Goal: Task Accomplishment & Management: Manage account settings

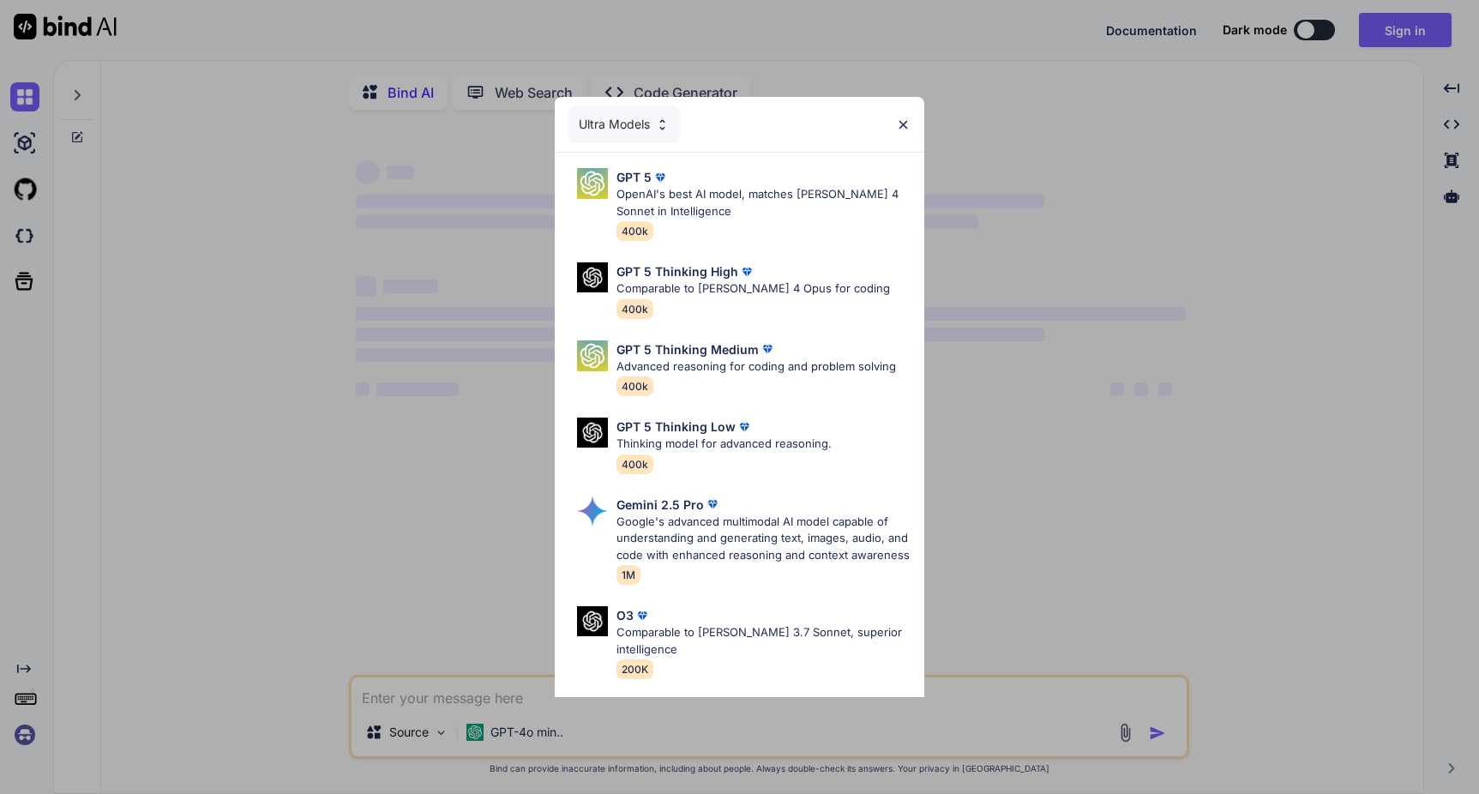
type textarea "x"
click at [904, 122] on img at bounding box center [903, 124] width 15 height 15
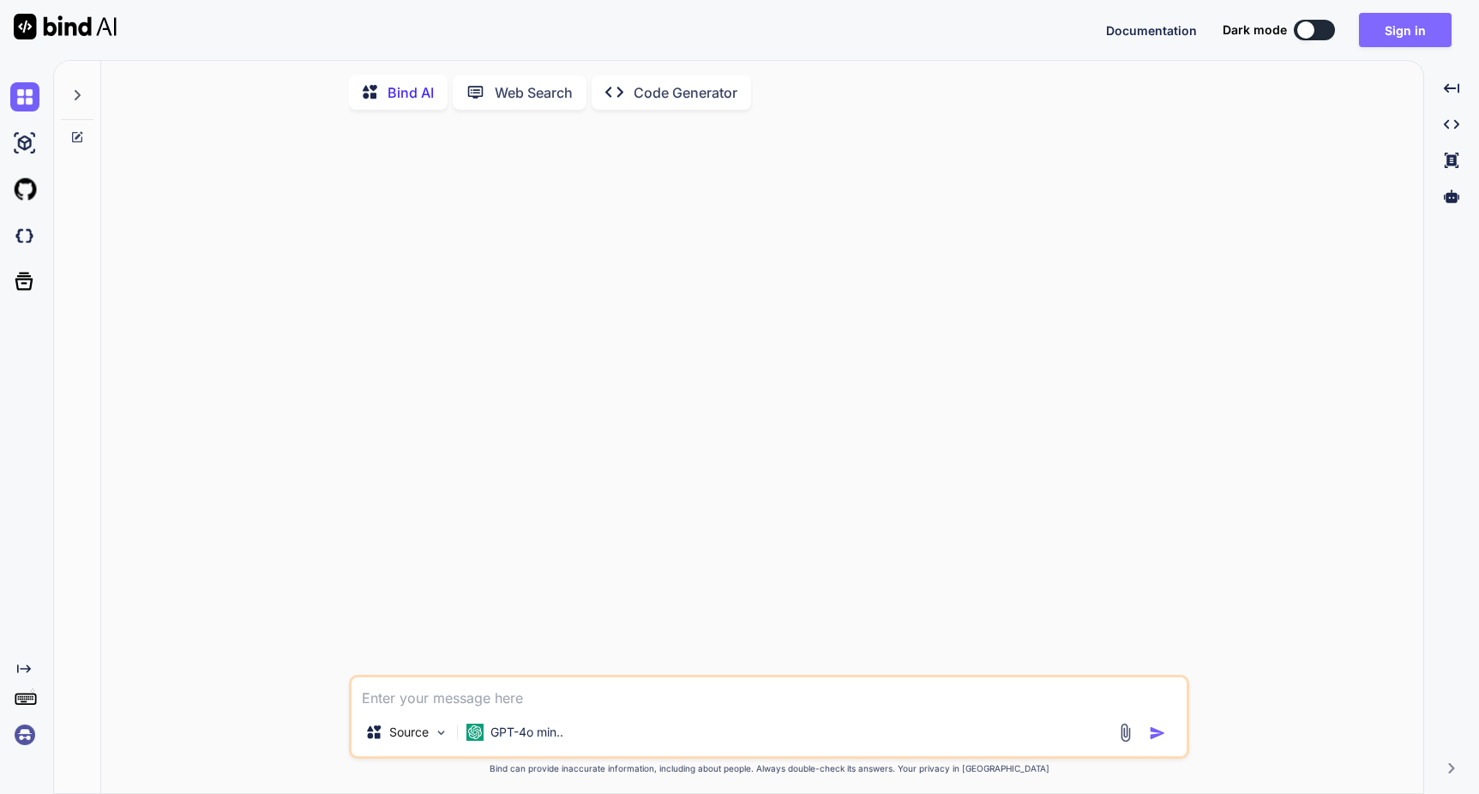
click at [1394, 38] on button "Sign in" at bounding box center [1405, 30] width 93 height 34
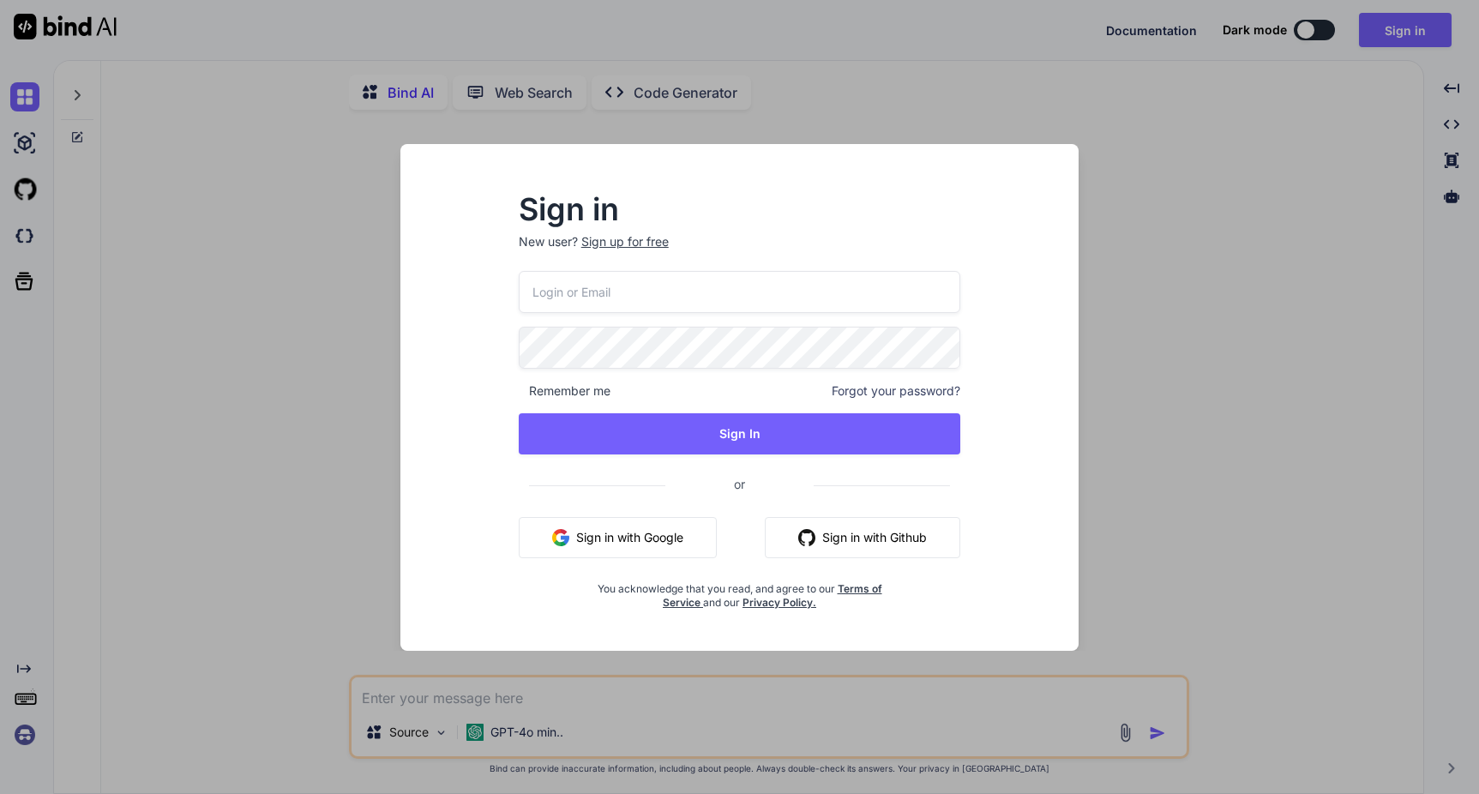
type input "[EMAIL_ADDRESS][DOMAIN_NAME]"
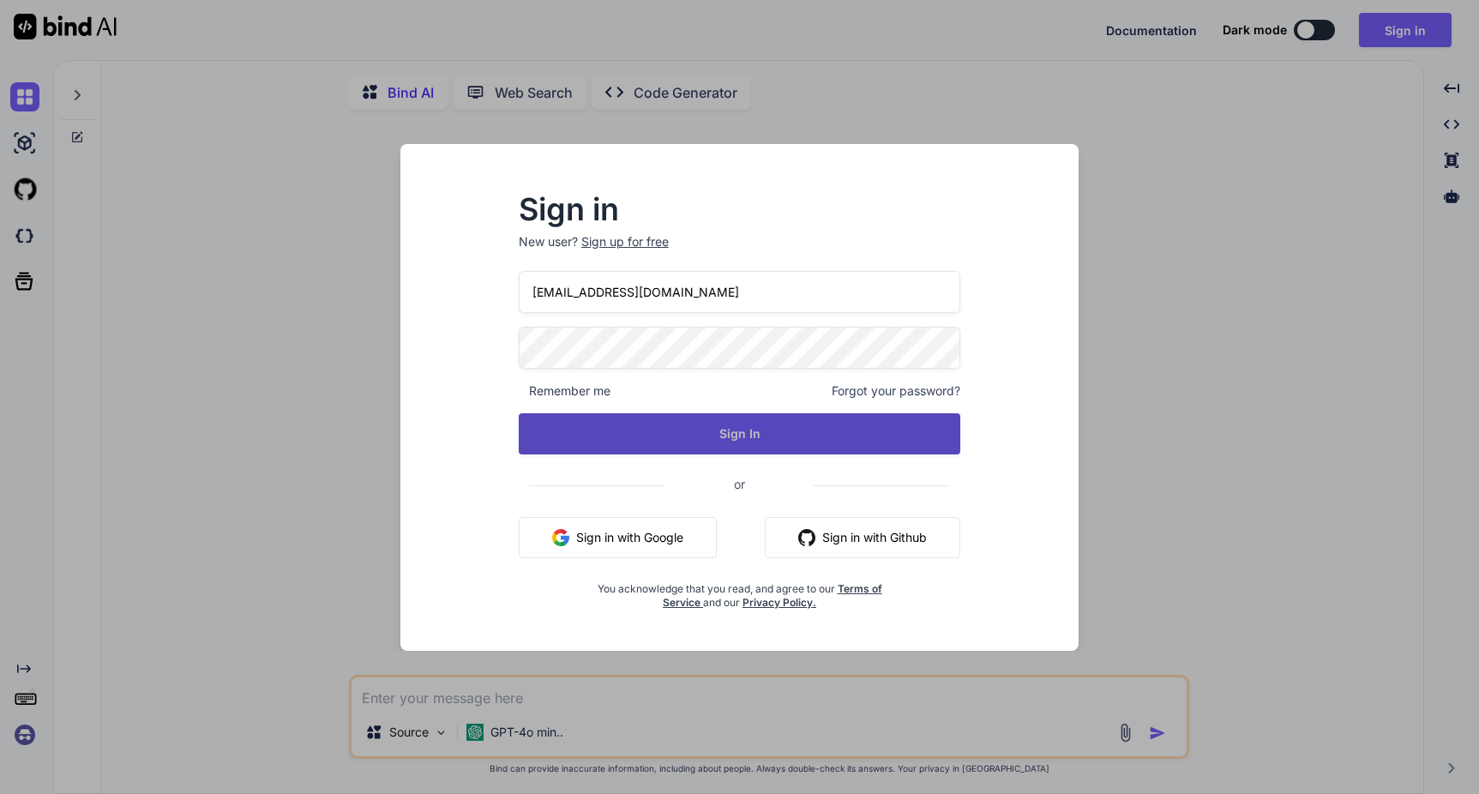
click at [609, 417] on button "Sign In" at bounding box center [740, 433] width 442 height 41
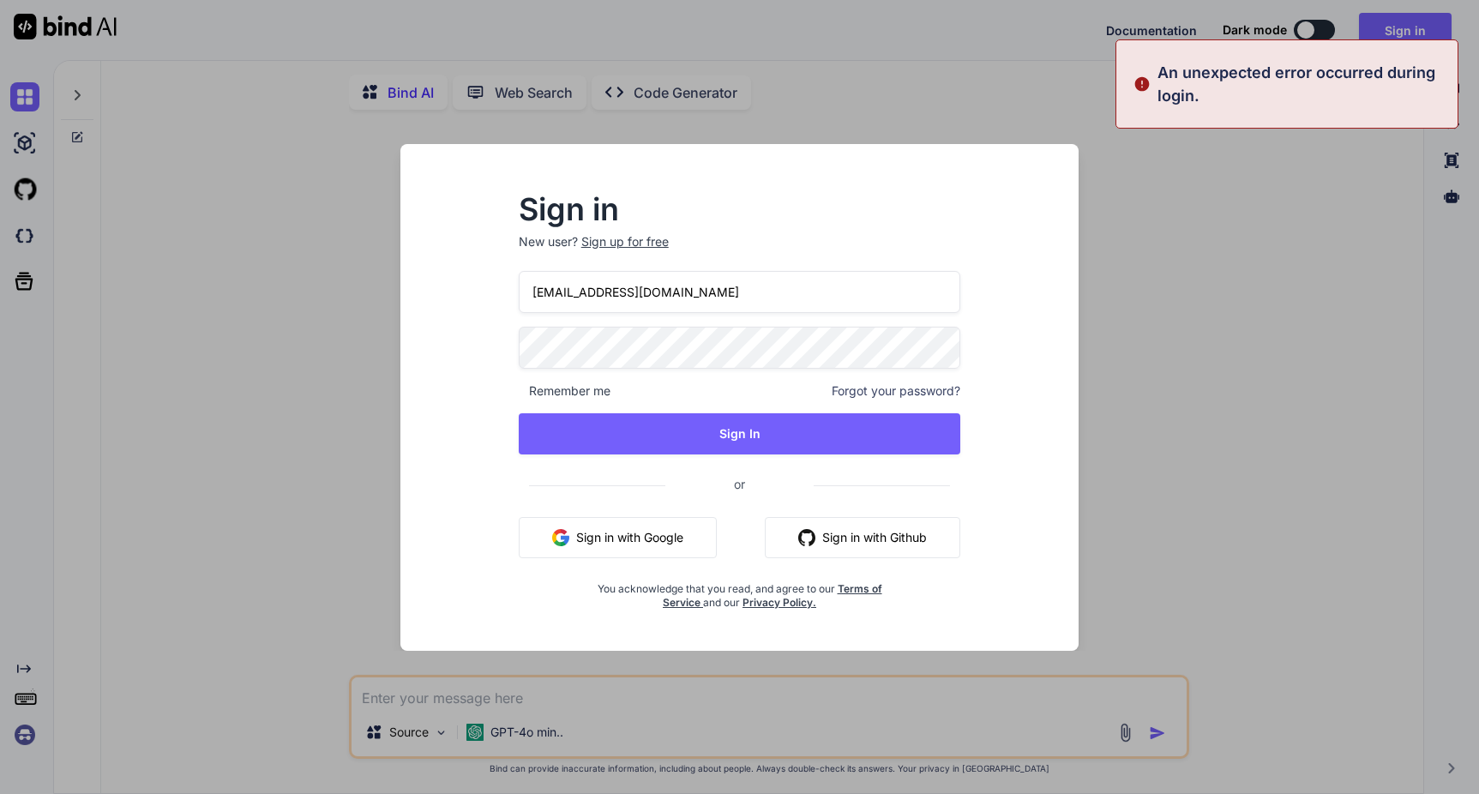
click at [1214, 309] on div "Sign in New user? Sign up for free tandrews@ccg.coop Remember me Forgot your pa…" at bounding box center [739, 397] width 1479 height 794
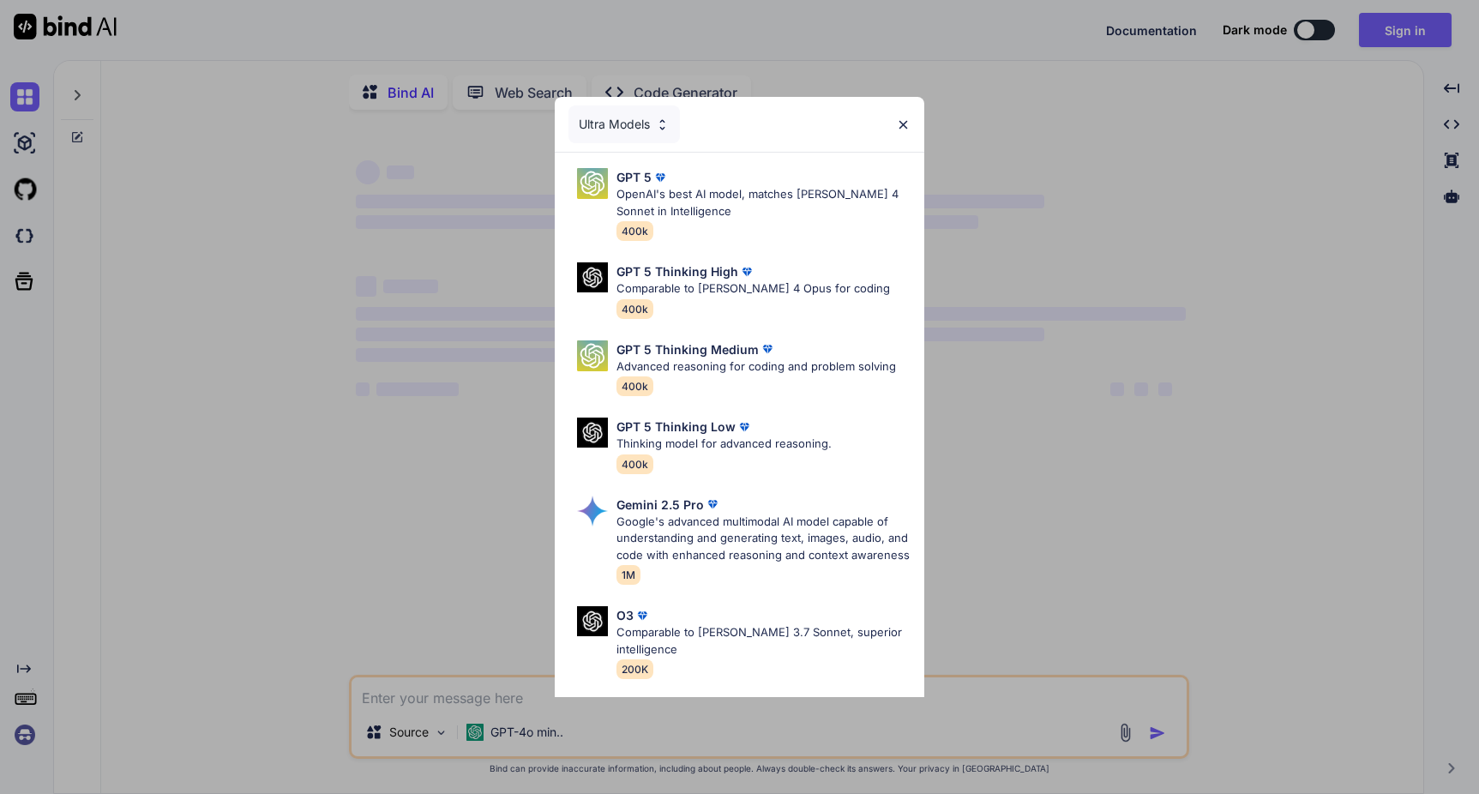
type textarea "x"
click at [900, 126] on img at bounding box center [903, 124] width 15 height 15
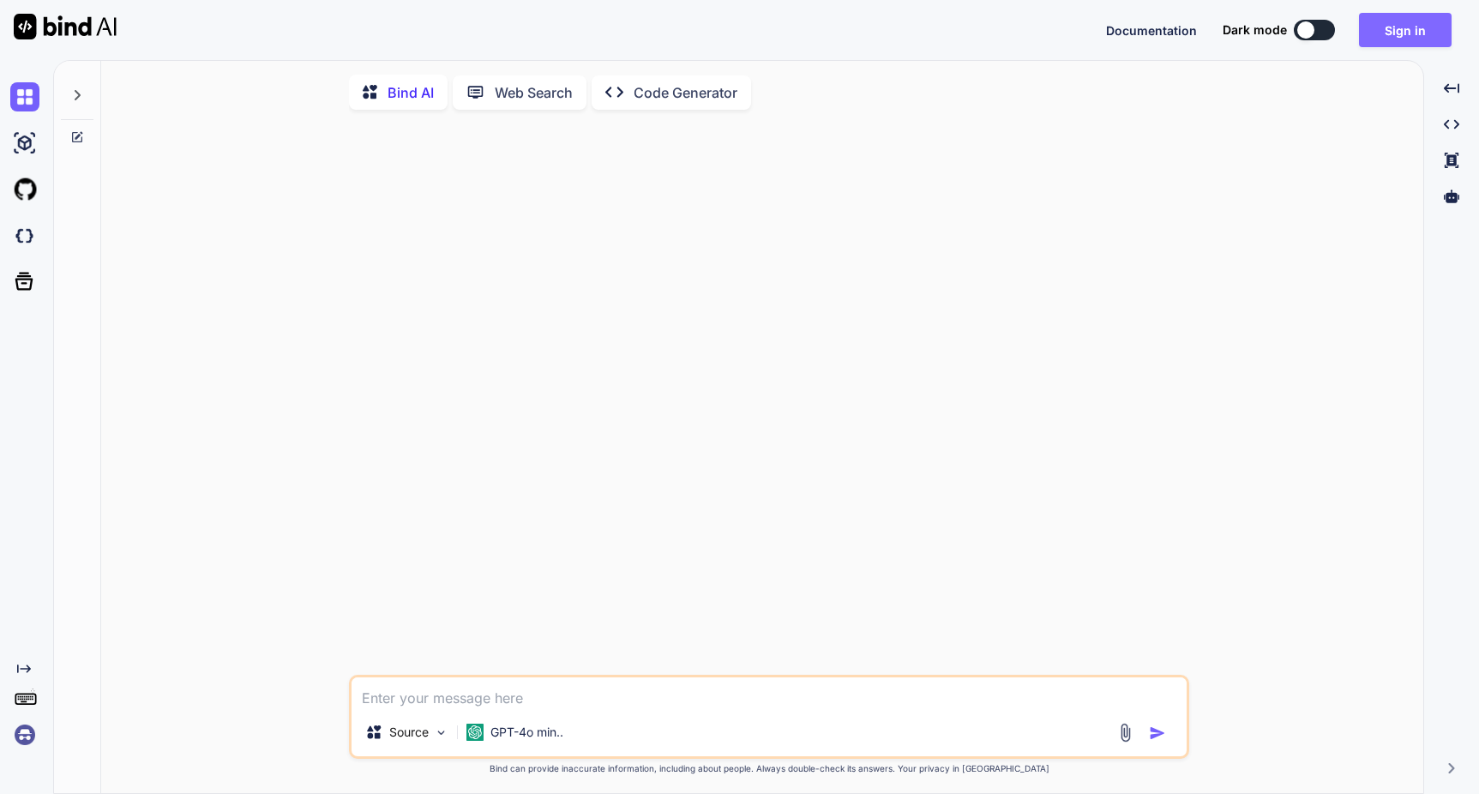
click at [1406, 33] on button "Sign in" at bounding box center [1405, 30] width 93 height 34
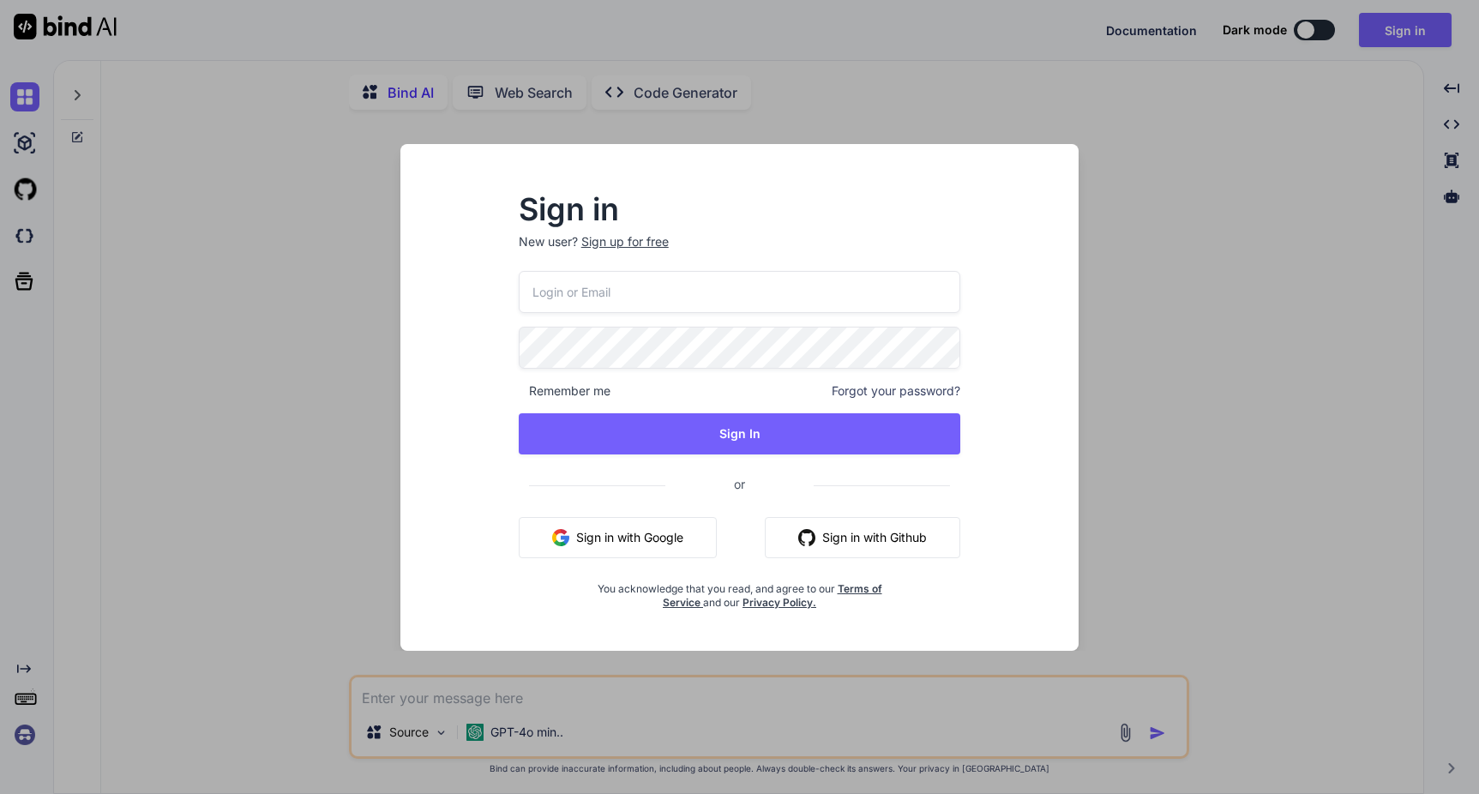
type input "[EMAIL_ADDRESS][DOMAIN_NAME]"
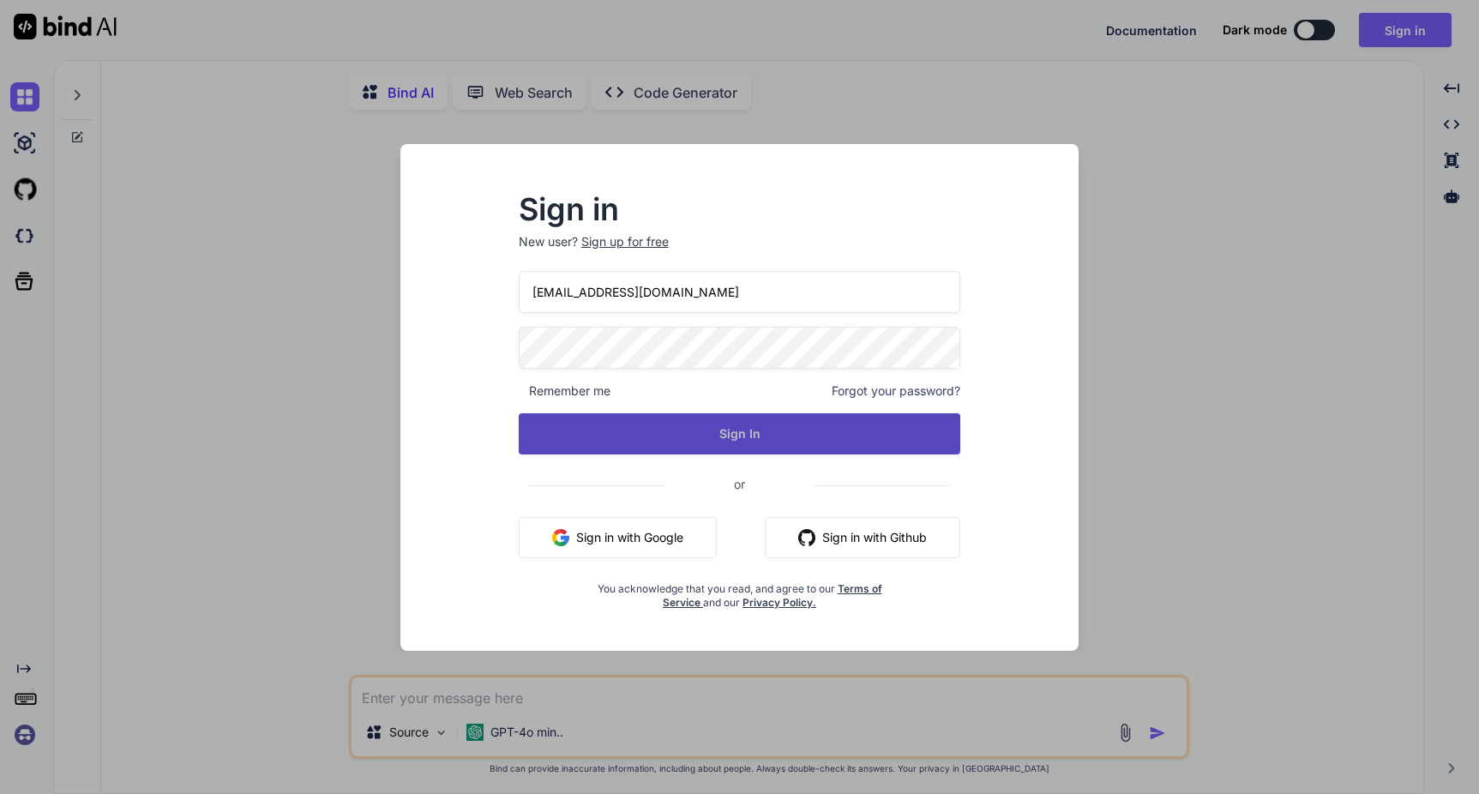
click at [627, 428] on button "Sign In" at bounding box center [740, 433] width 442 height 41
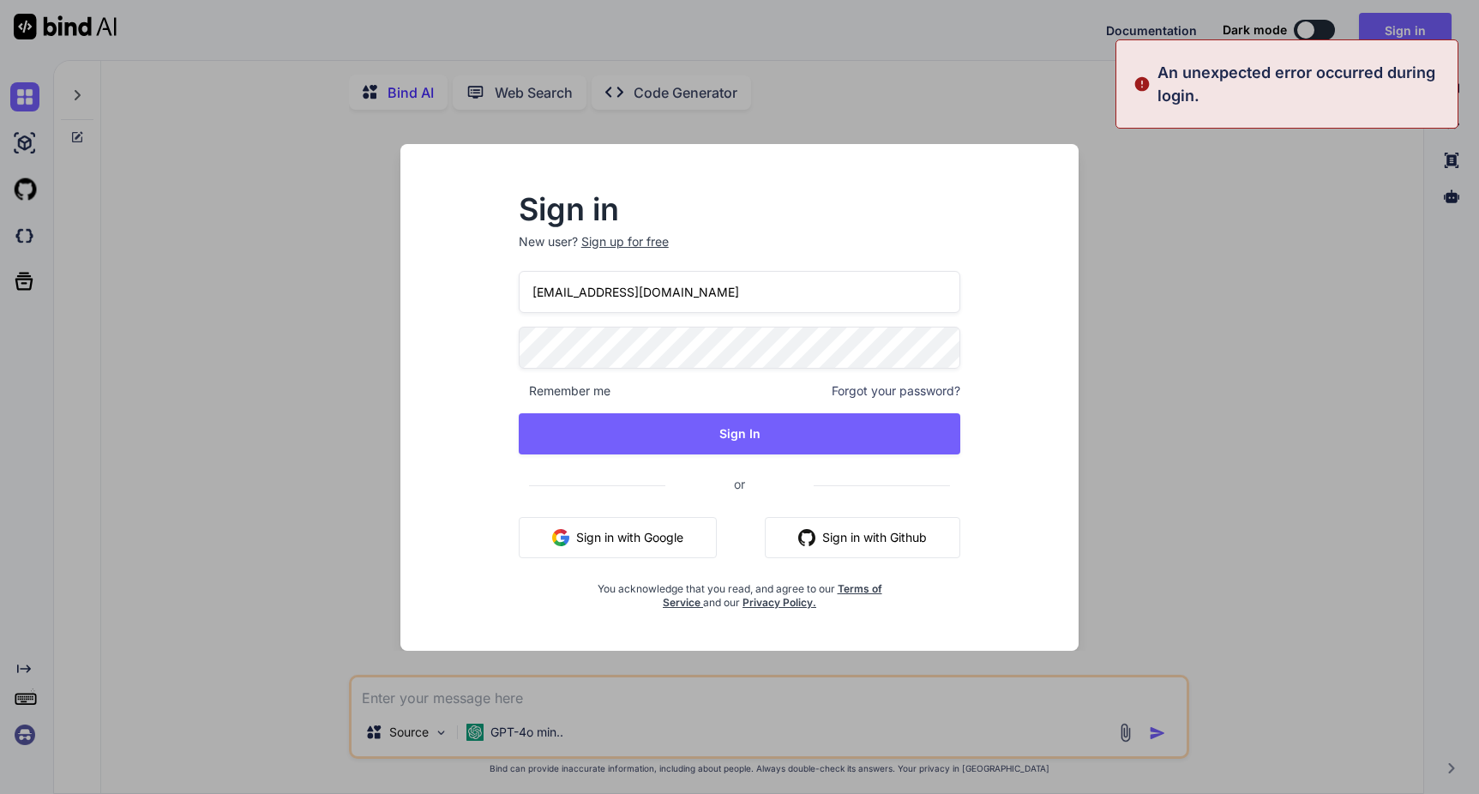
click at [591, 537] on button "Sign in with Google" at bounding box center [618, 537] width 198 height 41
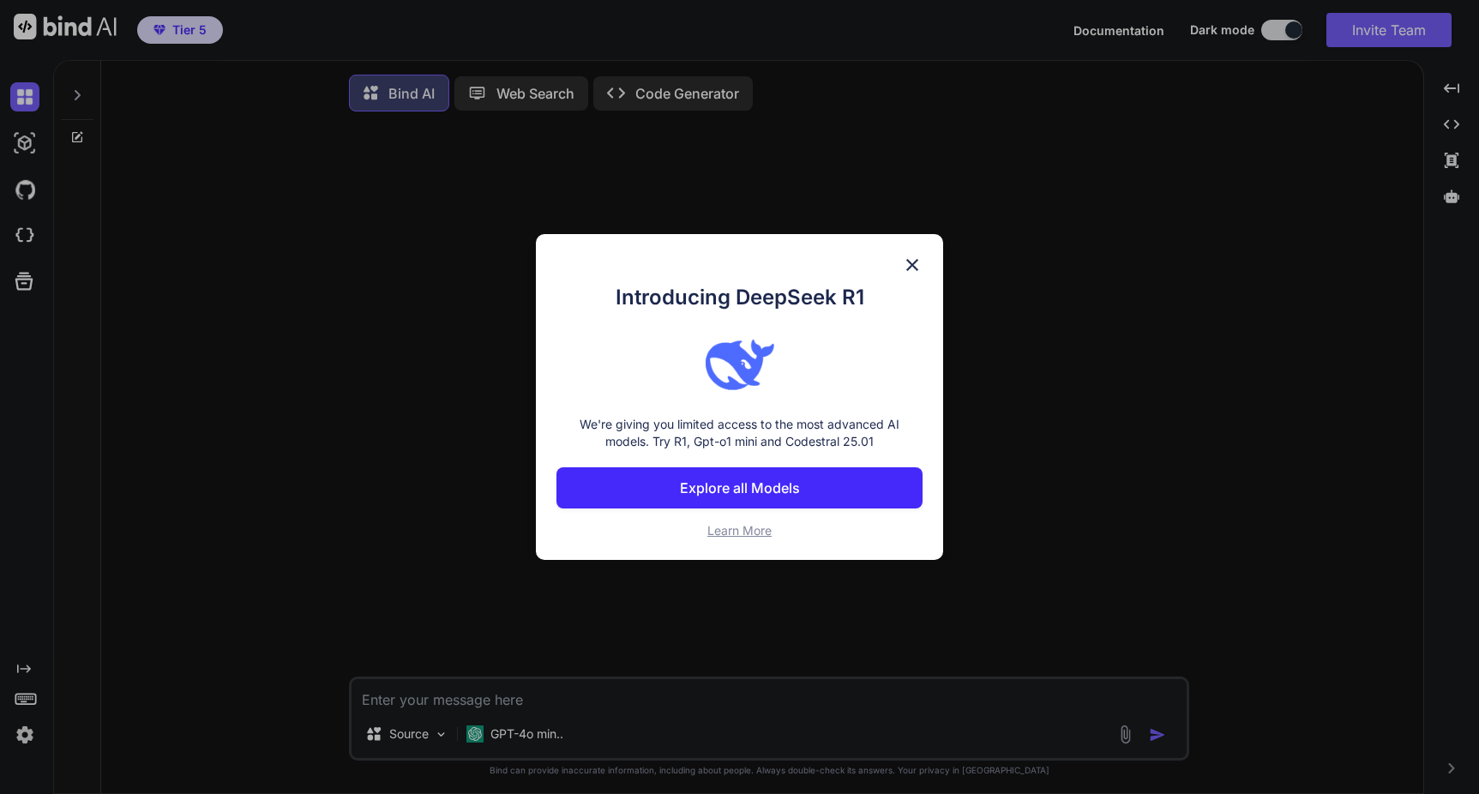
click at [1270, 28] on div "Introducing DeepSeek R1 We're giving you limited access to the most advanced AI…" at bounding box center [739, 397] width 1479 height 794
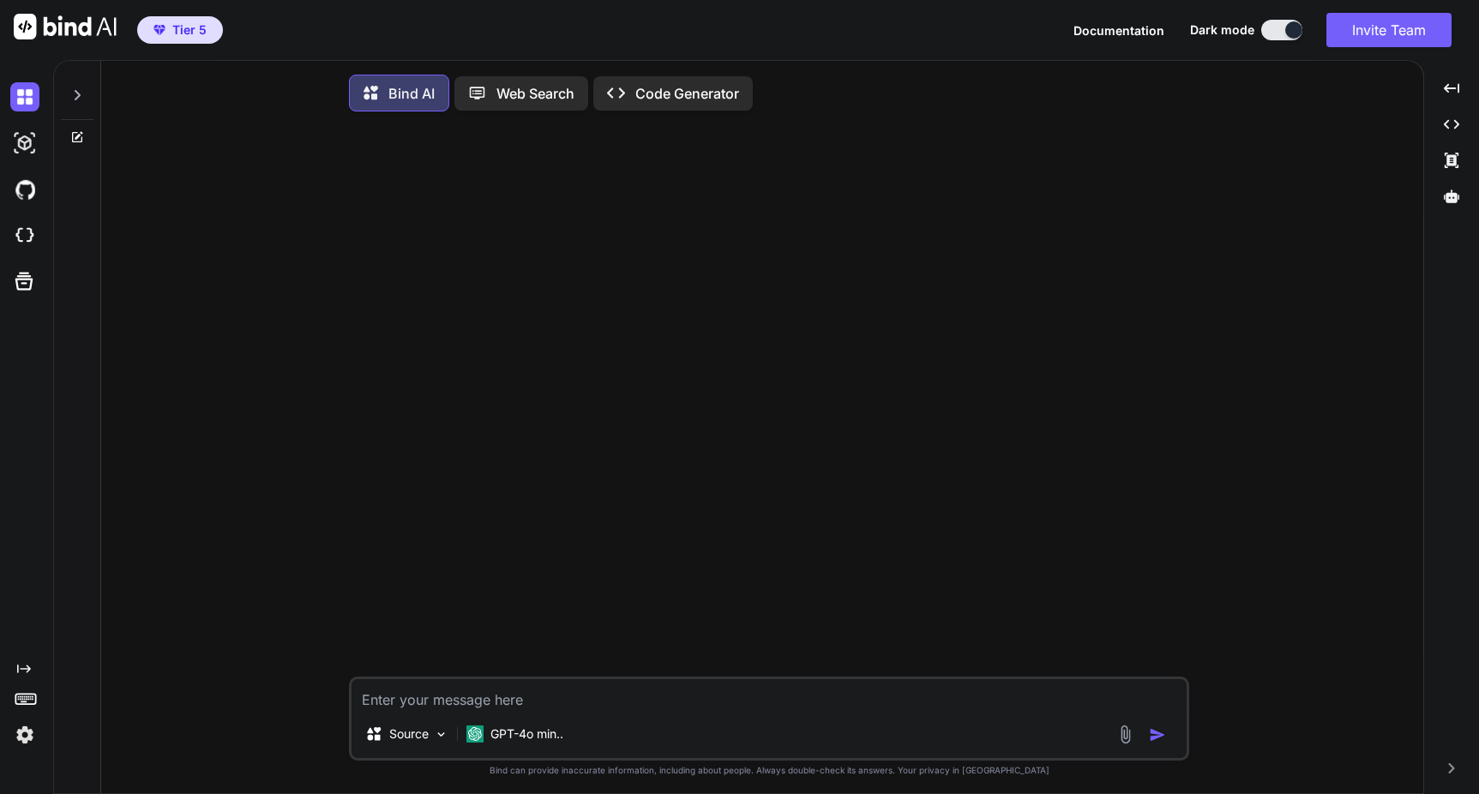
click at [1270, 28] on button at bounding box center [1281, 30] width 41 height 21
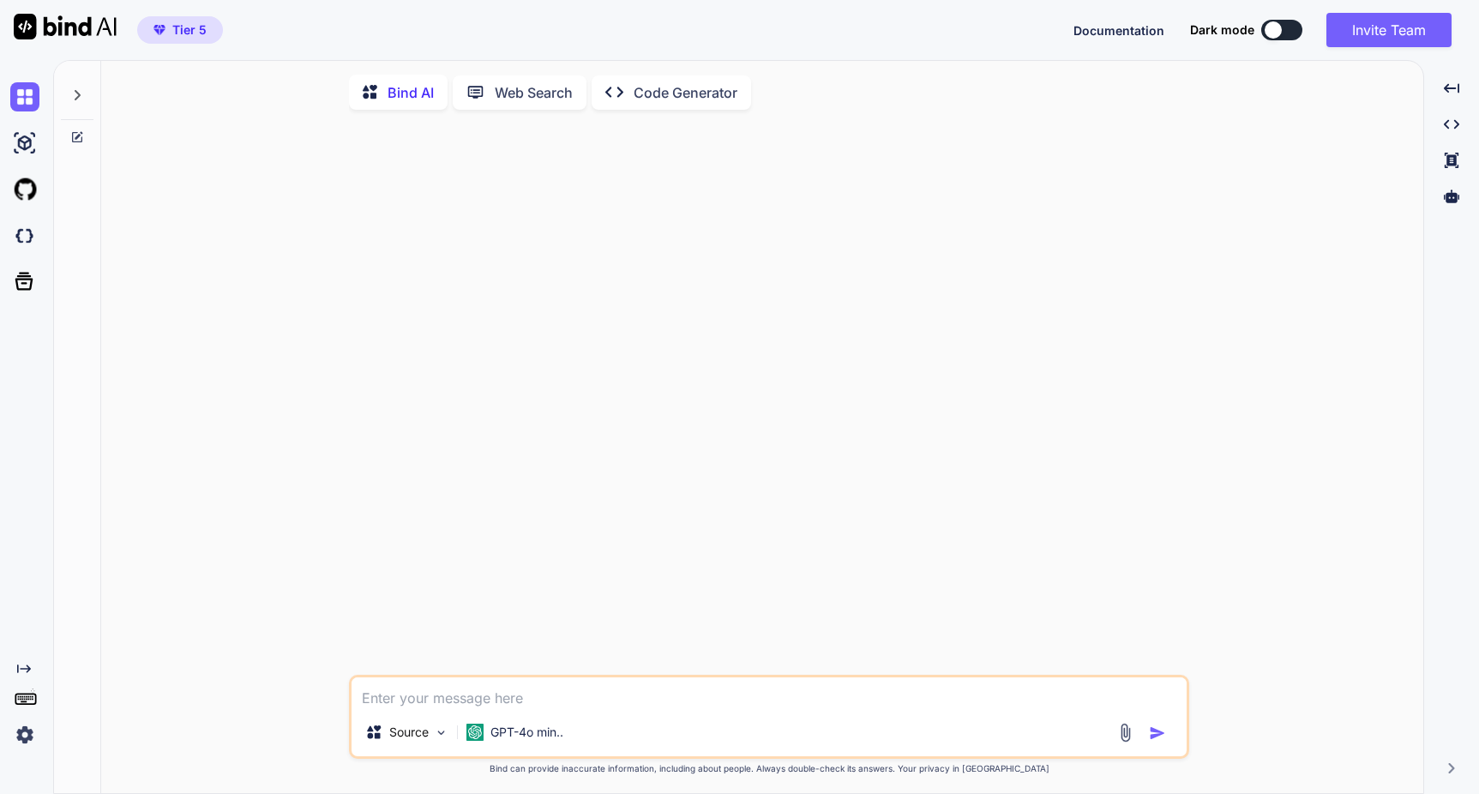
click at [179, 28] on span "Tier 5" at bounding box center [189, 29] width 34 height 17
click at [175, 32] on span "Tier 5" at bounding box center [189, 29] width 34 height 17
click at [20, 669] on icon "Created with Pixso." at bounding box center [24, 669] width 14 height 14
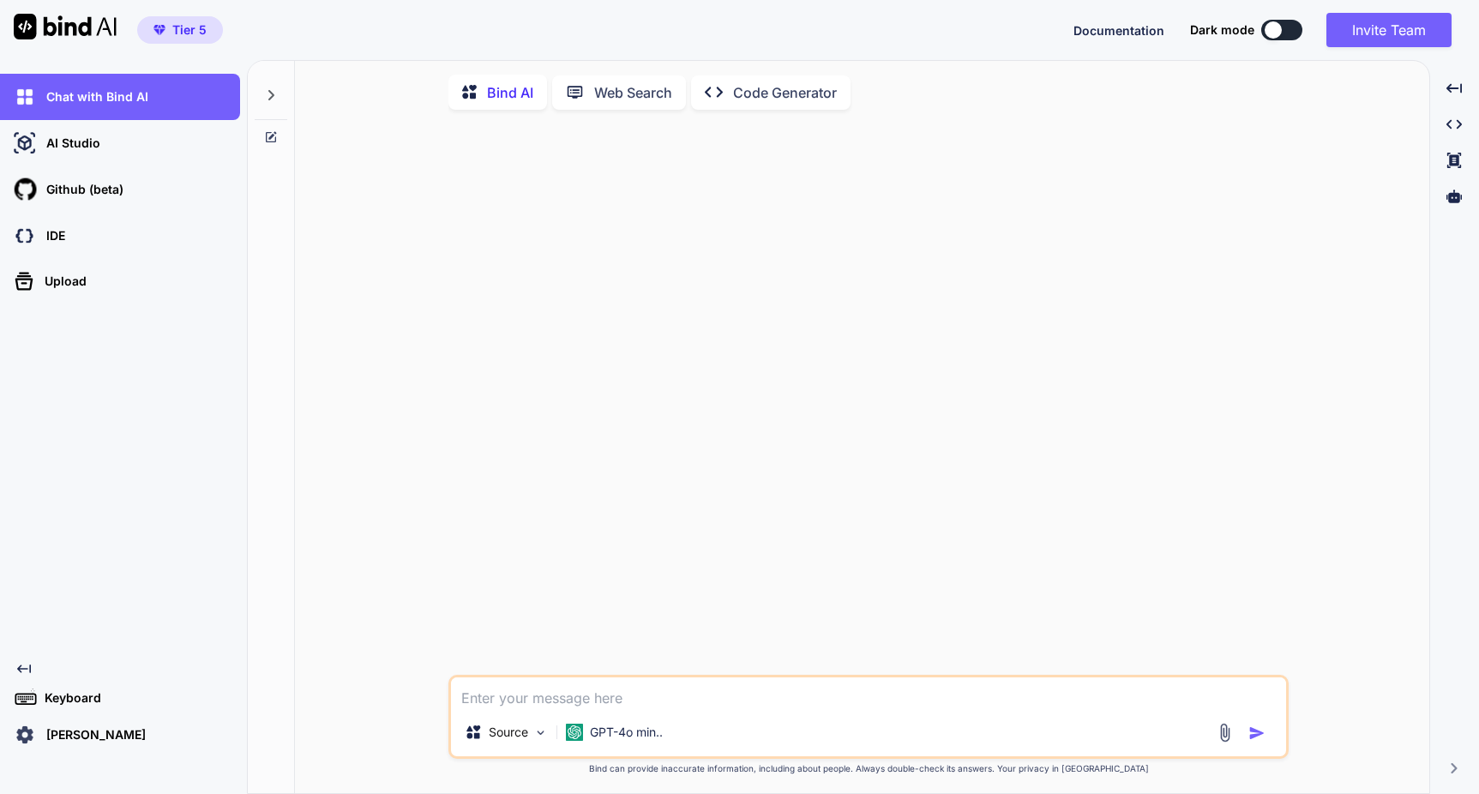
click at [190, 35] on span "Tier 5" at bounding box center [189, 29] width 34 height 17
click at [1456, 87] on icon "Created with Pixso." at bounding box center [1453, 88] width 15 height 15
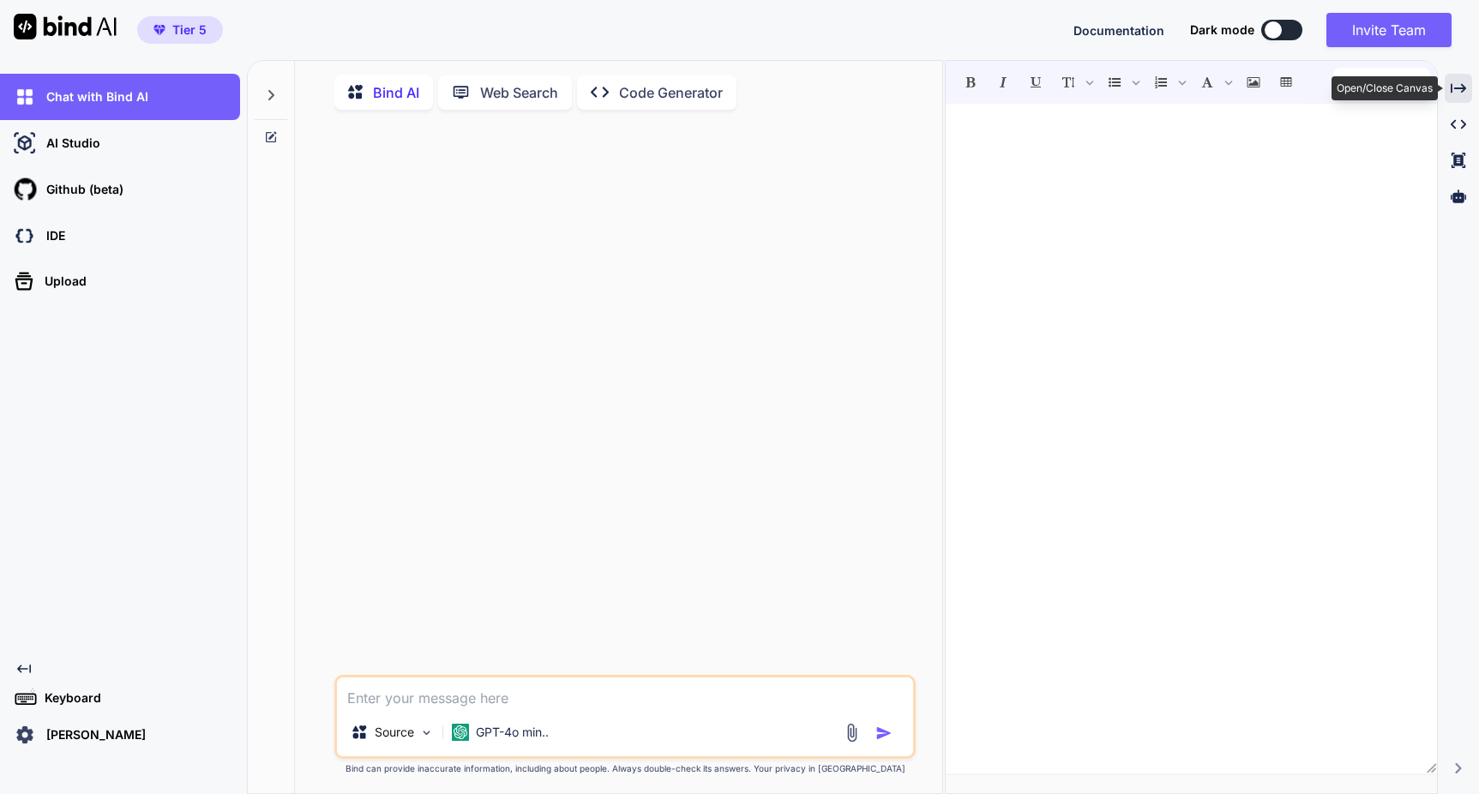
click at [1463, 90] on icon at bounding box center [1457, 87] width 15 height 9
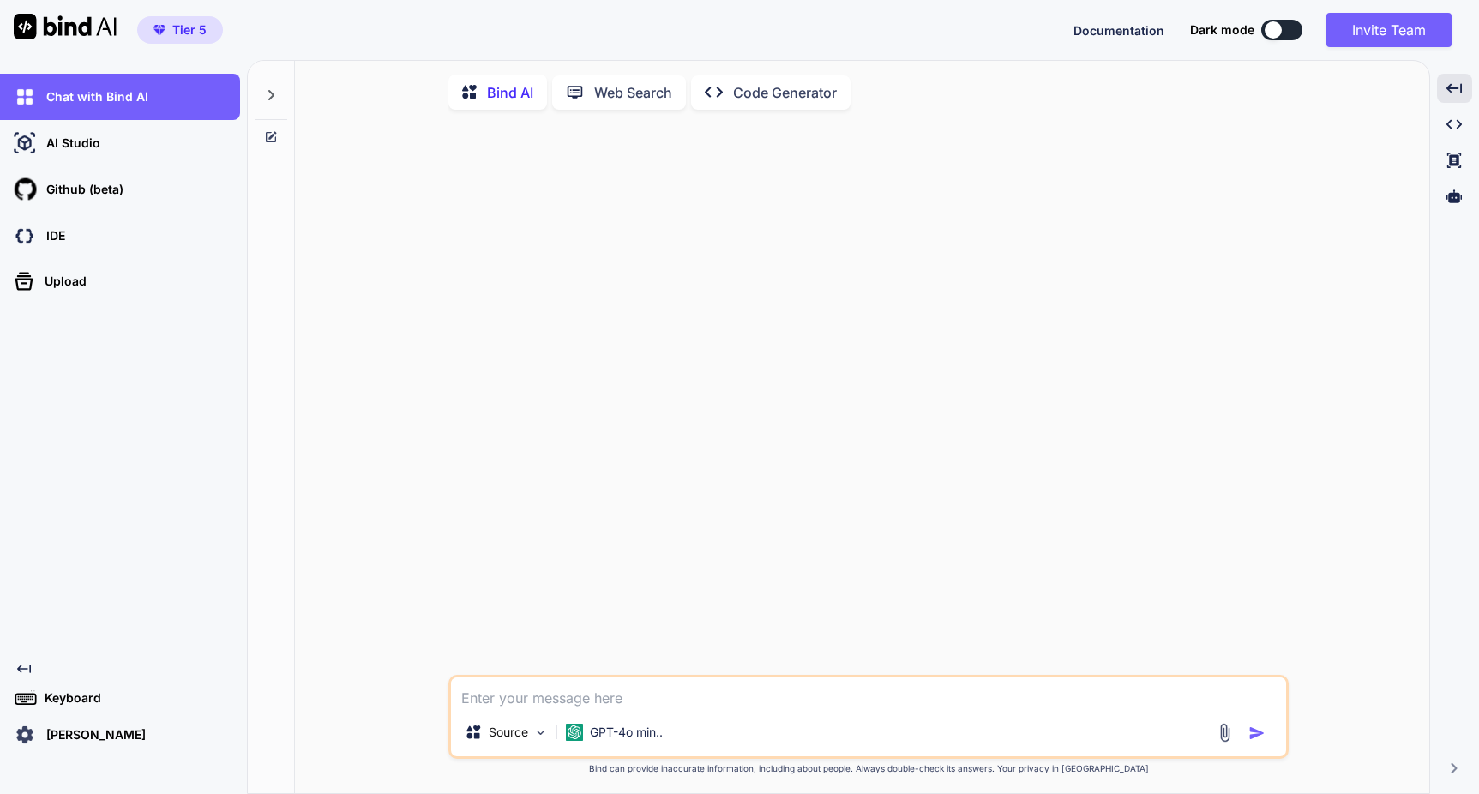
click at [20, 735] on img at bounding box center [24, 734] width 29 height 29
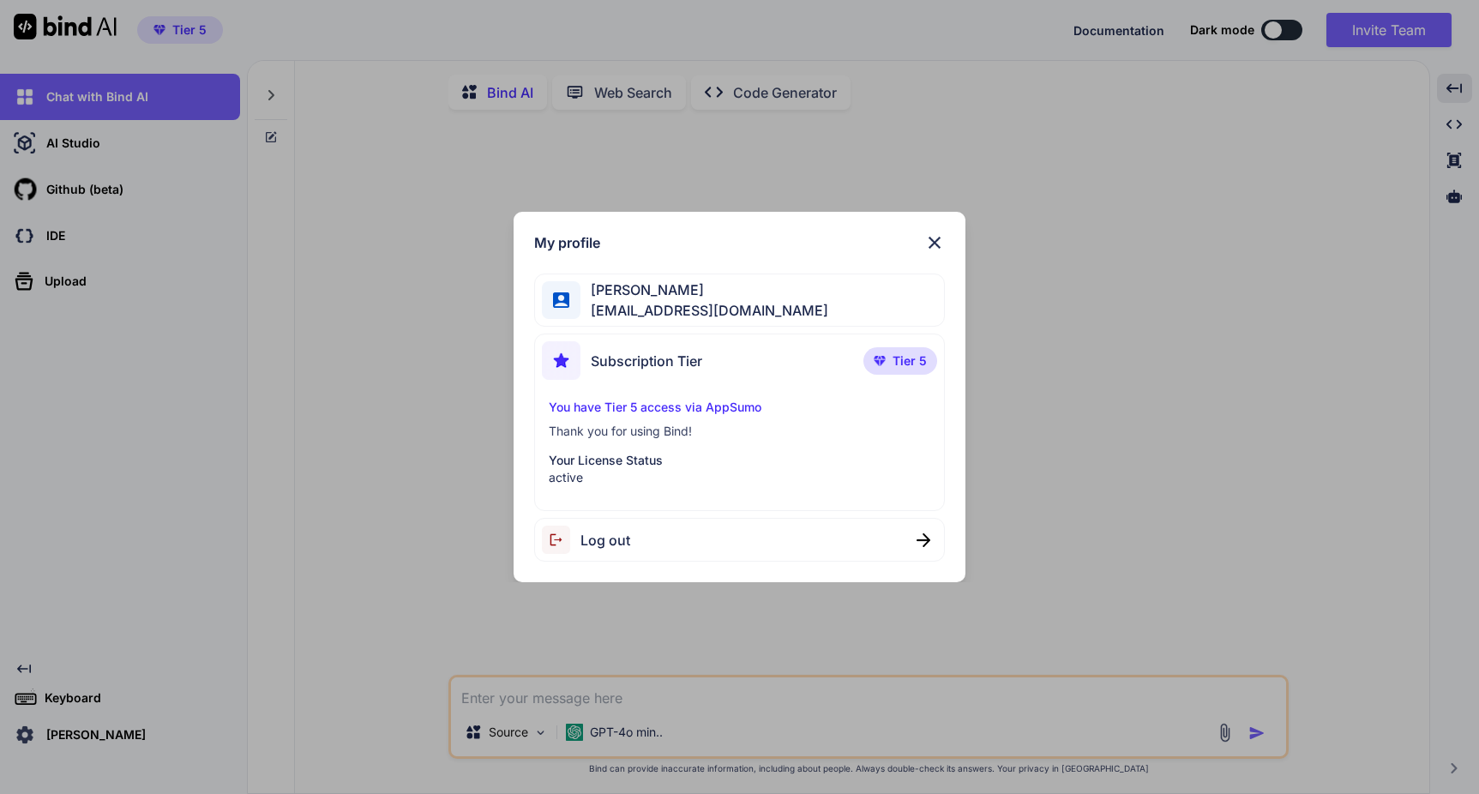
click at [679, 404] on p "You have Tier 5 access via AppSumo" at bounding box center [739, 407] width 381 height 17
click at [615, 460] on p "Your License Status" at bounding box center [739, 460] width 381 height 17
click at [894, 359] on span "Tier 5" at bounding box center [909, 360] width 34 height 17
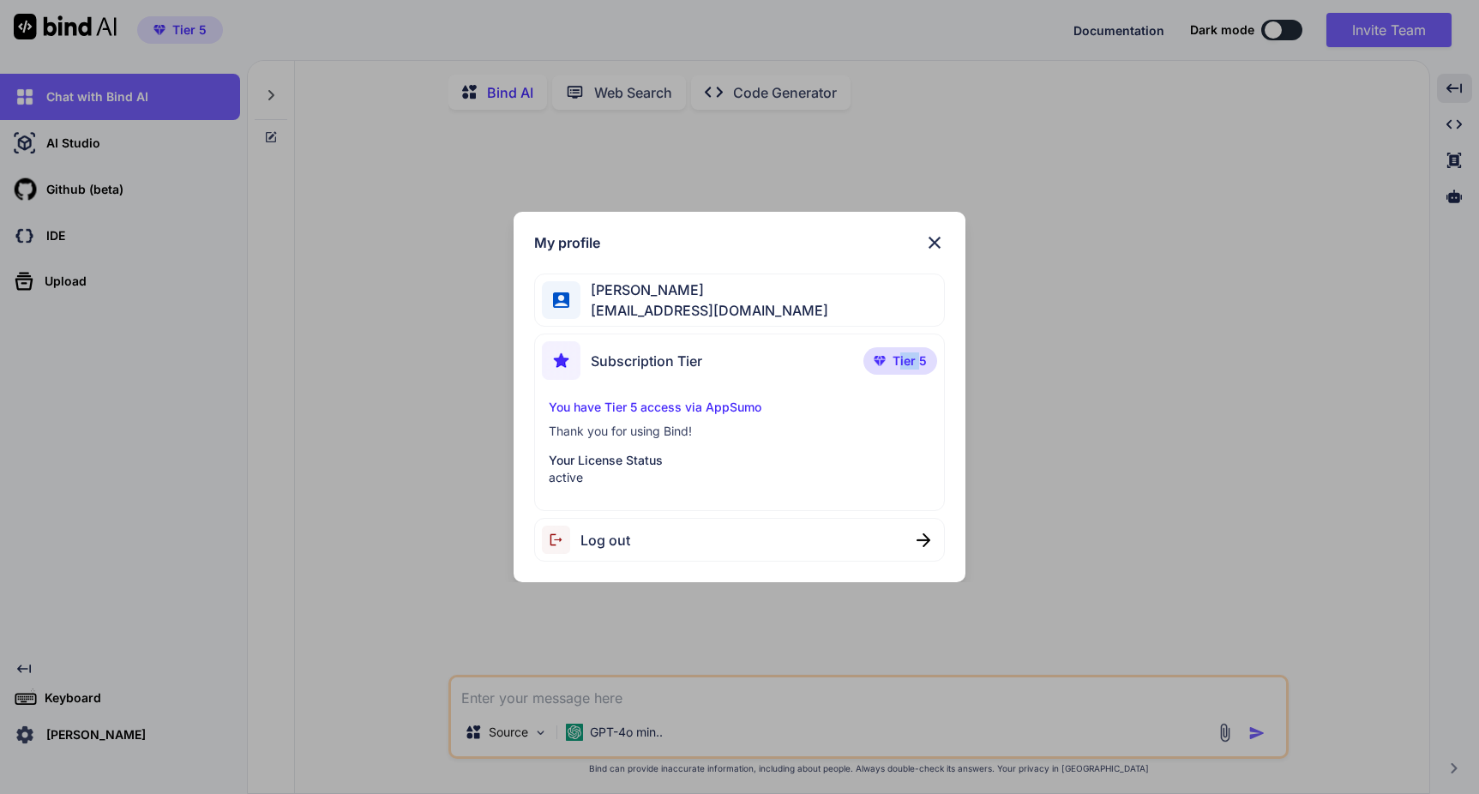
click at [894, 359] on span "Tier 5" at bounding box center [909, 360] width 34 height 17
click at [937, 242] on img at bounding box center [934, 242] width 21 height 21
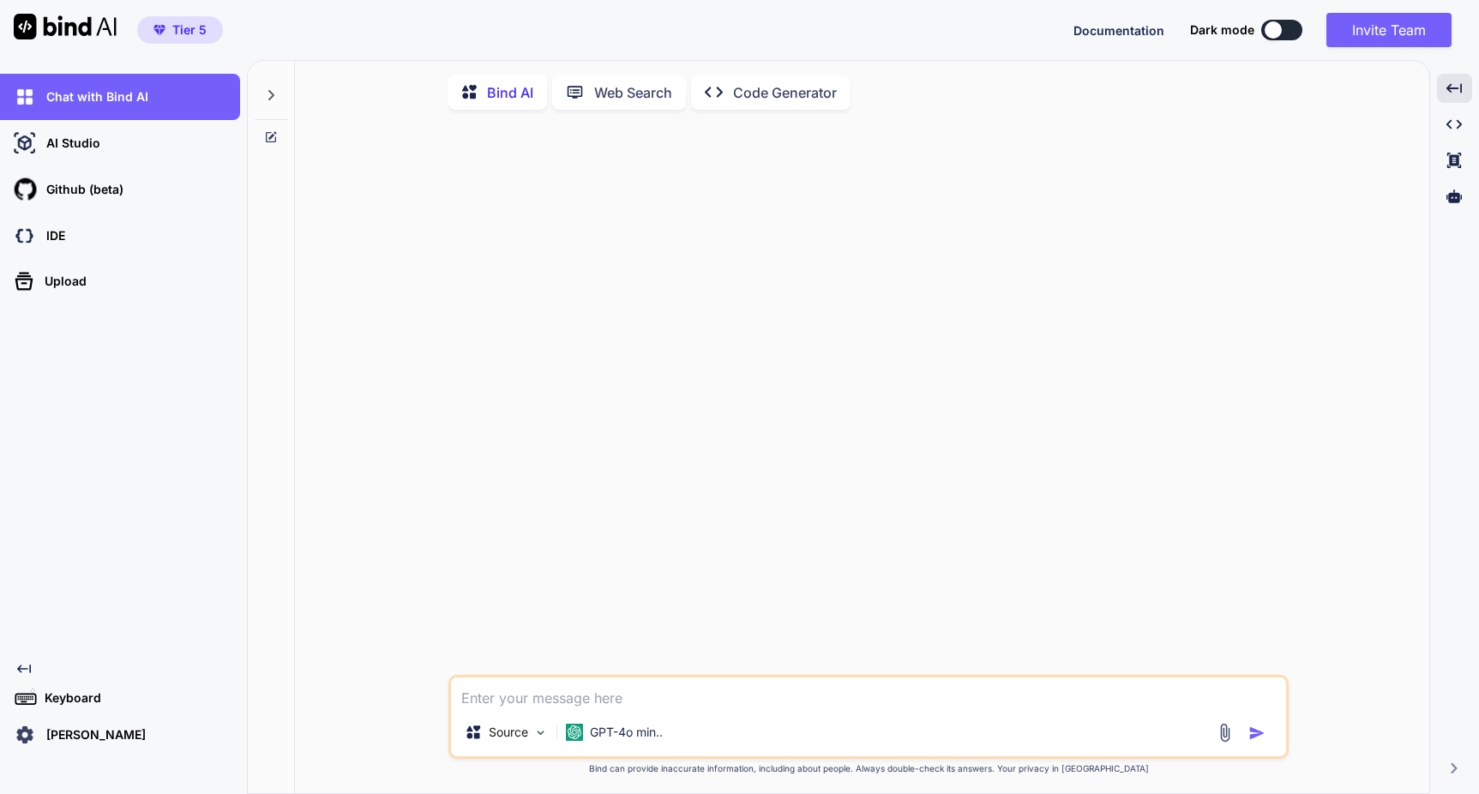
click at [62, 697] on p "Keyboard" at bounding box center [69, 697] width 63 height 17
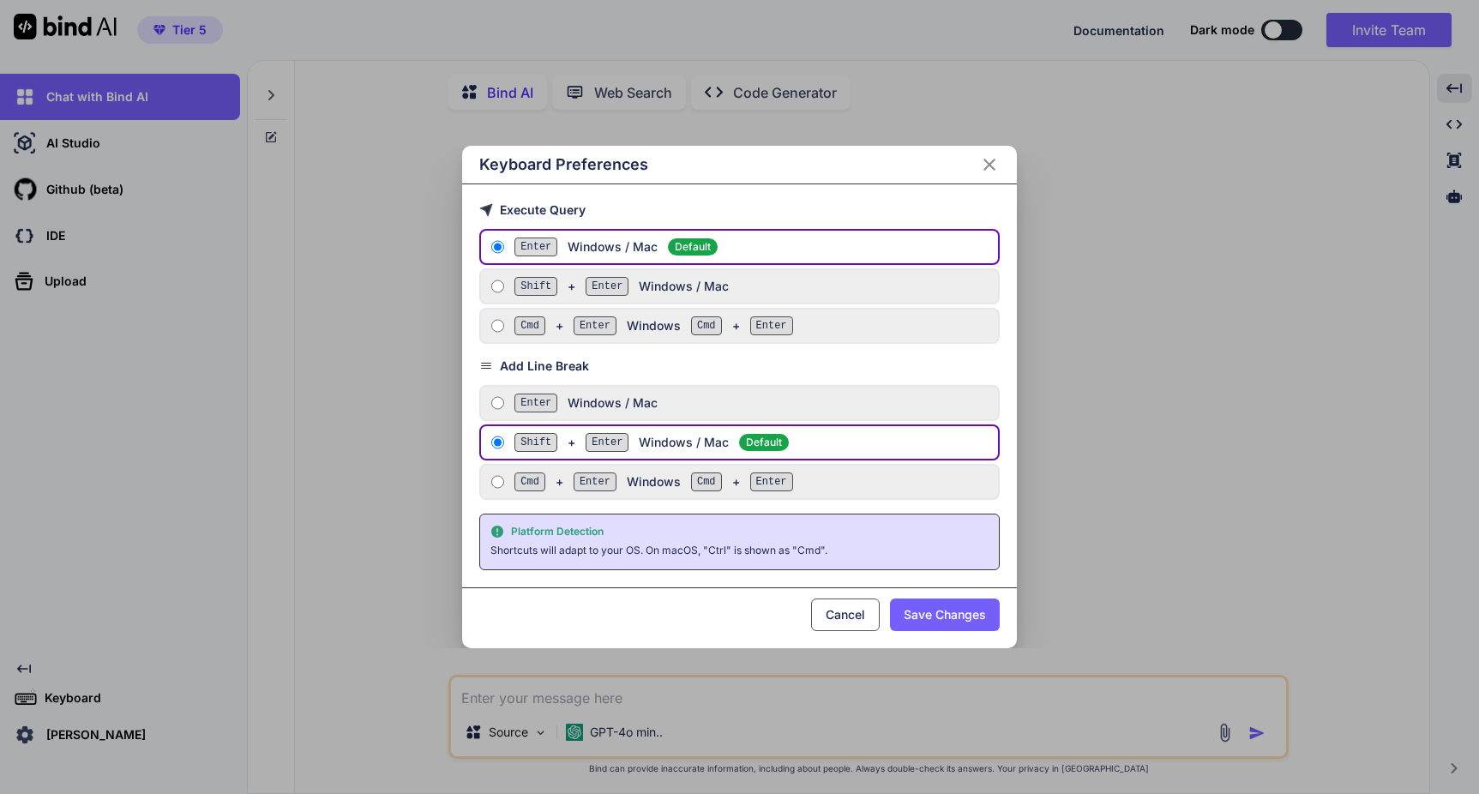
click at [843, 620] on button "Cancel" at bounding box center [845, 614] width 69 height 33
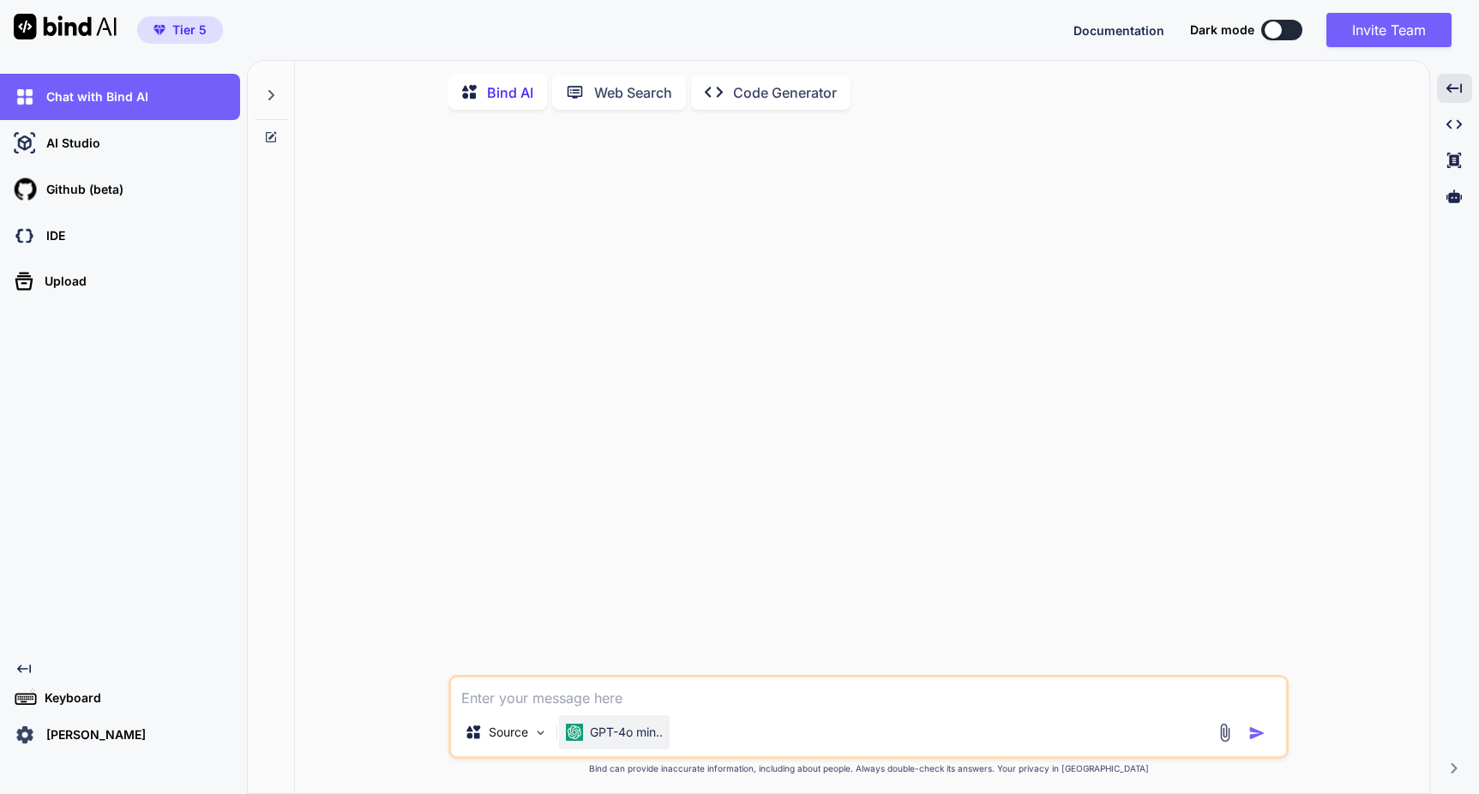
click at [652, 735] on p "GPT-4o min.." at bounding box center [626, 731] width 73 height 17
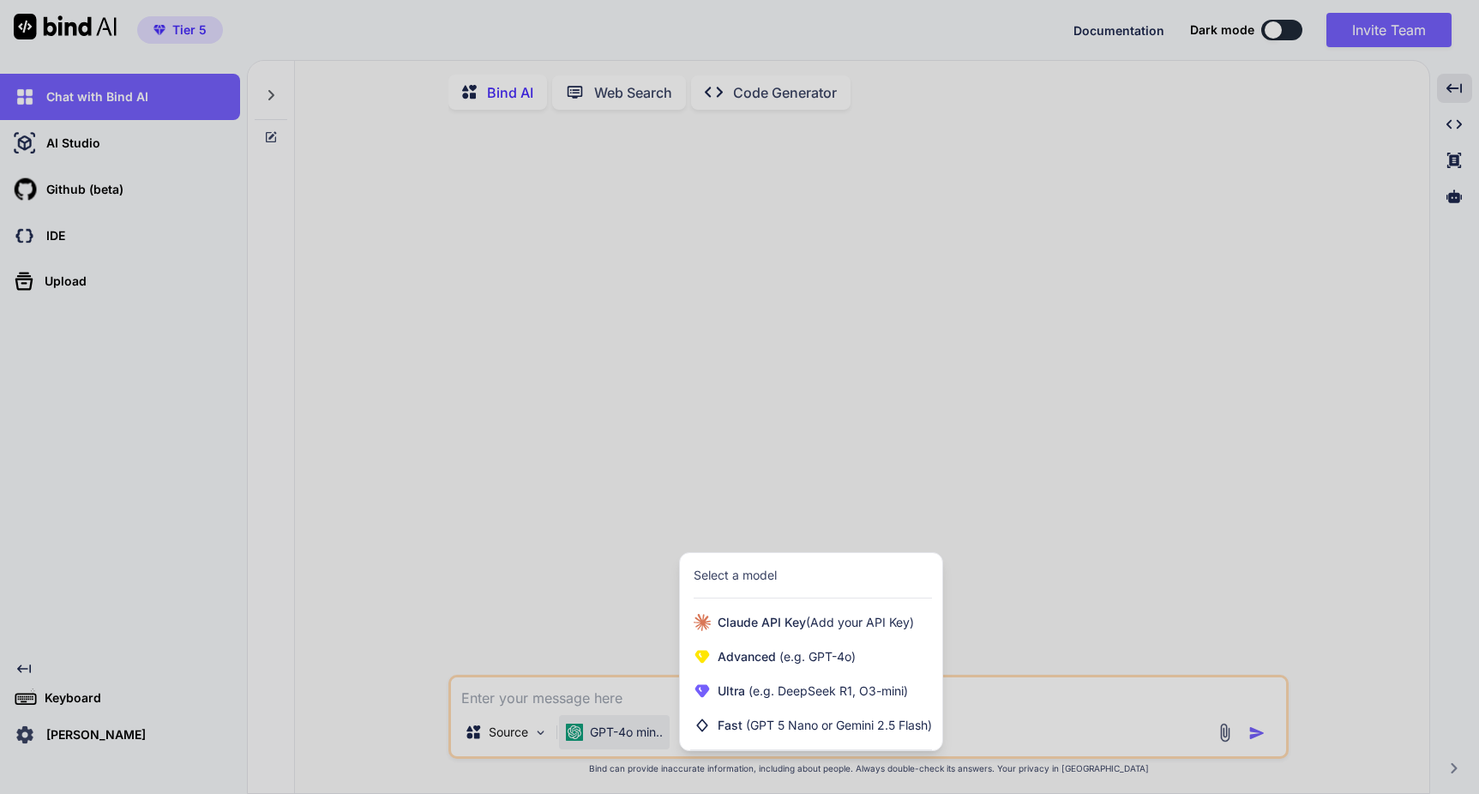
click at [489, 553] on div at bounding box center [739, 397] width 1479 height 794
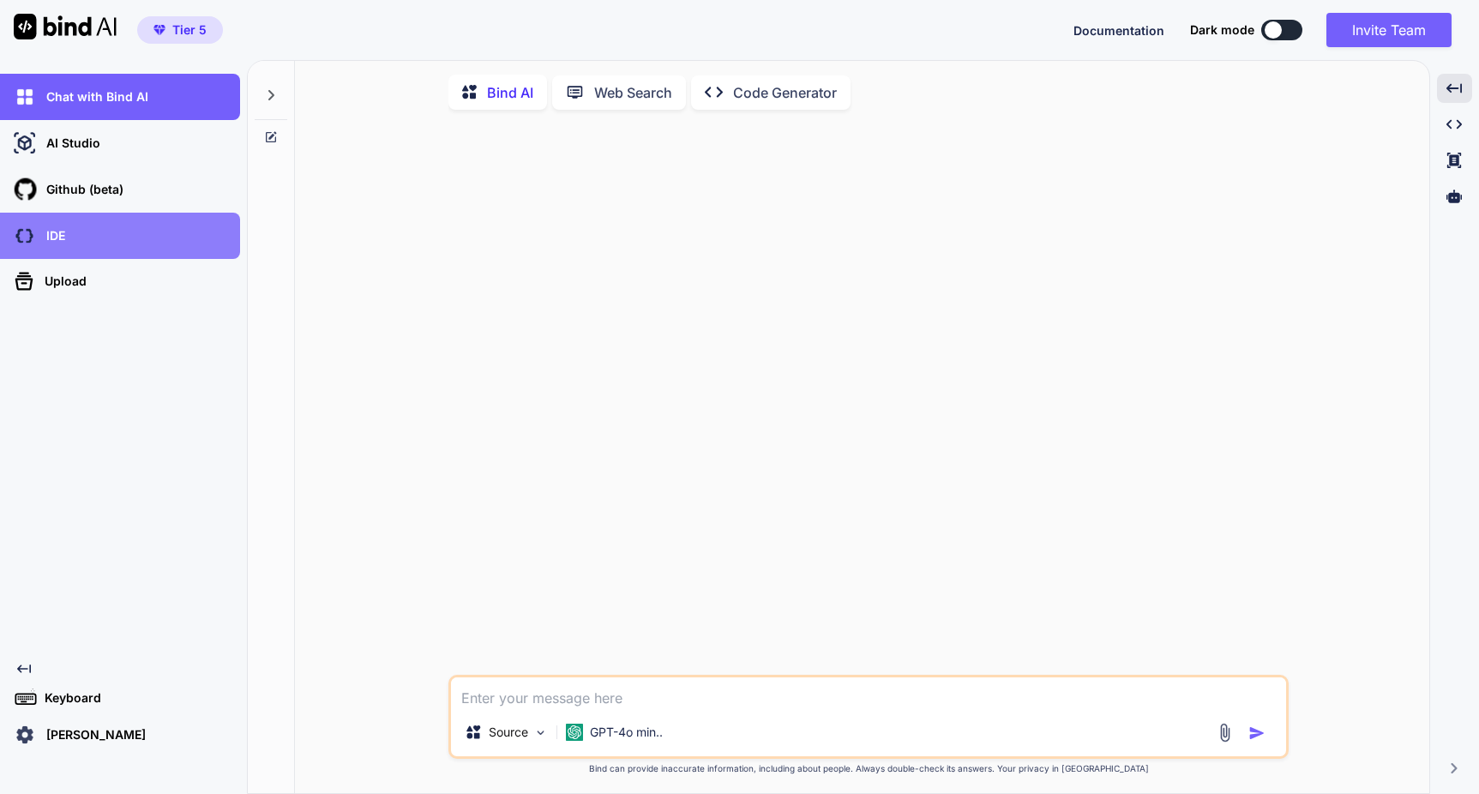
click at [121, 227] on div "IDE" at bounding box center [125, 235] width 230 height 29
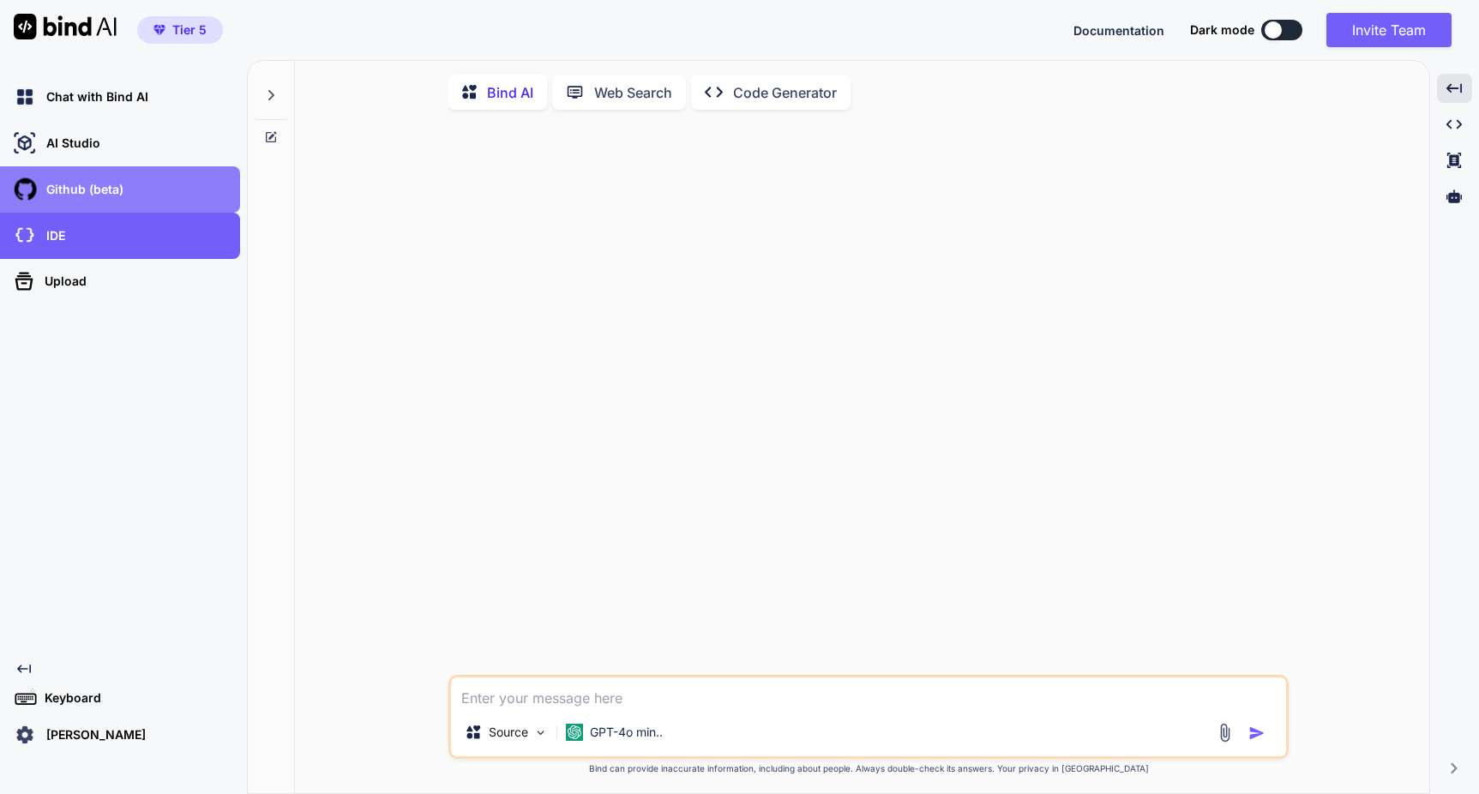
click at [79, 190] on p "Github (beta)" at bounding box center [81, 189] width 84 height 17
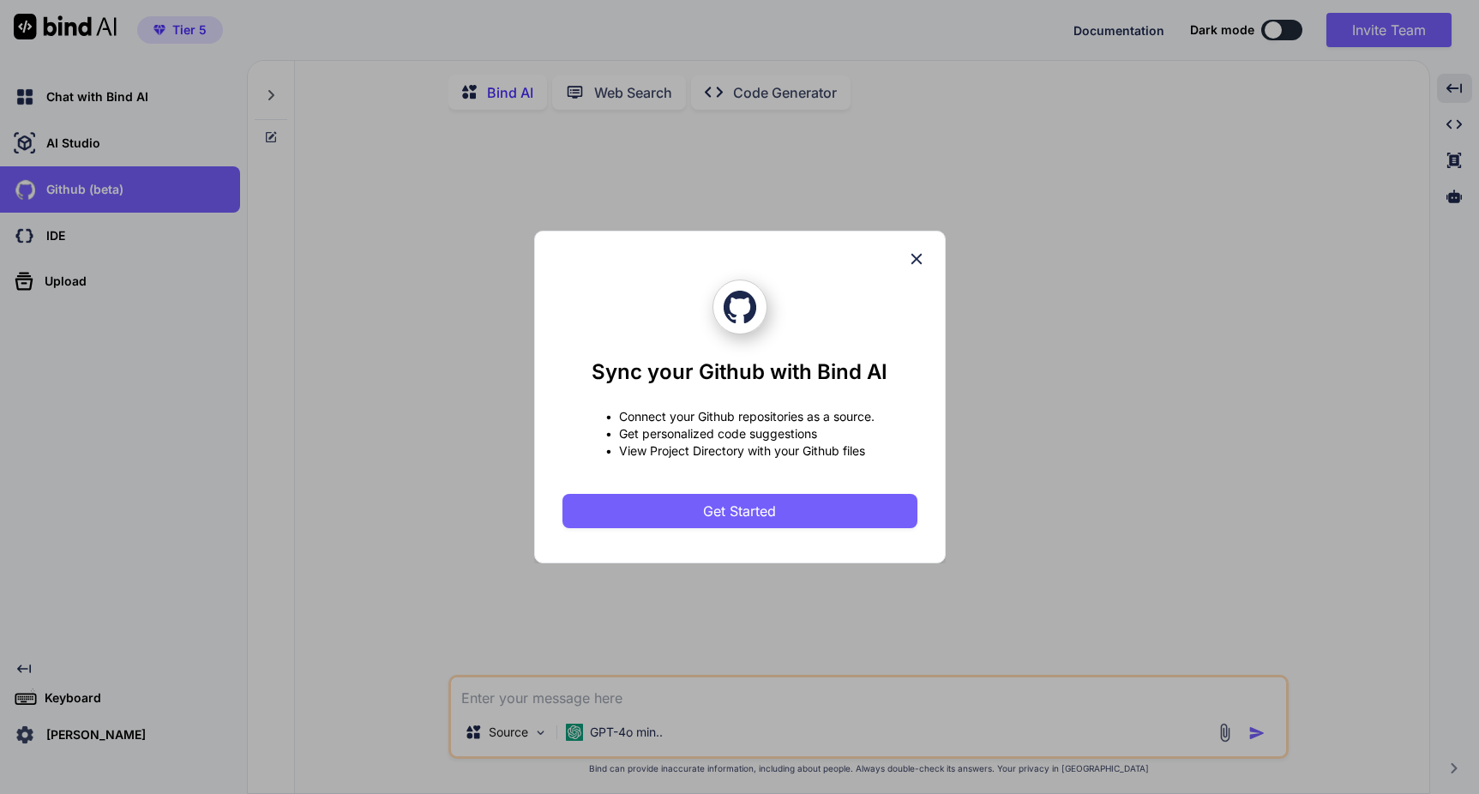
click at [915, 256] on icon at bounding box center [916, 258] width 19 height 19
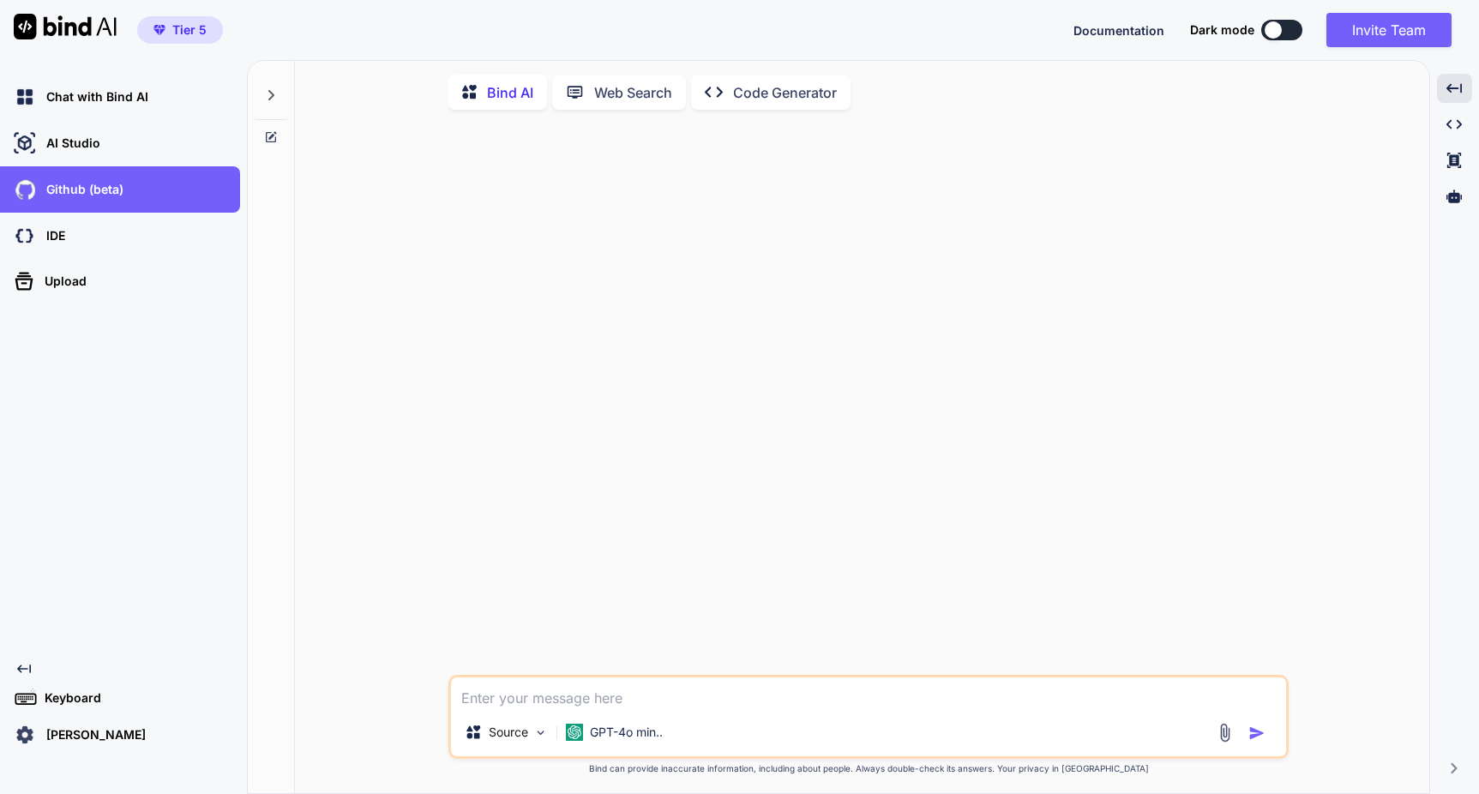
click at [1105, 32] on span "Documentation" at bounding box center [1118, 30] width 91 height 15
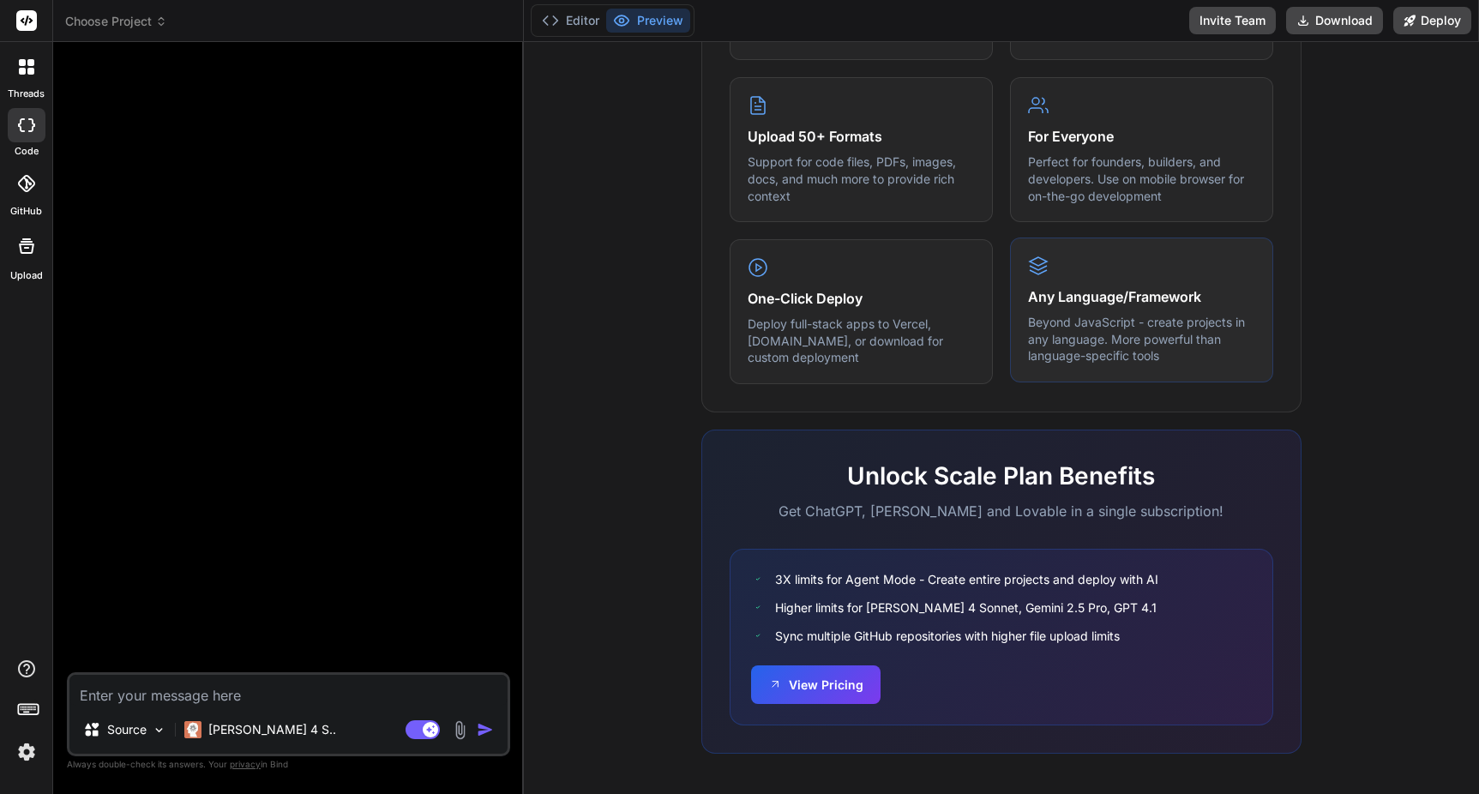
scroll to position [836, 0]
click at [815, 687] on button "View Pricing" at bounding box center [815, 683] width 129 height 39
click at [23, 68] on icon at bounding box center [22, 71] width 7 height 7
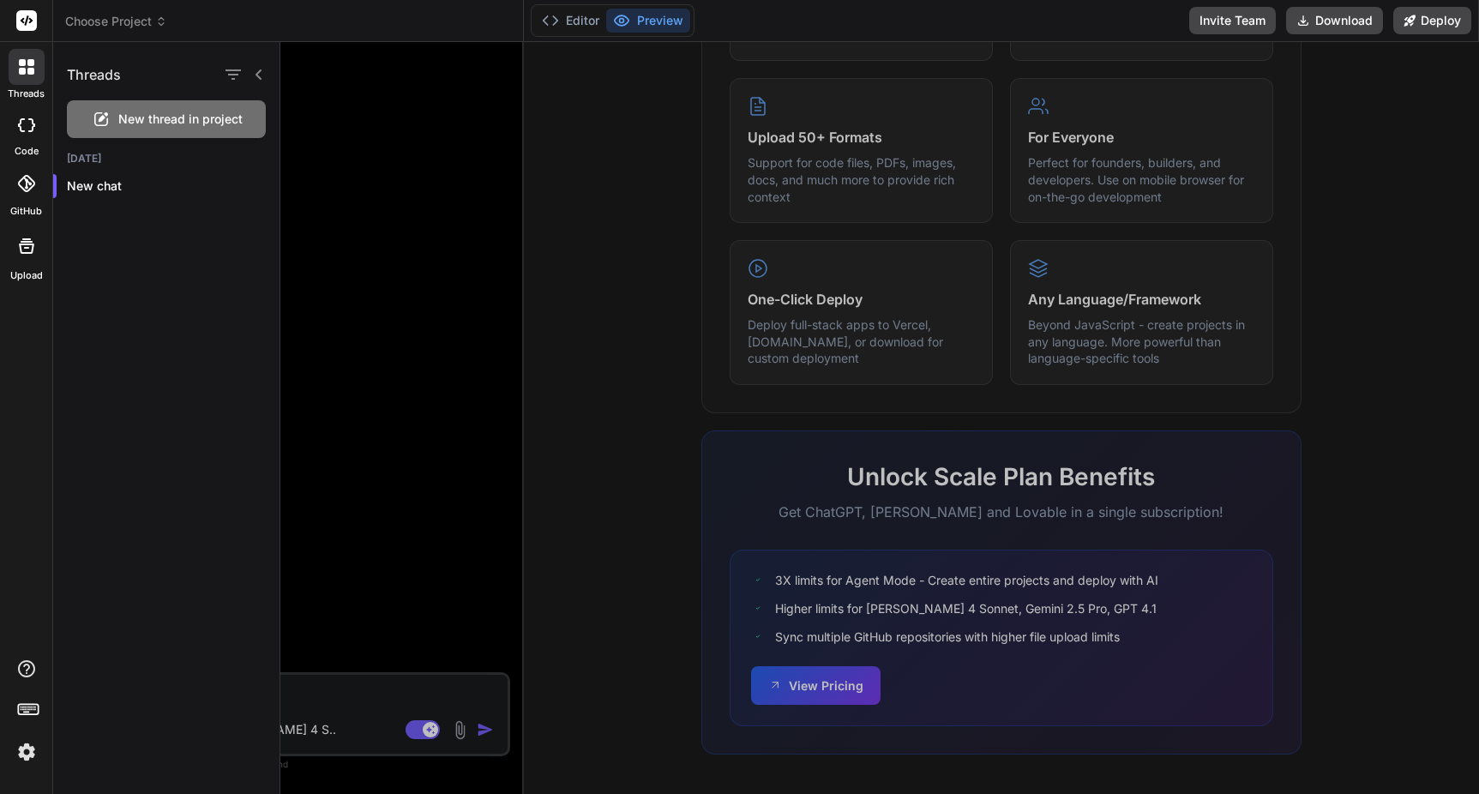
click at [23, 137] on div at bounding box center [27, 125] width 38 height 34
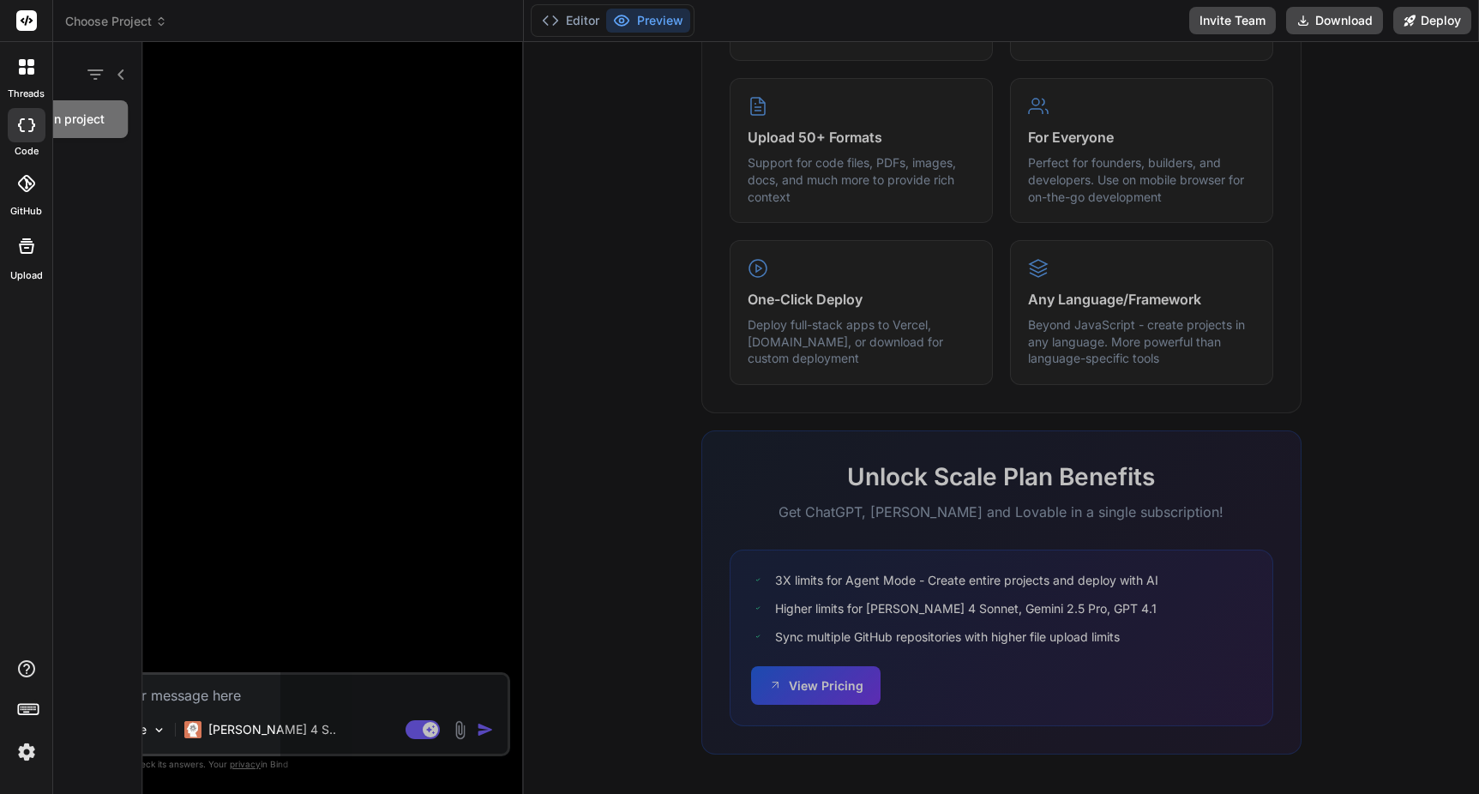
type textarea "x"
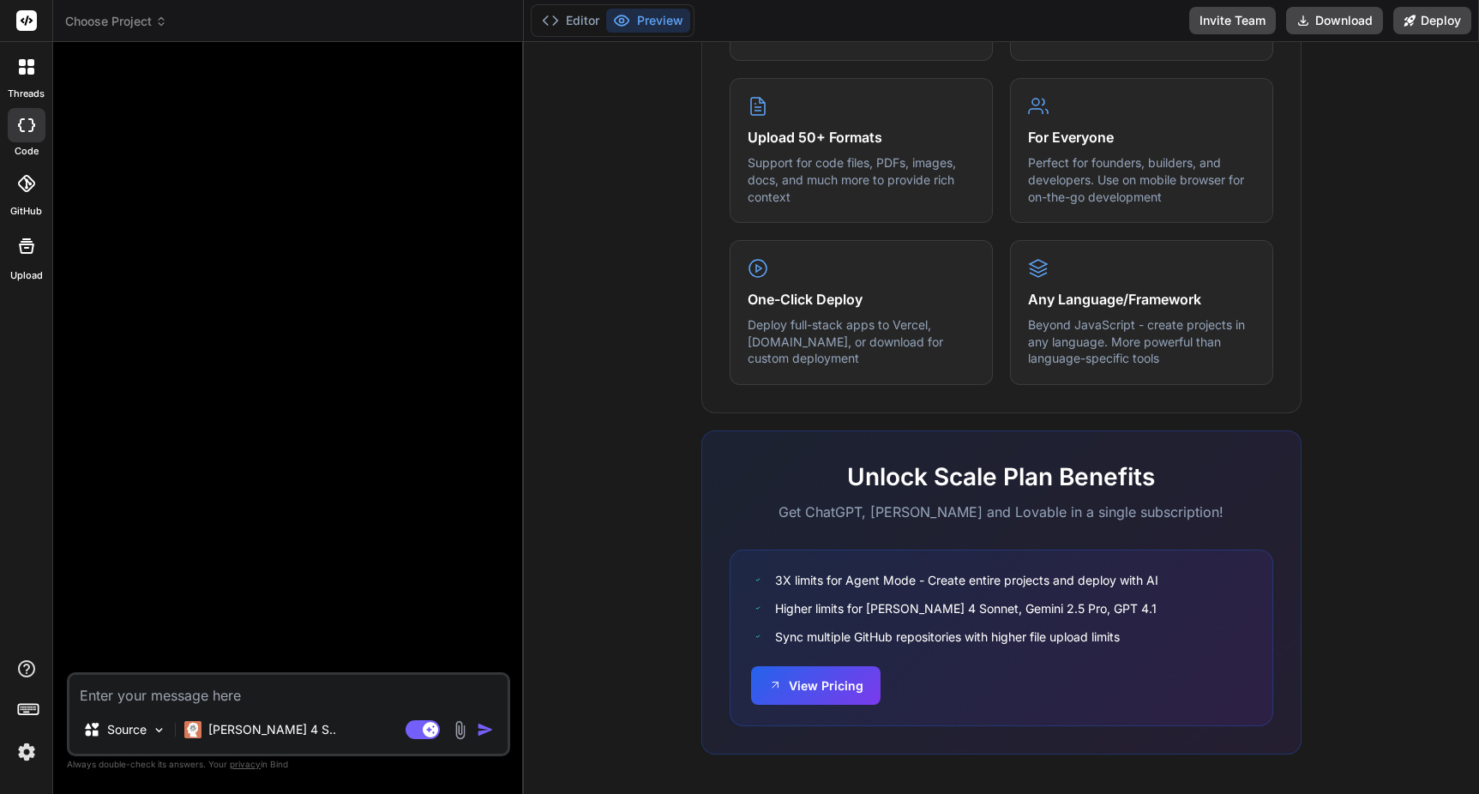
click at [23, 198] on div at bounding box center [27, 184] width 38 height 38
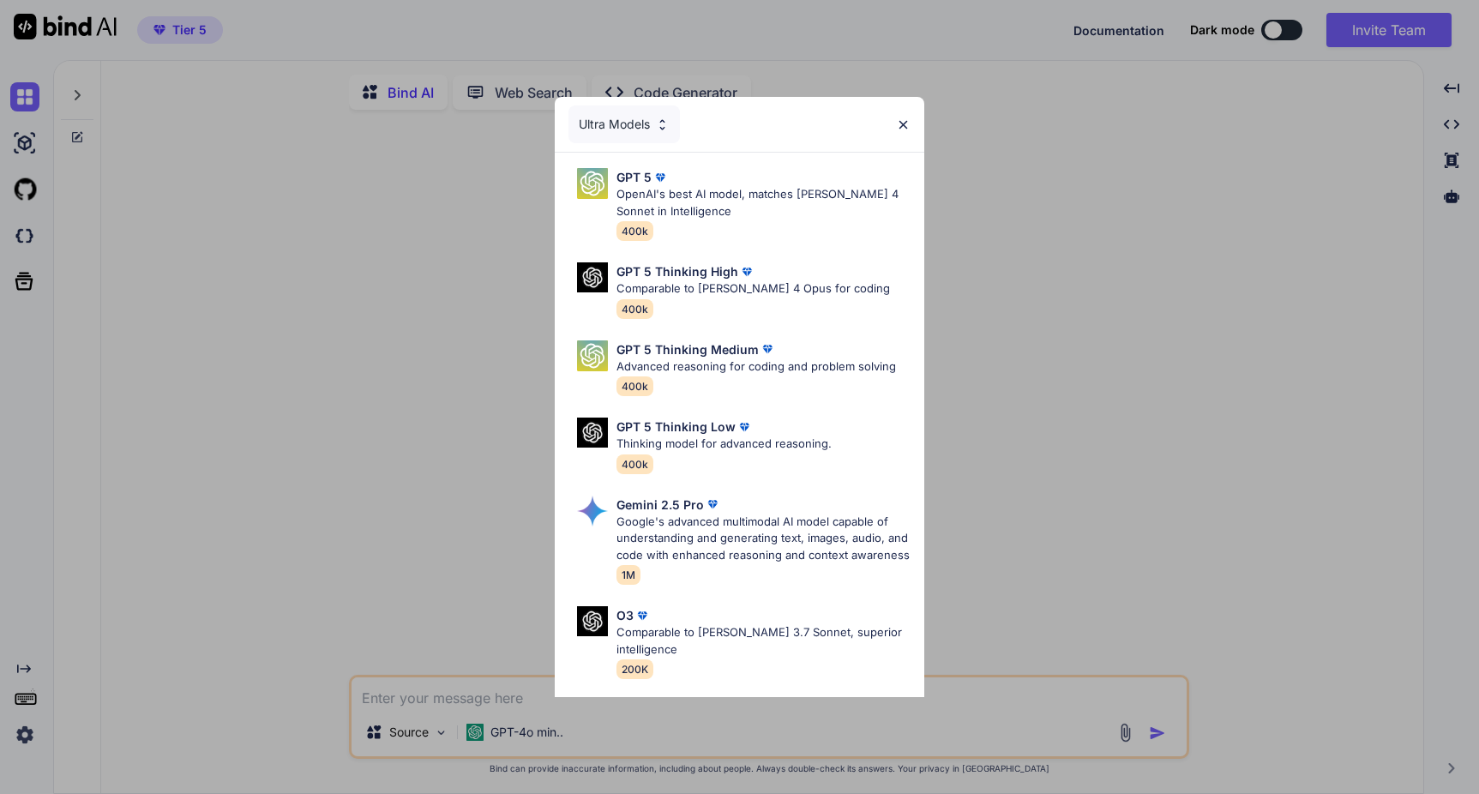
type textarea "x"
click at [225, 591] on div "Ultra Models GPT 5 OpenAI's best AI model, matches Claude 4 Sonnet in Intellige…" at bounding box center [739, 397] width 1479 height 794
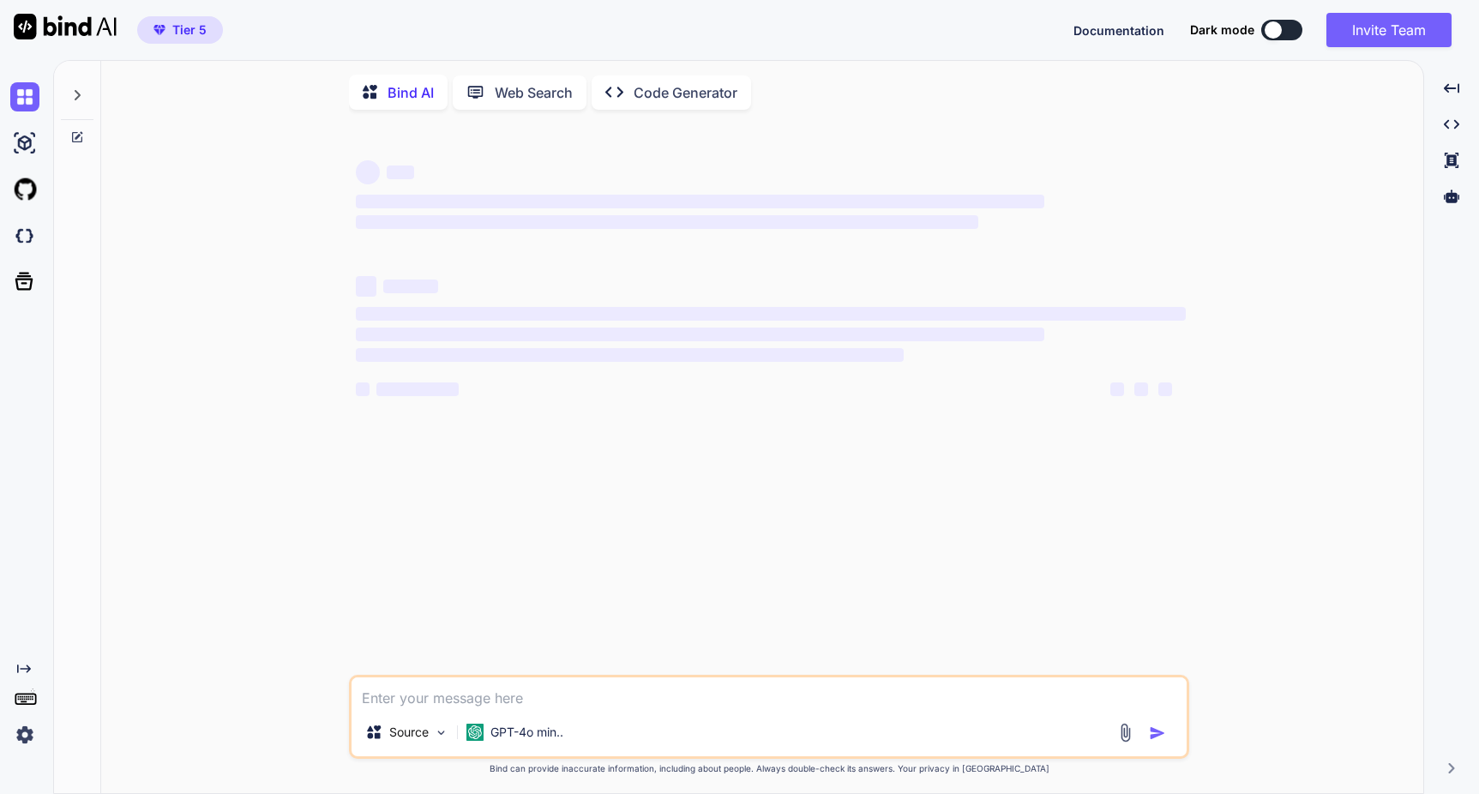
type textarea "x"
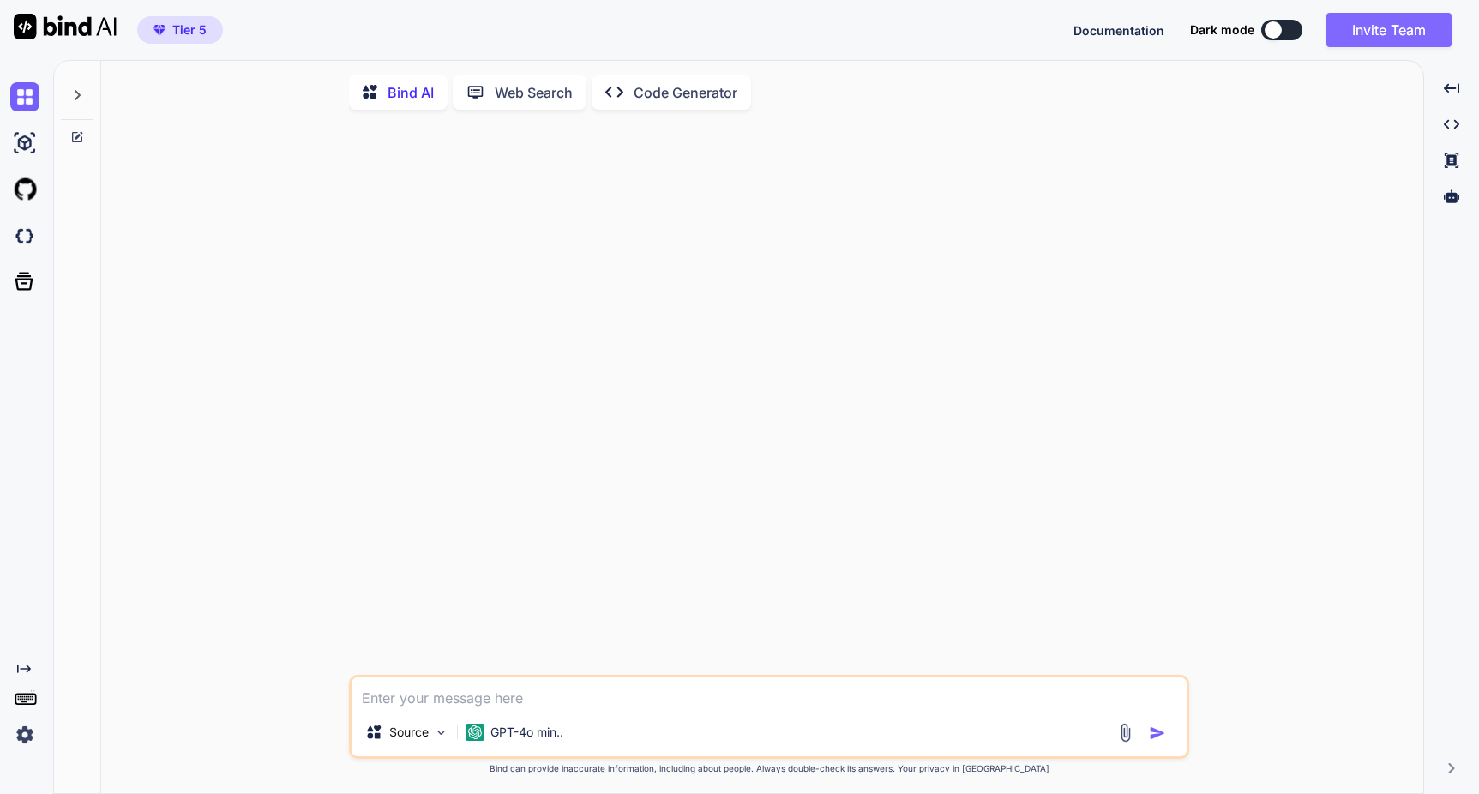
click at [1359, 33] on button "Invite Team" at bounding box center [1388, 30] width 125 height 34
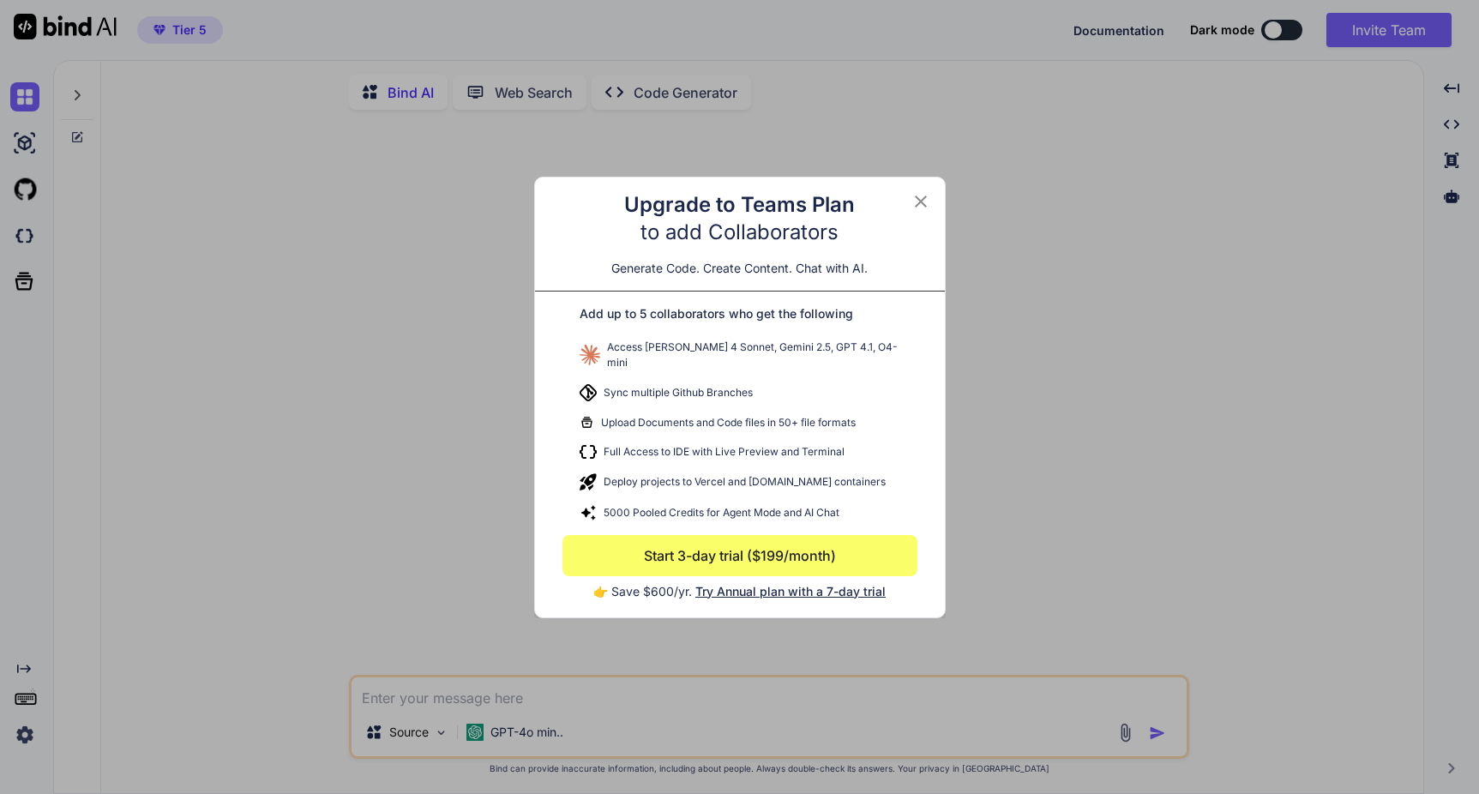
click at [917, 207] on icon at bounding box center [921, 201] width 12 height 12
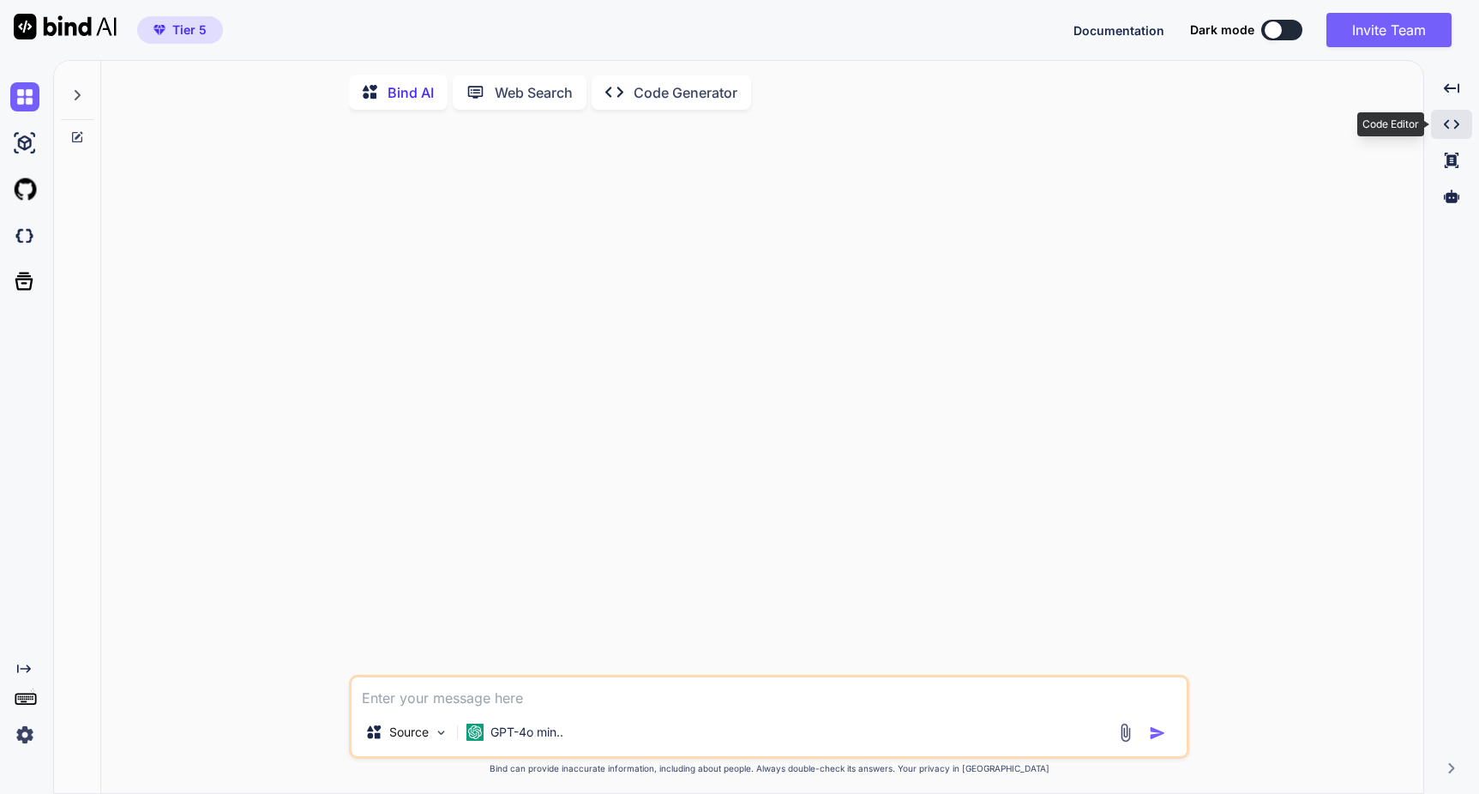
click at [1451, 123] on icon "Created with Pixso." at bounding box center [1450, 124] width 15 height 15
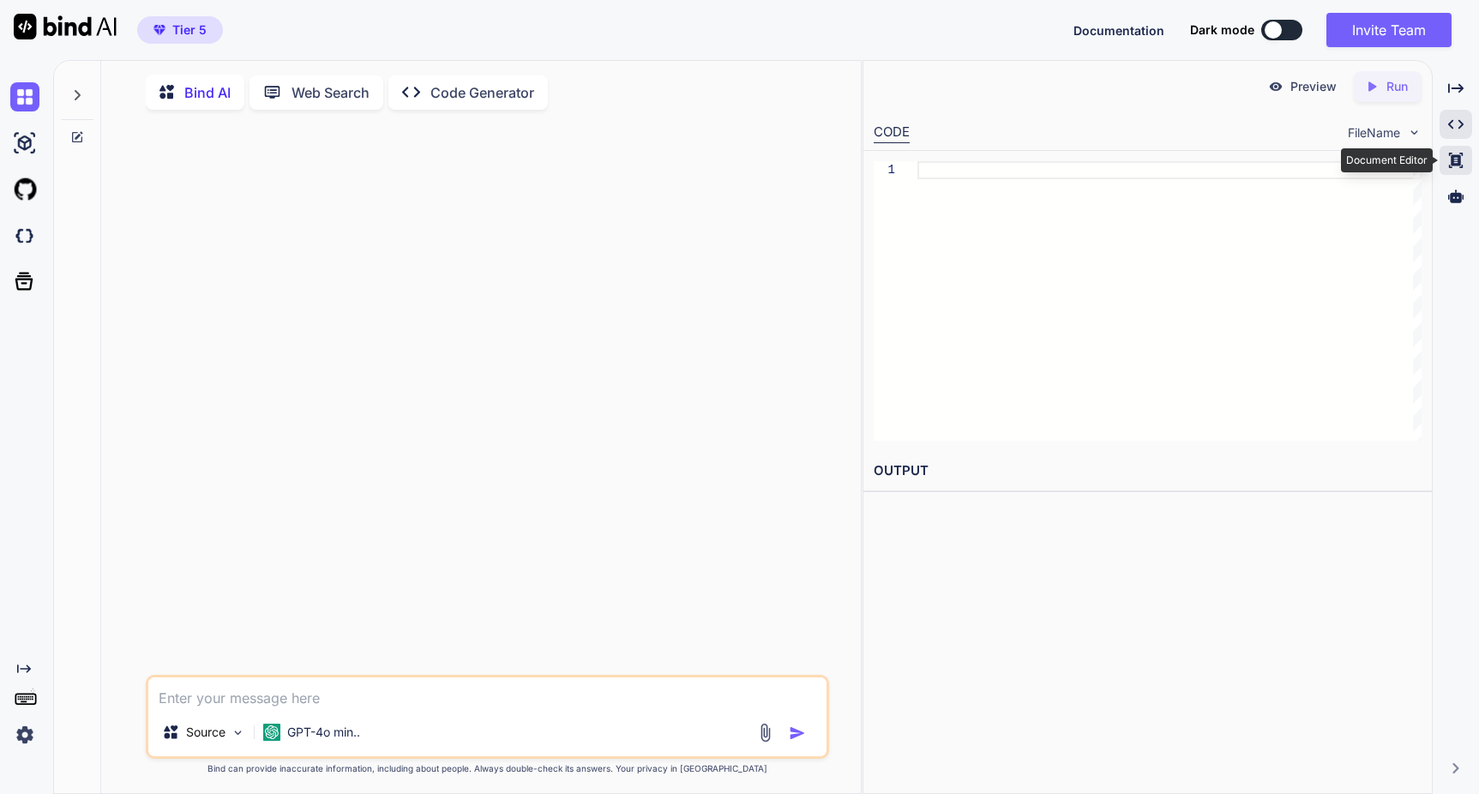
click at [1453, 93] on icon at bounding box center [1455, 87] width 15 height 9
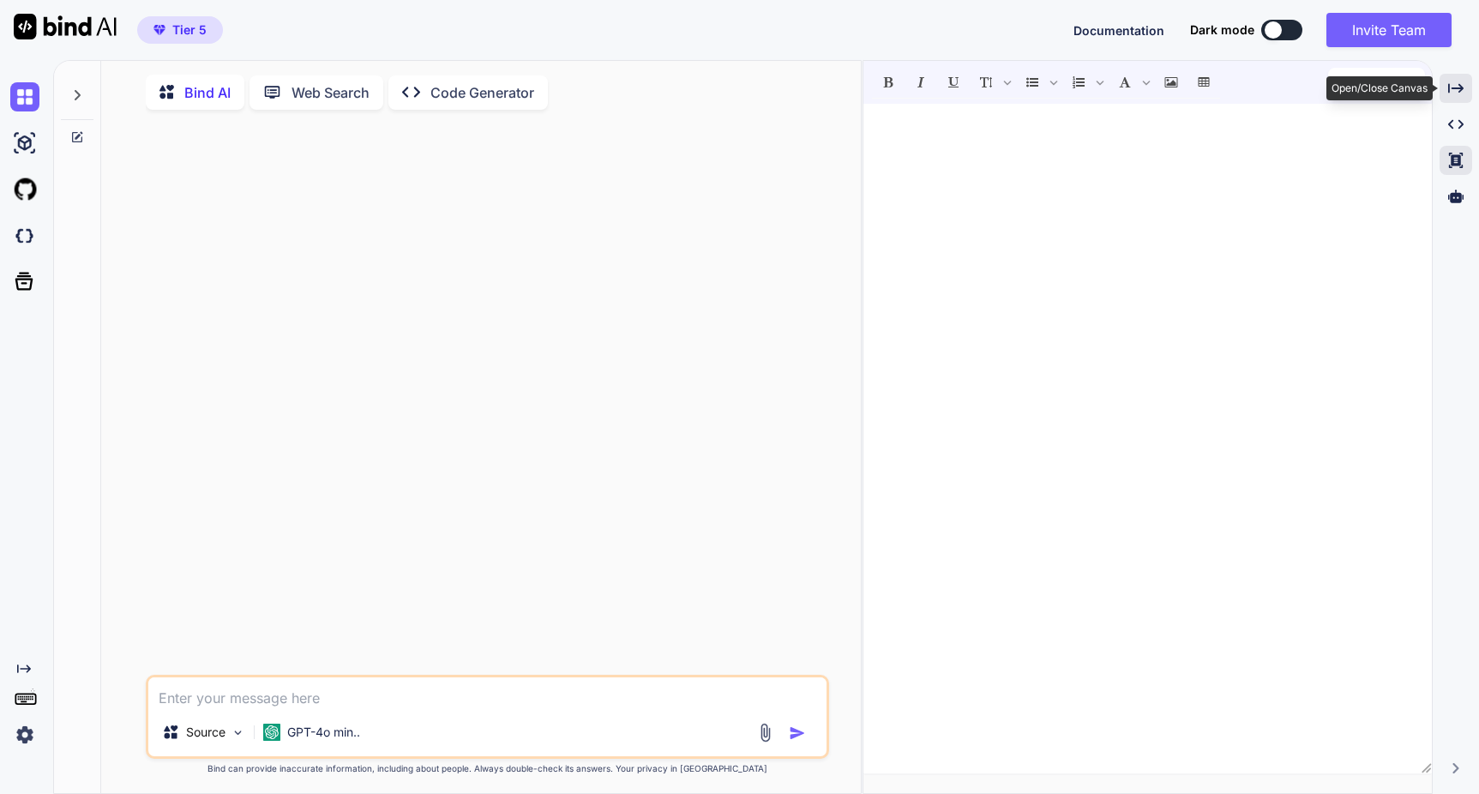
click at [1458, 92] on icon "Created with Pixso." at bounding box center [1455, 88] width 15 height 15
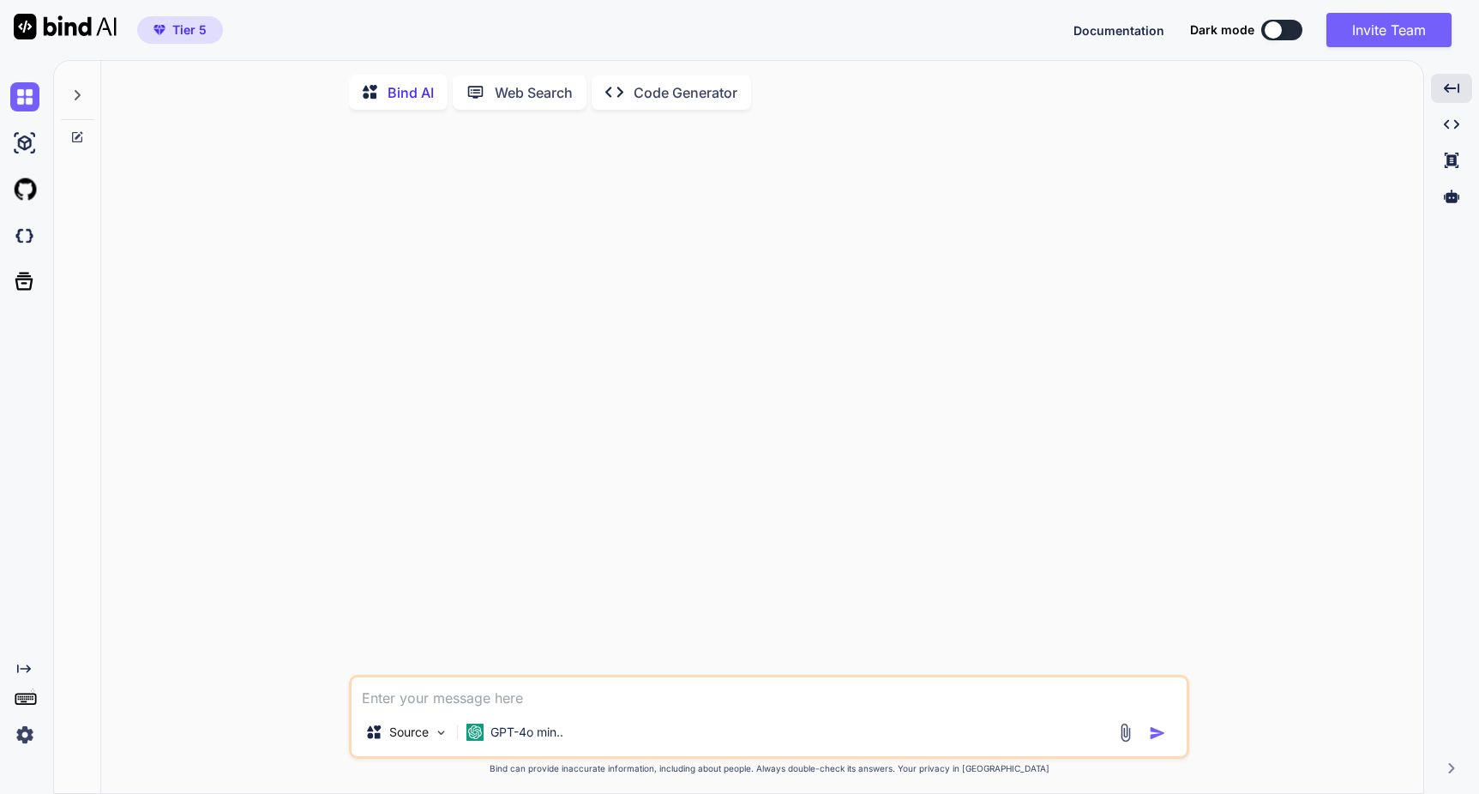
click at [75, 93] on icon at bounding box center [77, 95] width 14 height 14
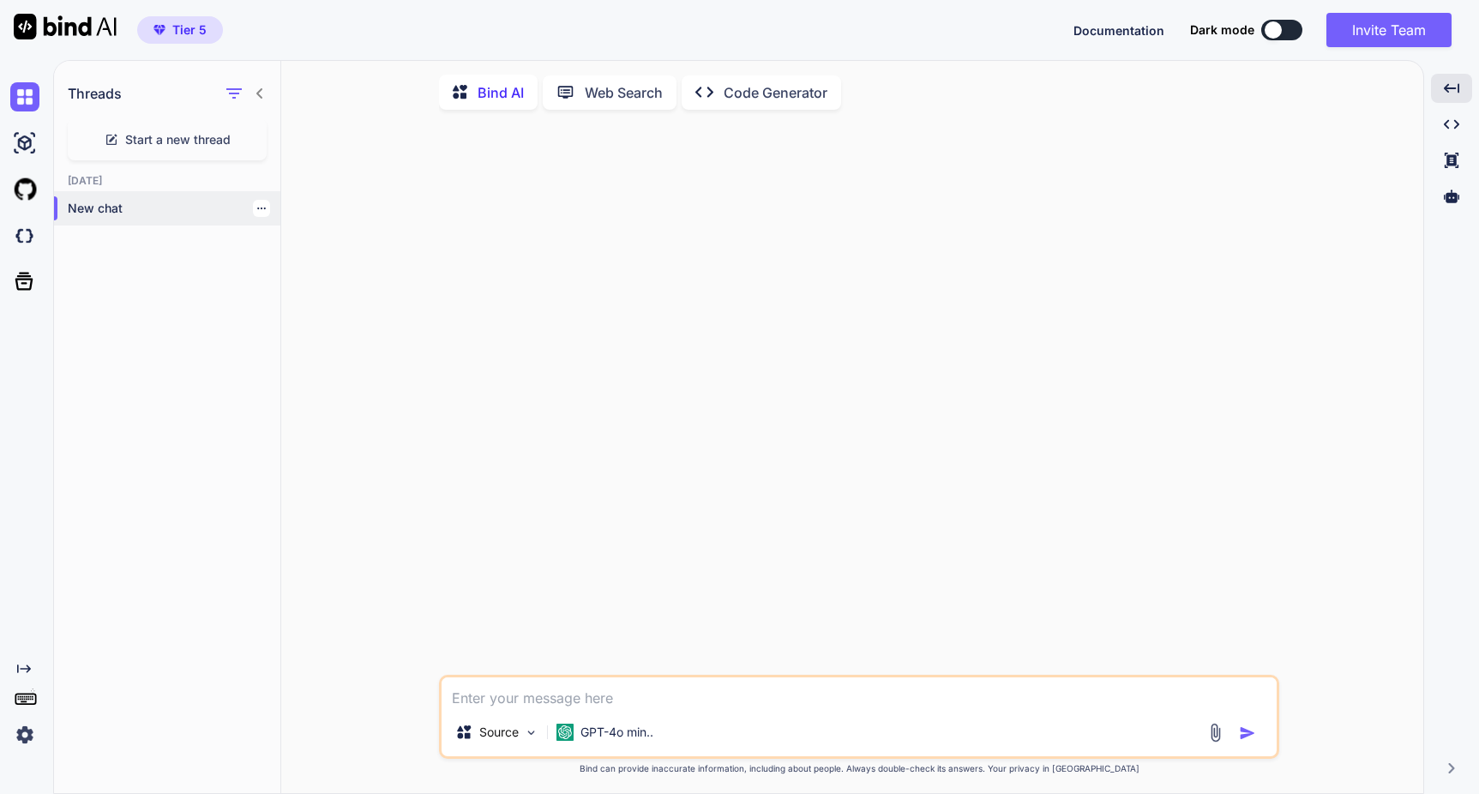
click at [257, 210] on icon "button" at bounding box center [261, 208] width 10 height 10
click at [330, 177] on div "Source GPT-4o min.. Created with Bind Always check its answers. Privacy in Bind…" at bounding box center [859, 459] width 1128 height 672
click at [585, 88] on p "Web Search" at bounding box center [624, 92] width 78 height 21
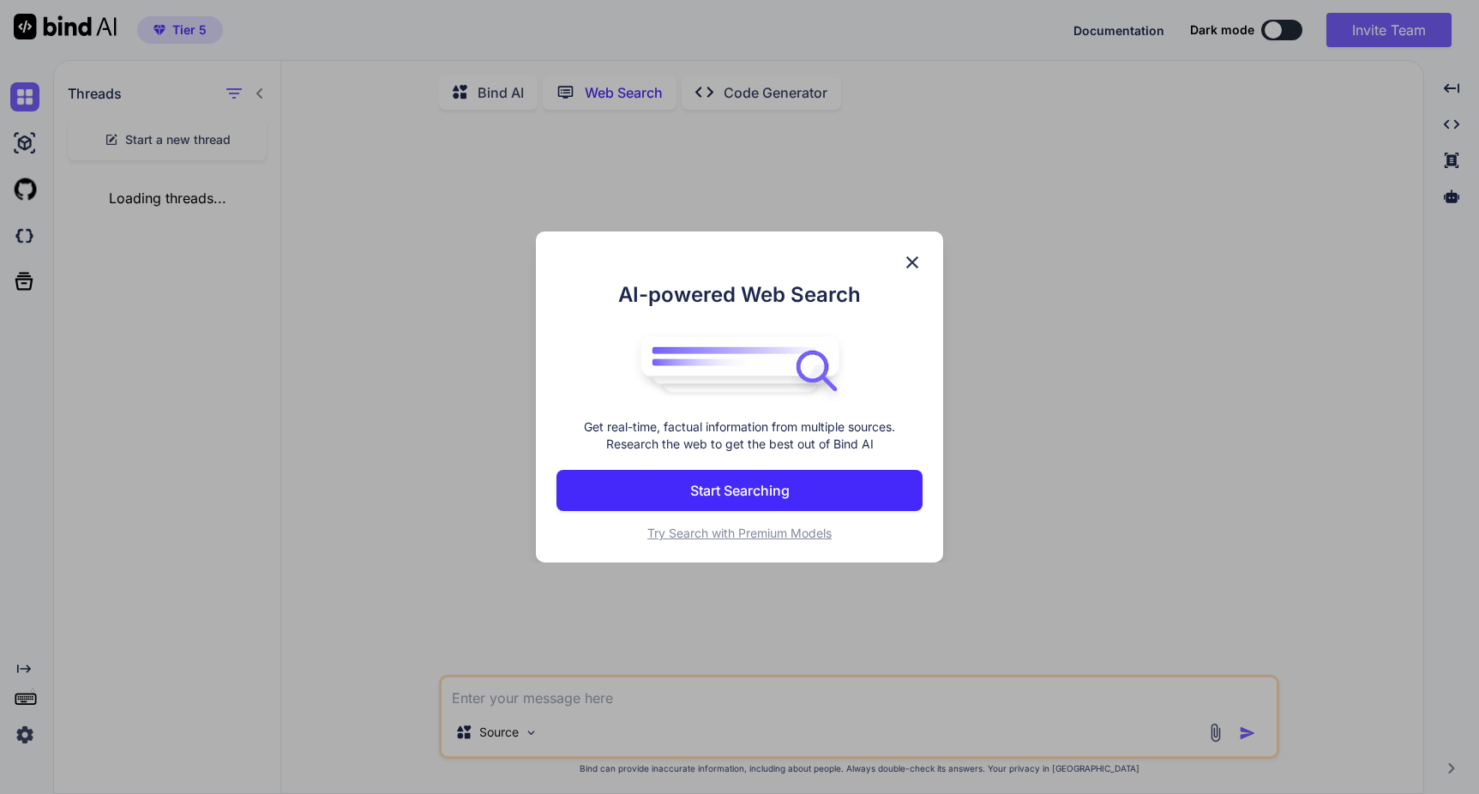
scroll to position [7, 0]
click at [927, 257] on div "AI-powered Web Search Get real-time, factual information from multiple sources.…" at bounding box center [739, 396] width 406 height 331
click at [917, 258] on img at bounding box center [912, 262] width 21 height 21
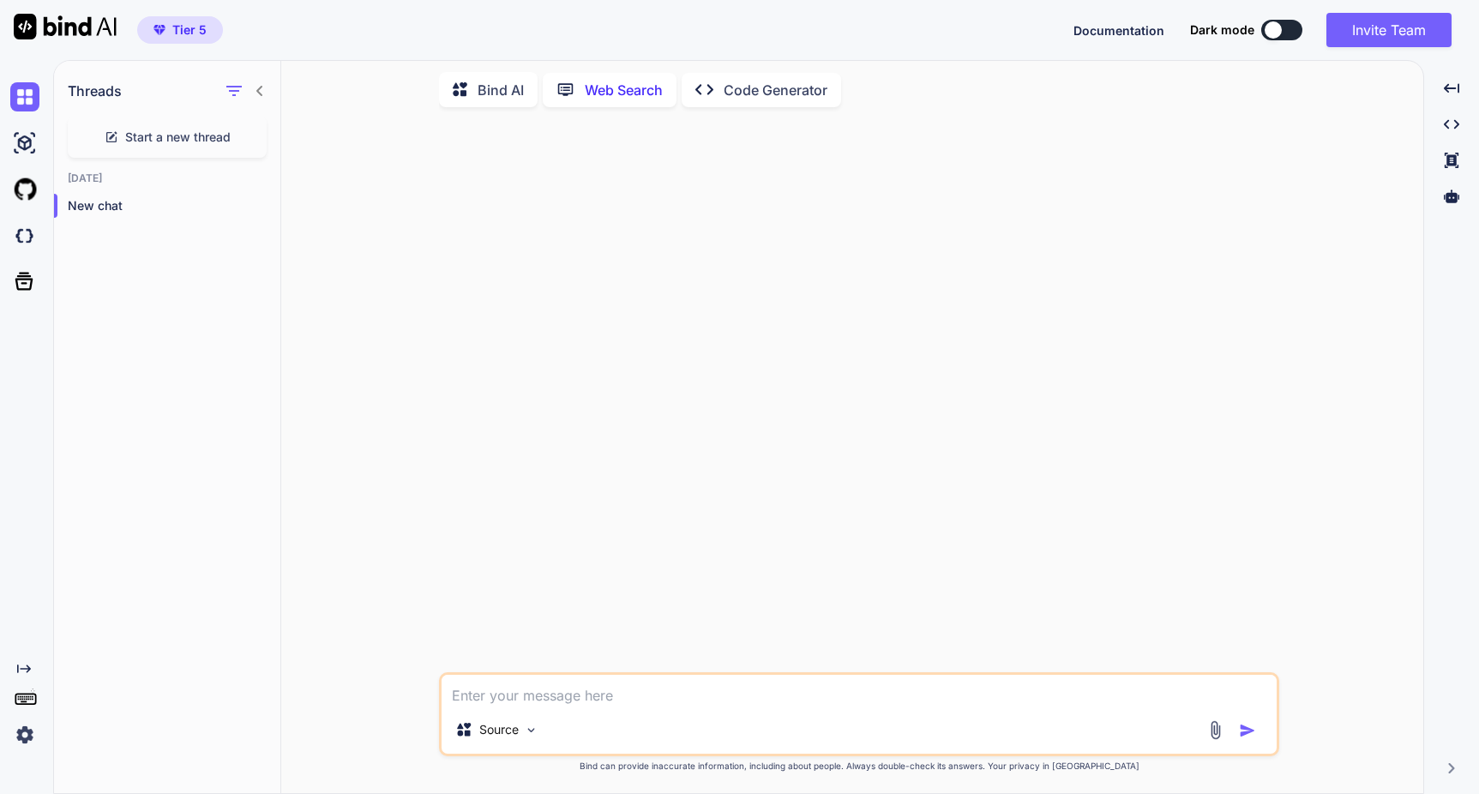
click at [793, 91] on p "Code Generator" at bounding box center [775, 90] width 104 height 21
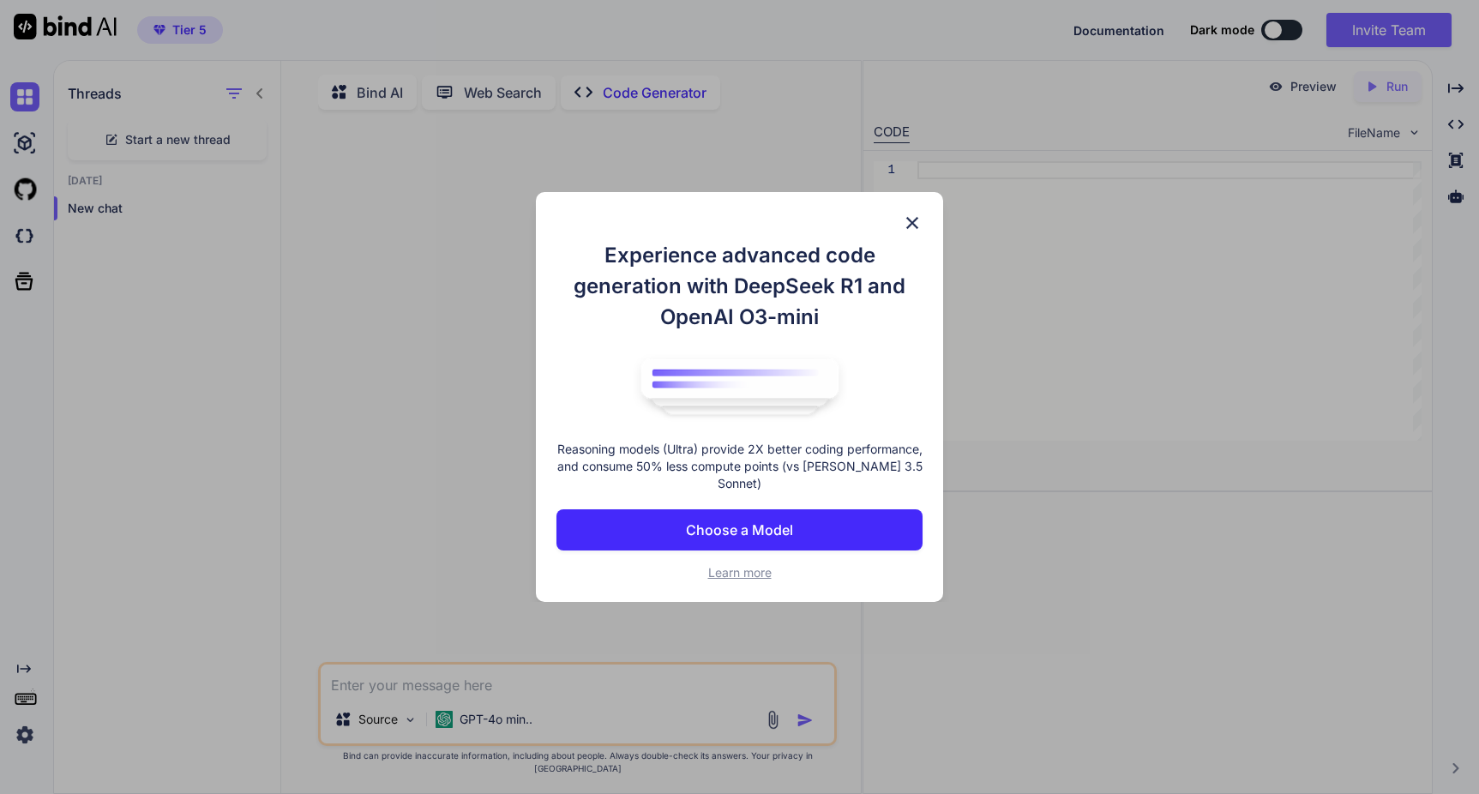
click at [740, 529] on p "Choose a Model" at bounding box center [739, 529] width 107 height 21
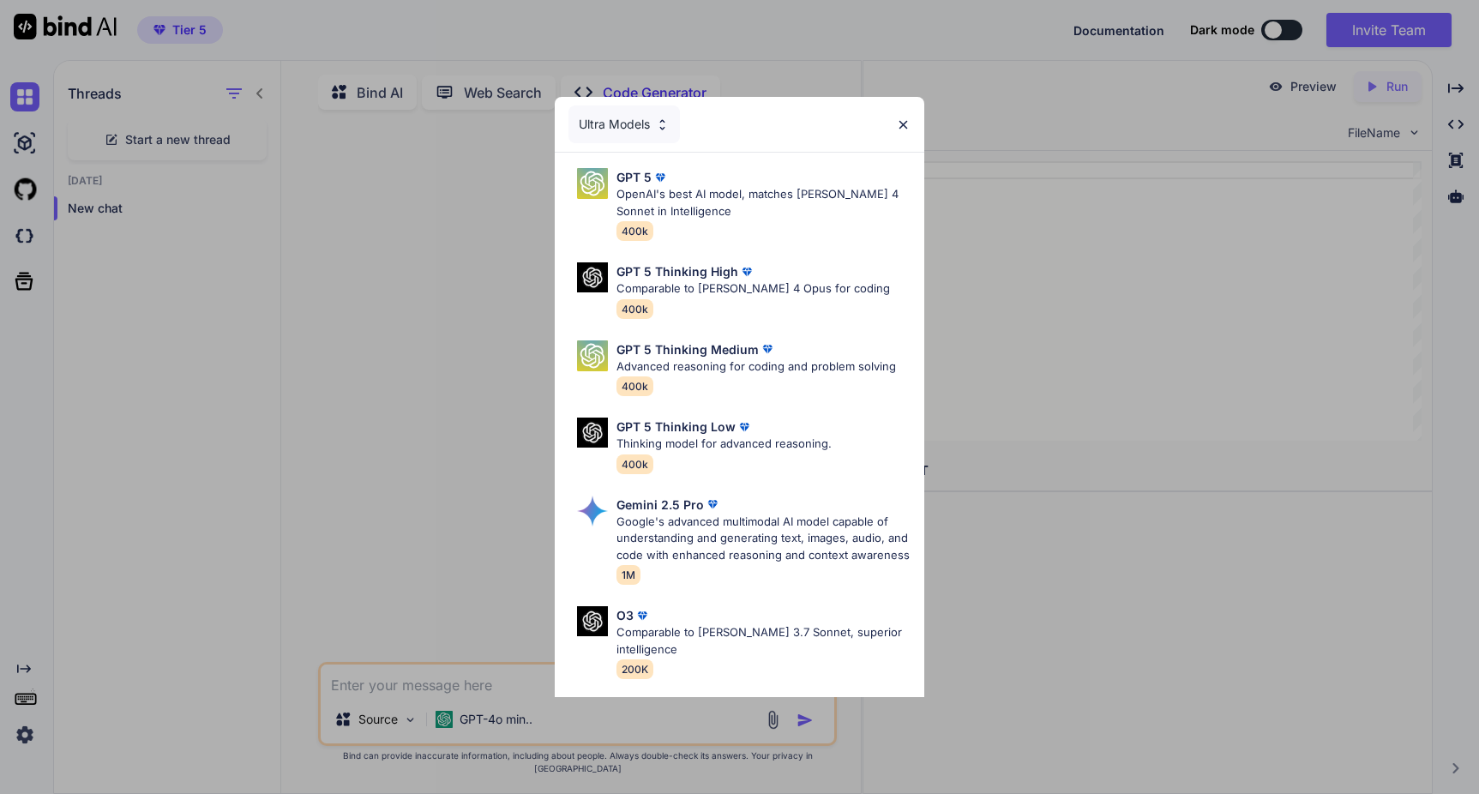
click at [658, 128] on img at bounding box center [662, 124] width 15 height 15
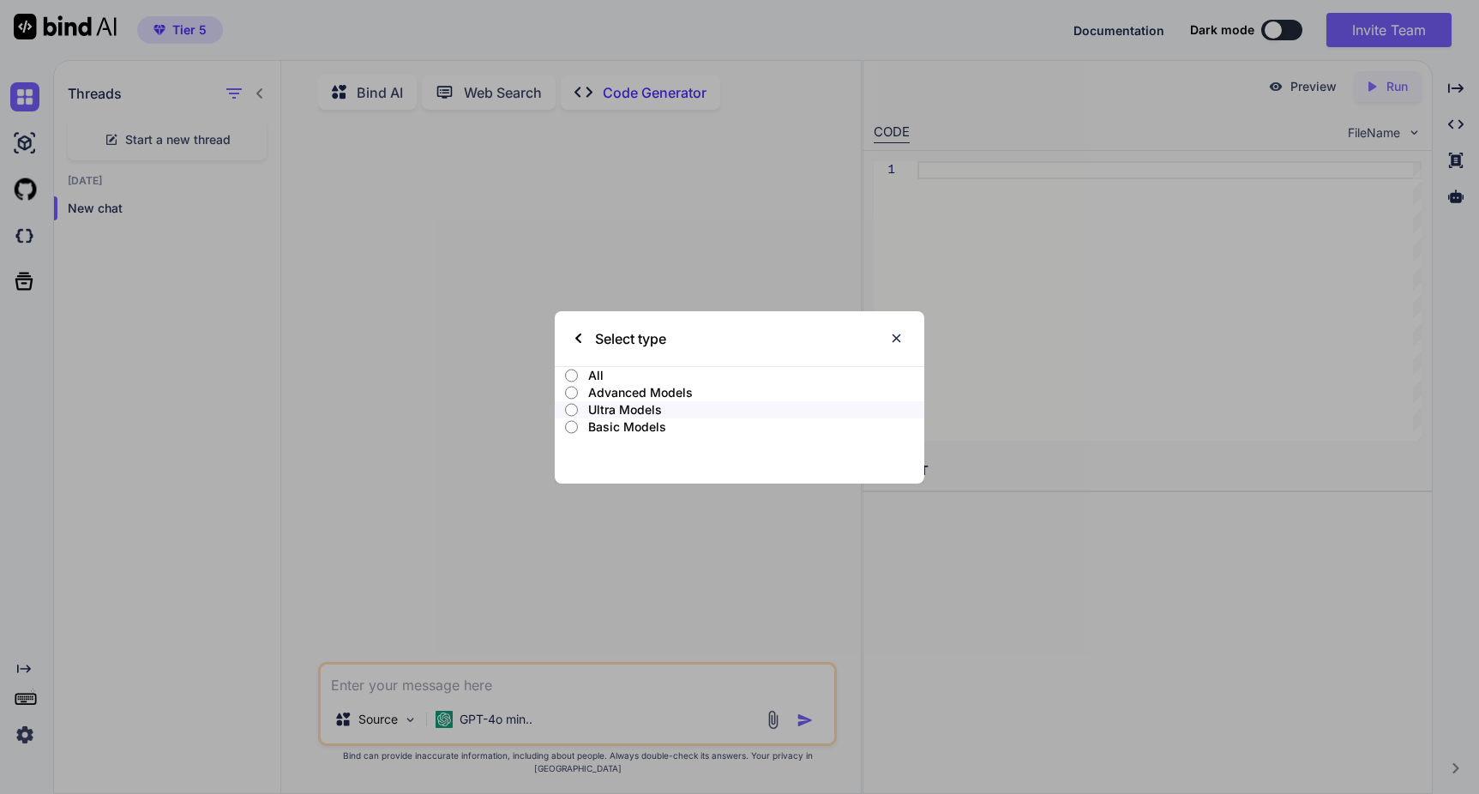
click at [579, 374] on label "All" at bounding box center [739, 375] width 369 height 17
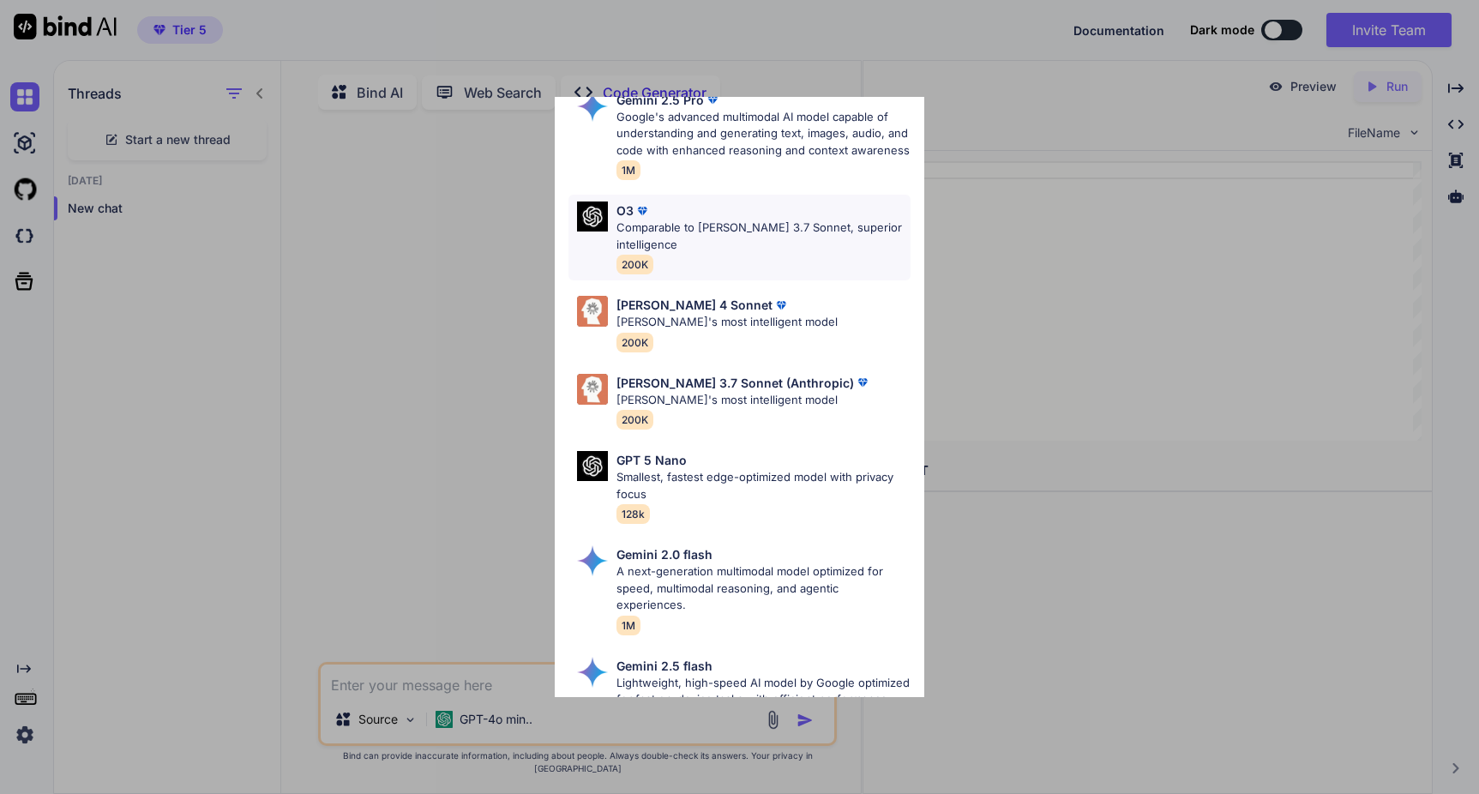
scroll to position [751, 0]
click at [915, 15] on div "All GPT 5 Mini Smaller, fast variant balancing speed and capability for light t…" at bounding box center [739, 397] width 1479 height 794
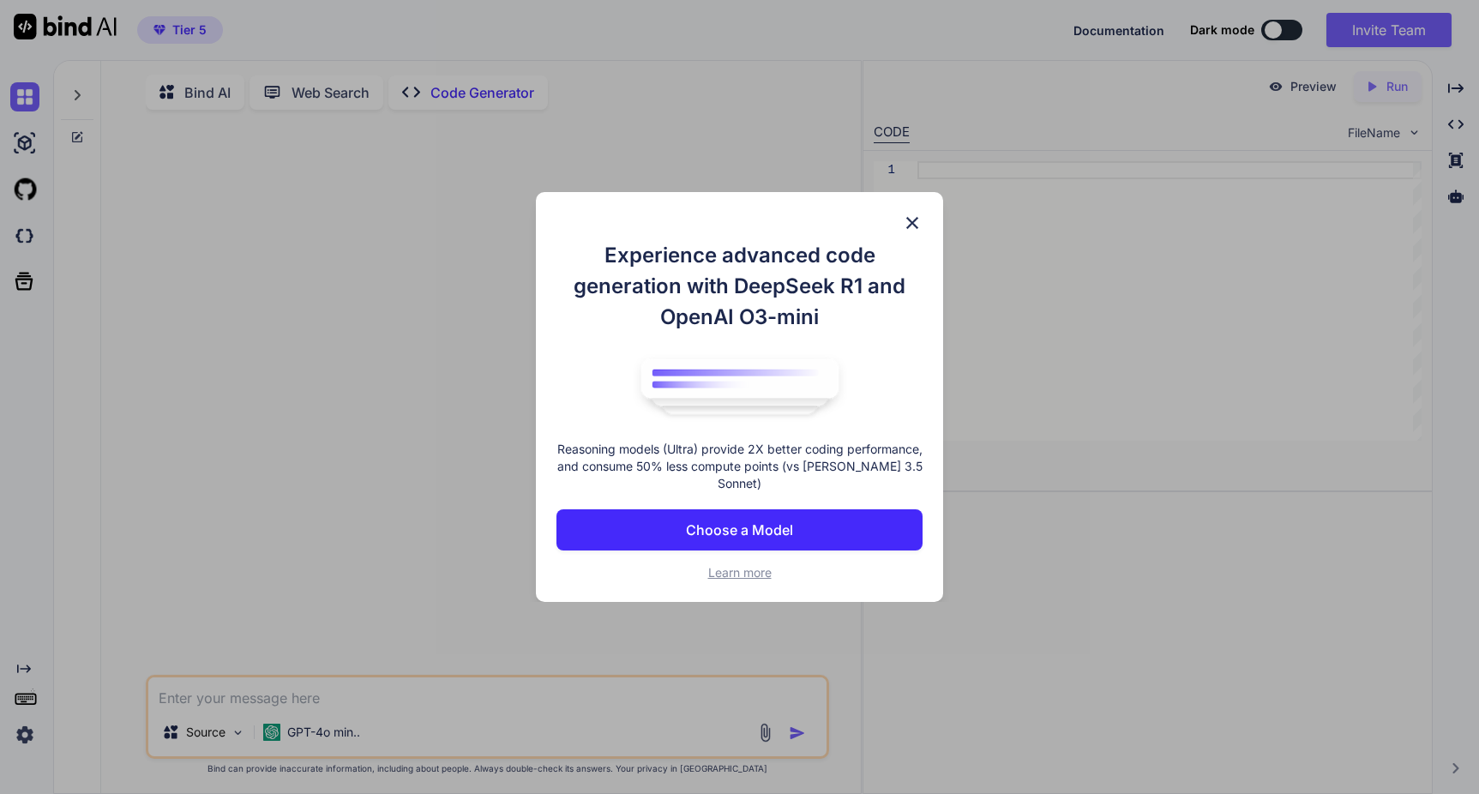
click at [909, 223] on img at bounding box center [912, 223] width 21 height 21
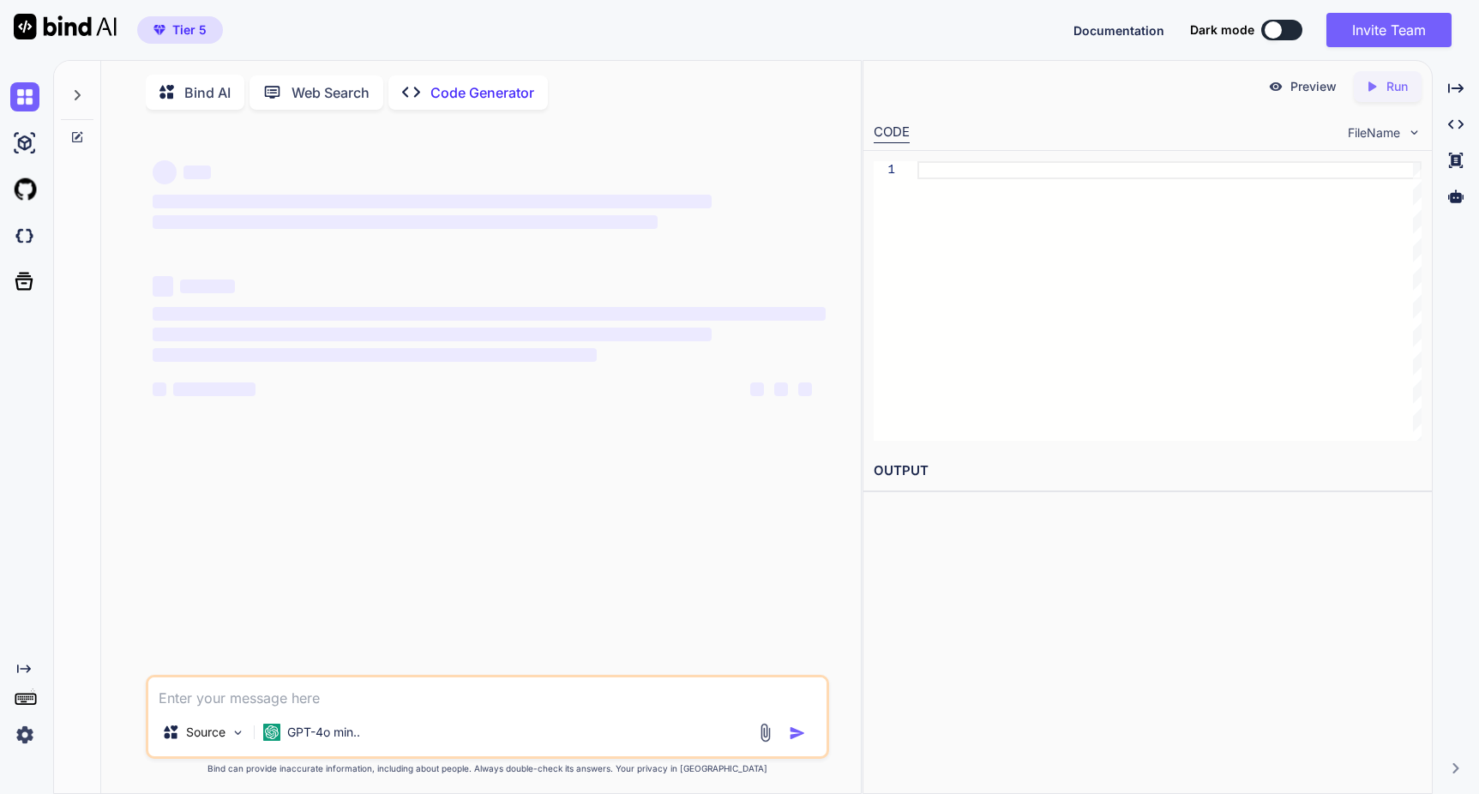
click at [33, 732] on img at bounding box center [24, 734] width 29 height 29
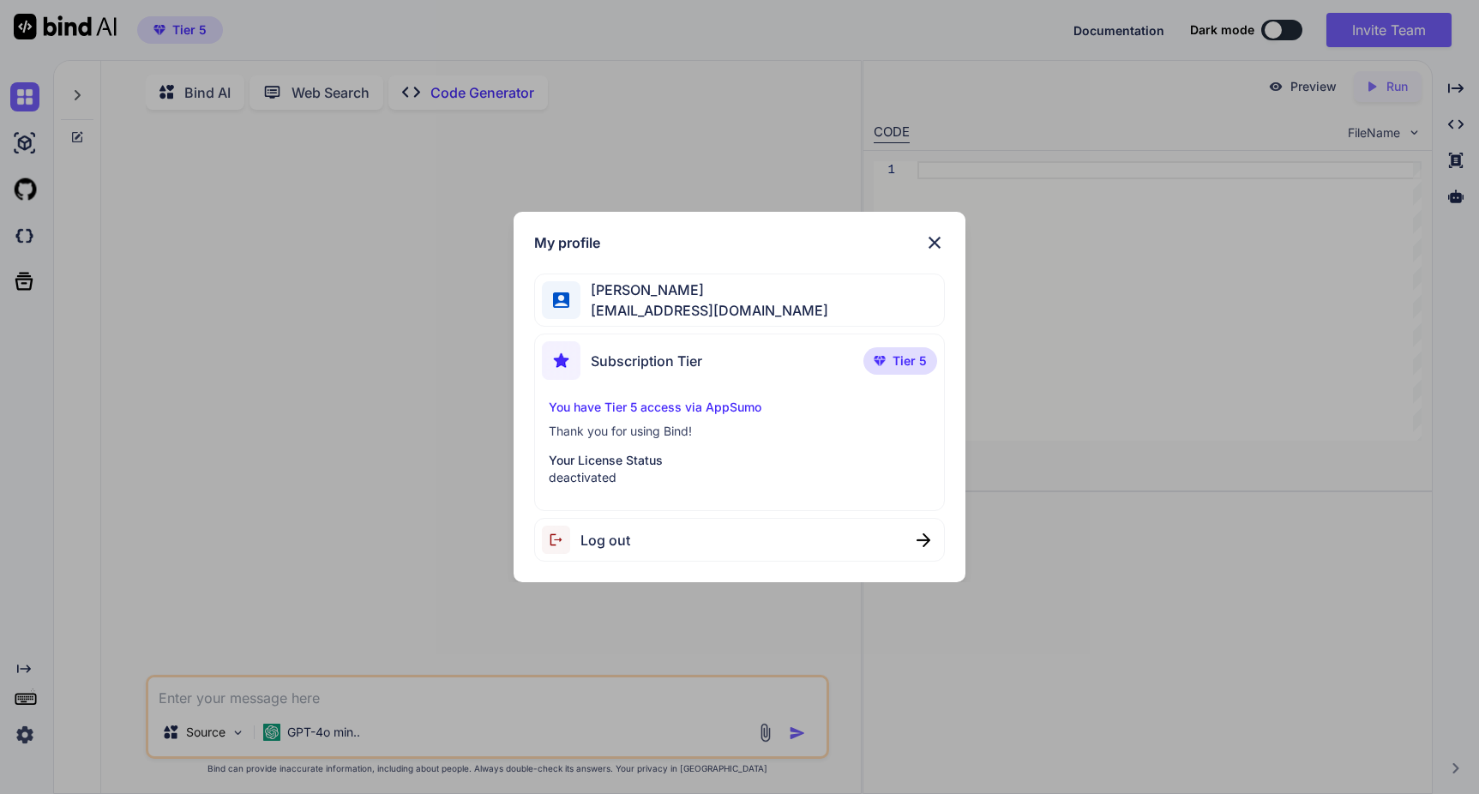
click at [599, 547] on span "Log out" at bounding box center [605, 540] width 50 height 21
type textarea "x"
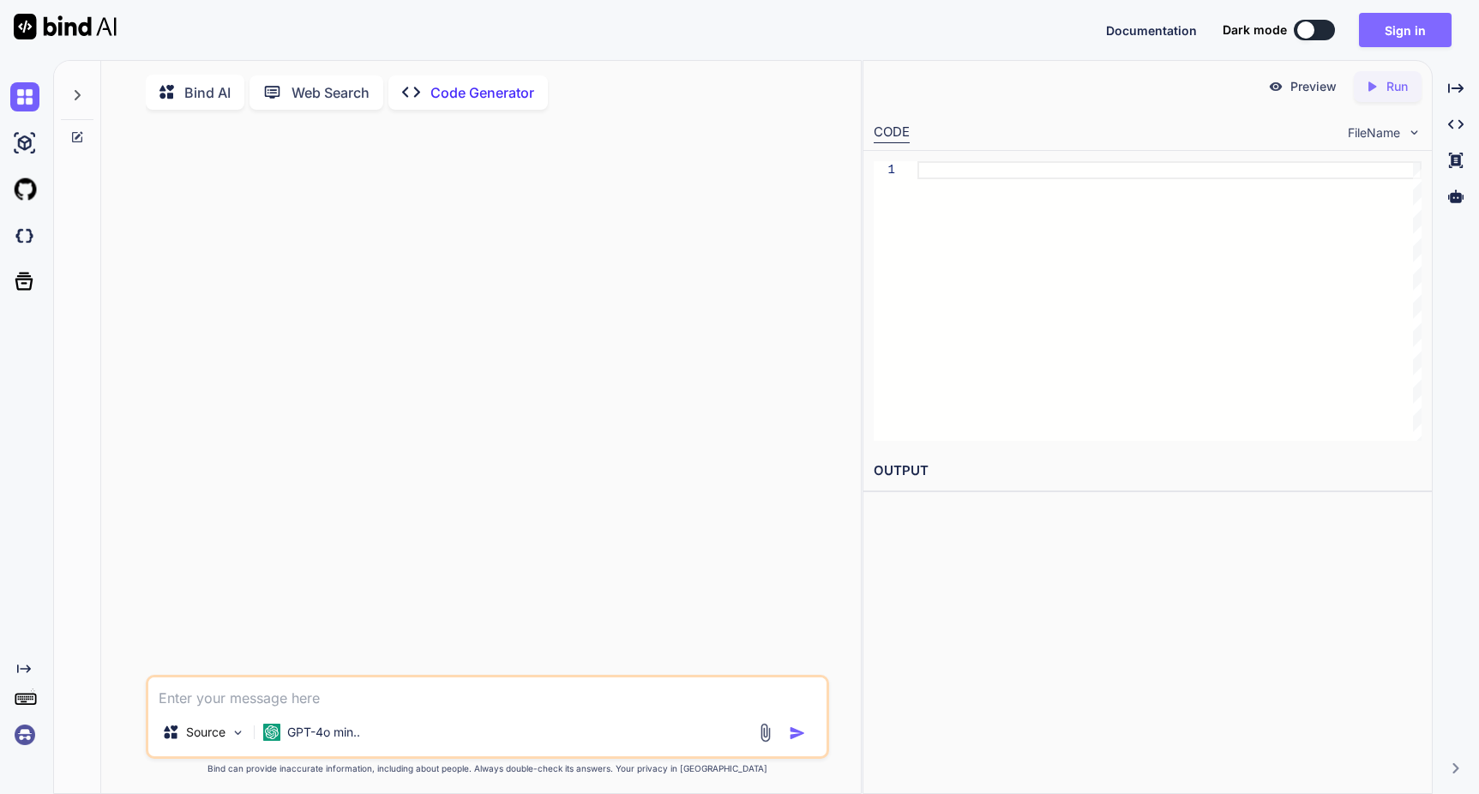
click at [1385, 31] on button "Sign in" at bounding box center [1405, 30] width 93 height 34
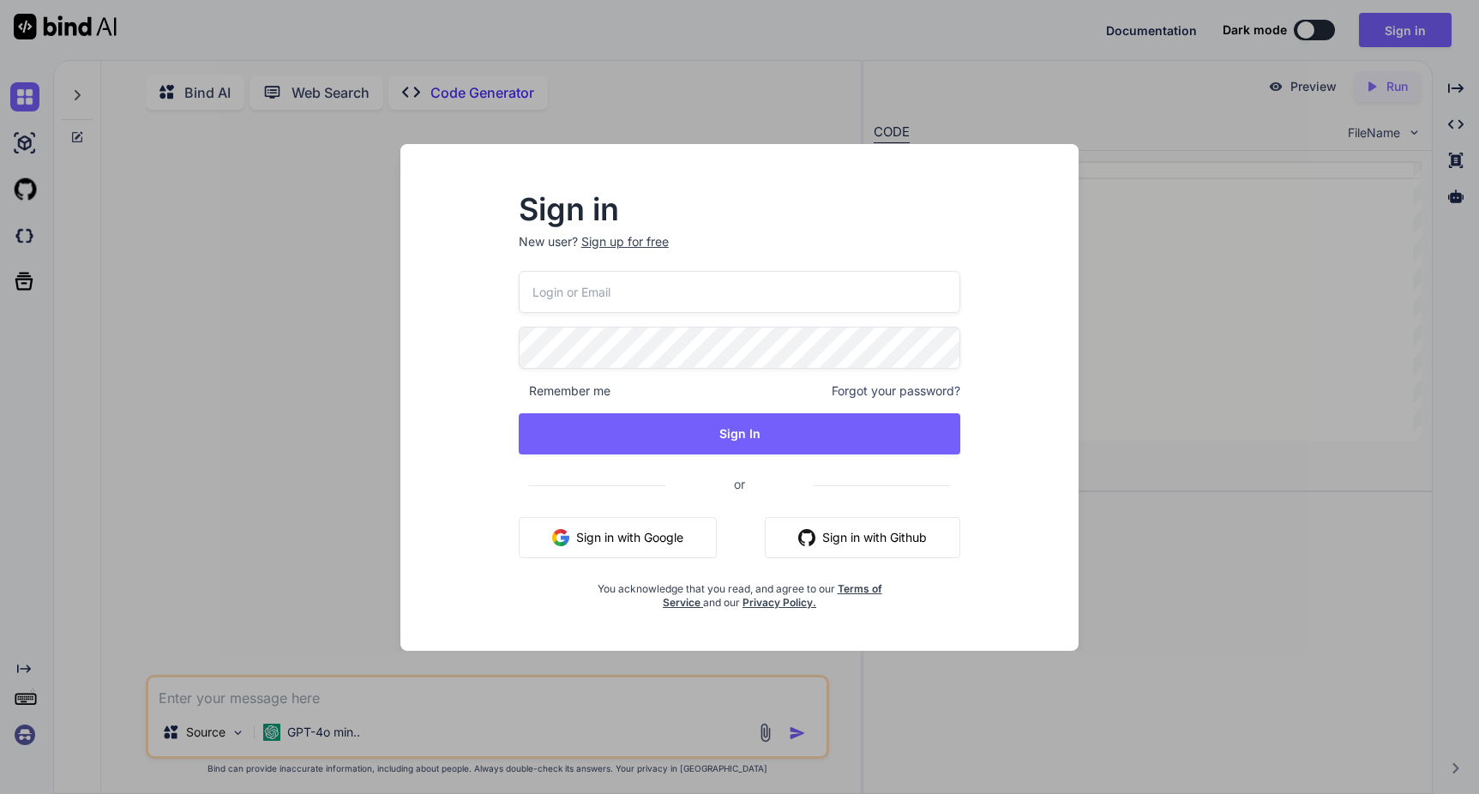
click at [645, 531] on button "Sign in with Google" at bounding box center [618, 537] width 198 height 41
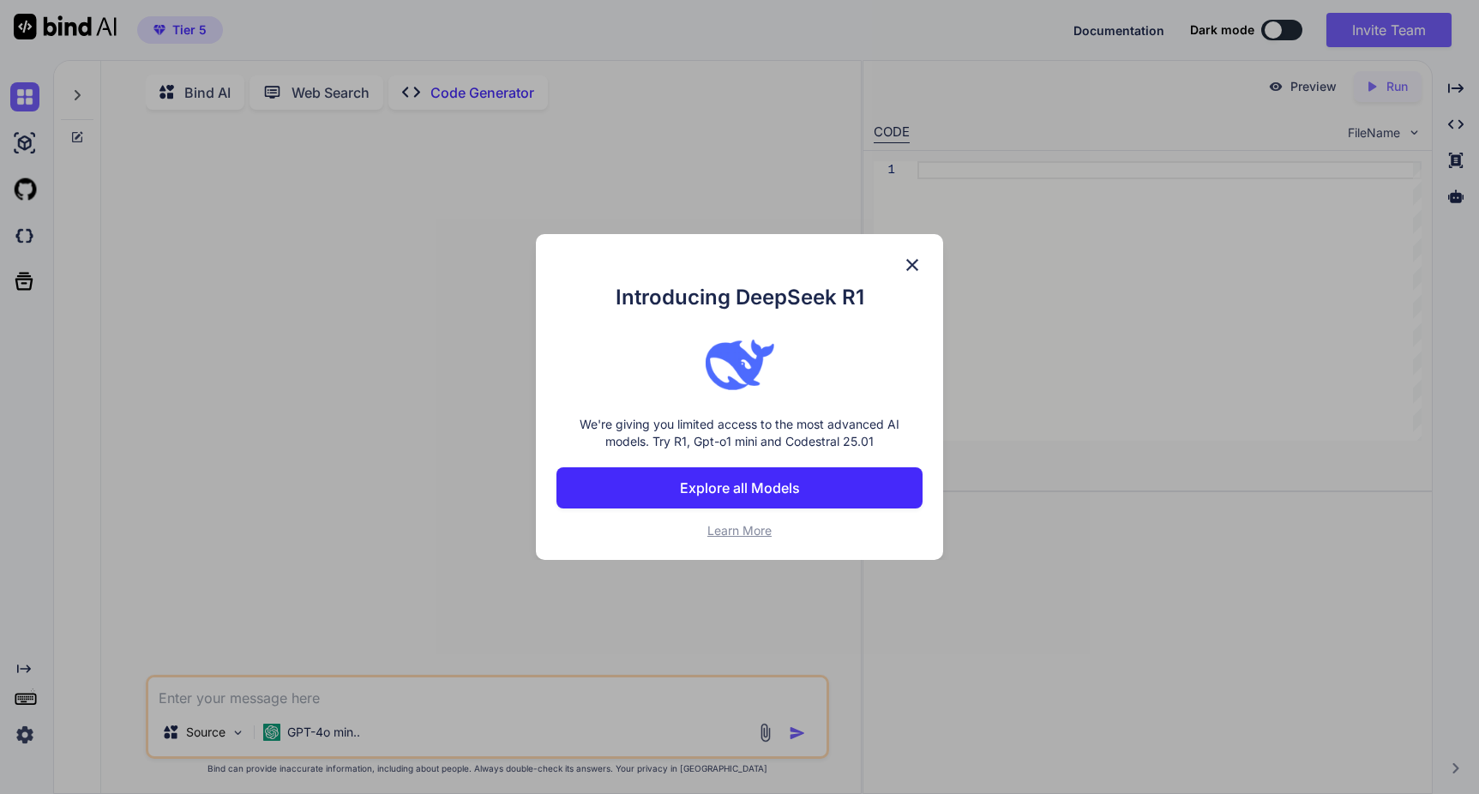
click at [910, 260] on img at bounding box center [912, 265] width 21 height 21
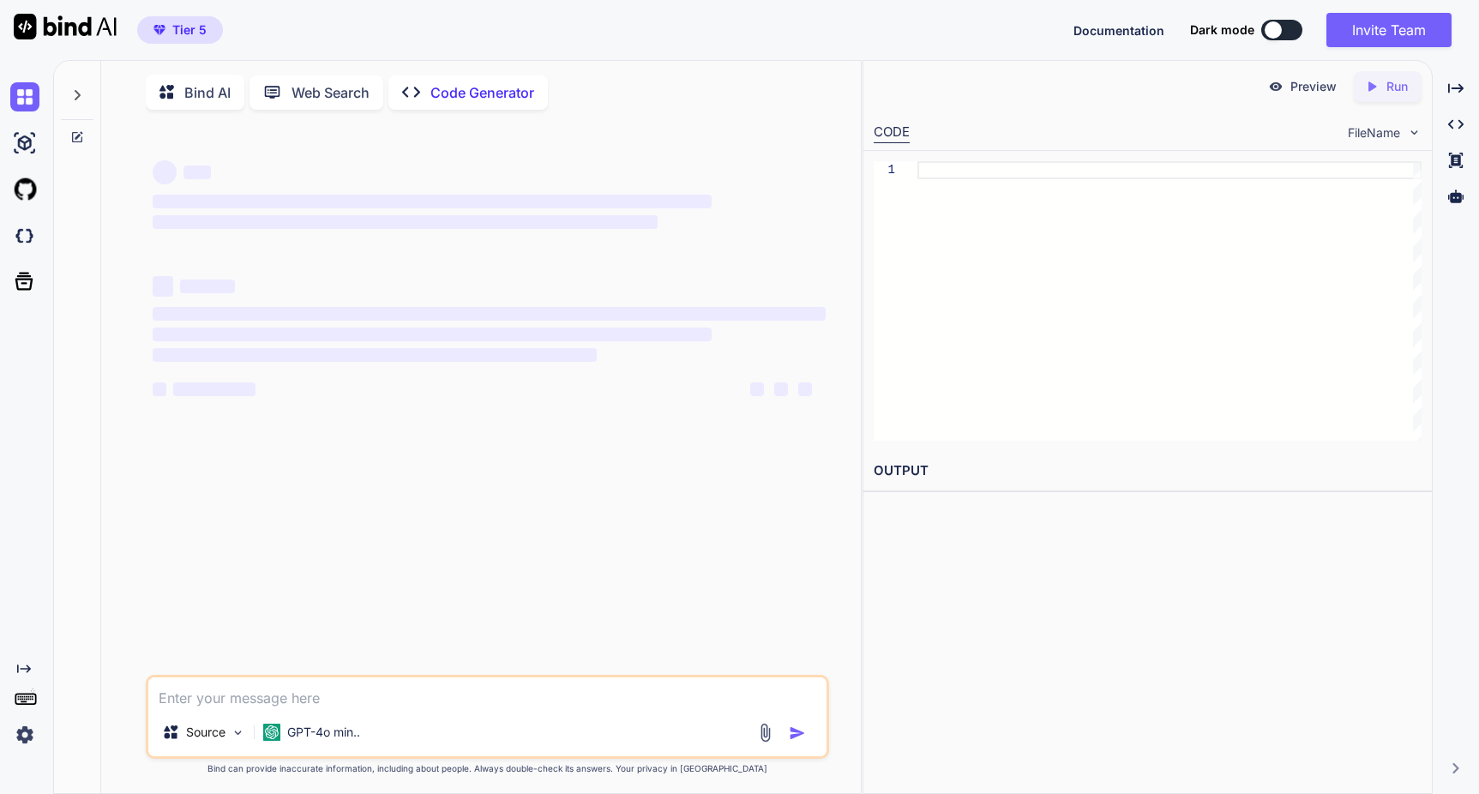
click at [197, 22] on span "Tier 5" at bounding box center [189, 29] width 34 height 17
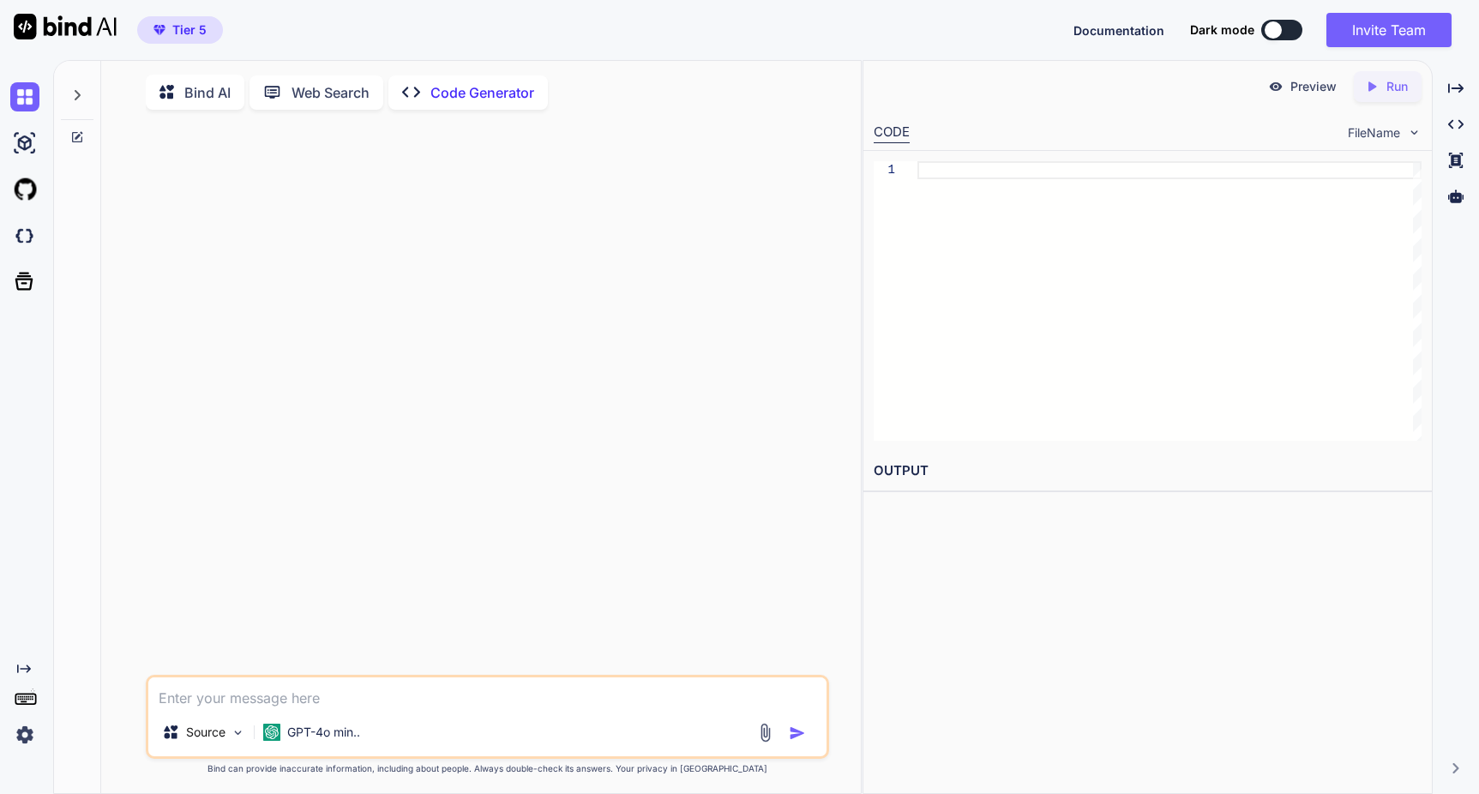
click at [197, 22] on span "Tier 5" at bounding box center [189, 29] width 34 height 17
click at [28, 285] on icon at bounding box center [24, 281] width 24 height 24
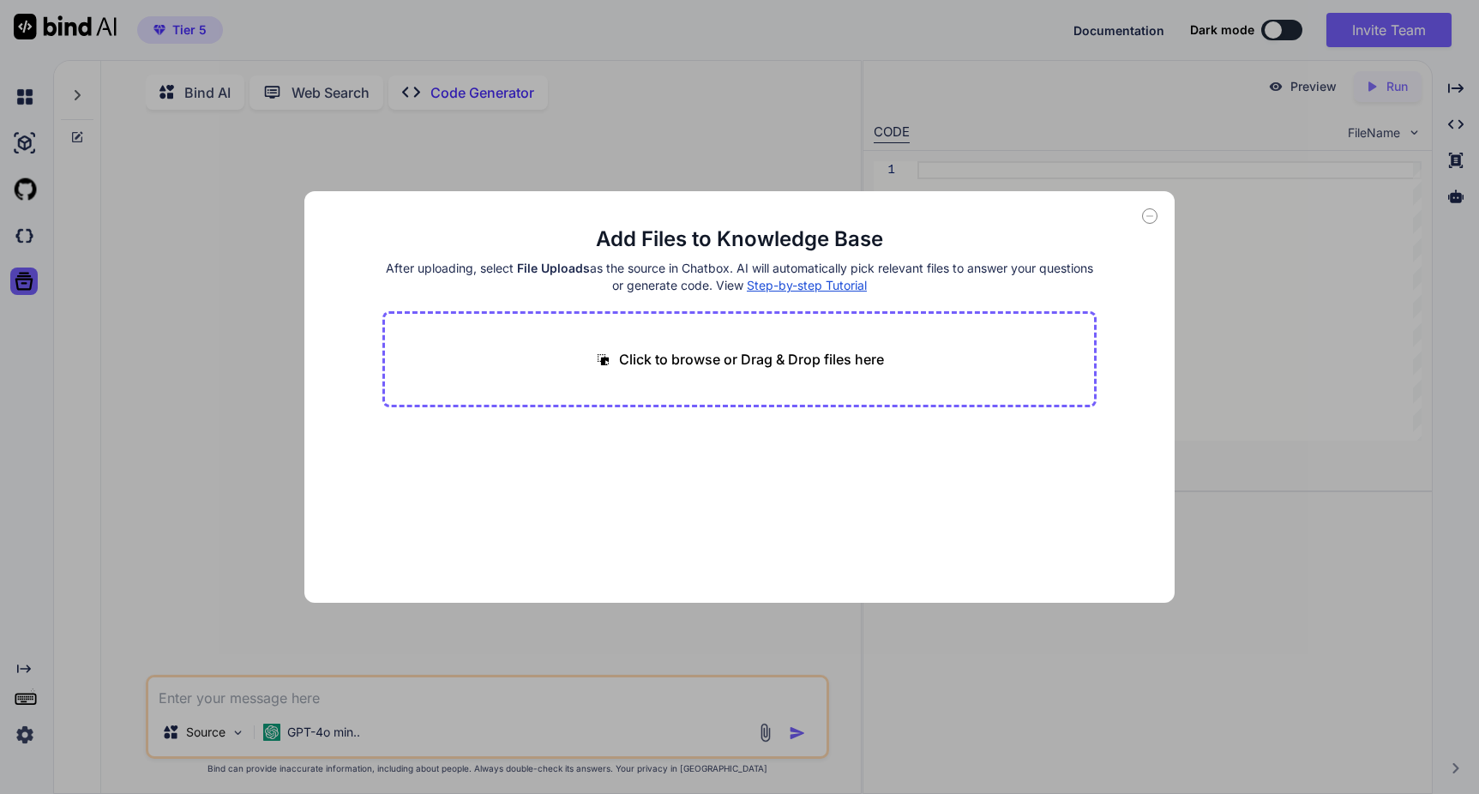
click at [1155, 217] on icon at bounding box center [1149, 215] width 15 height 15
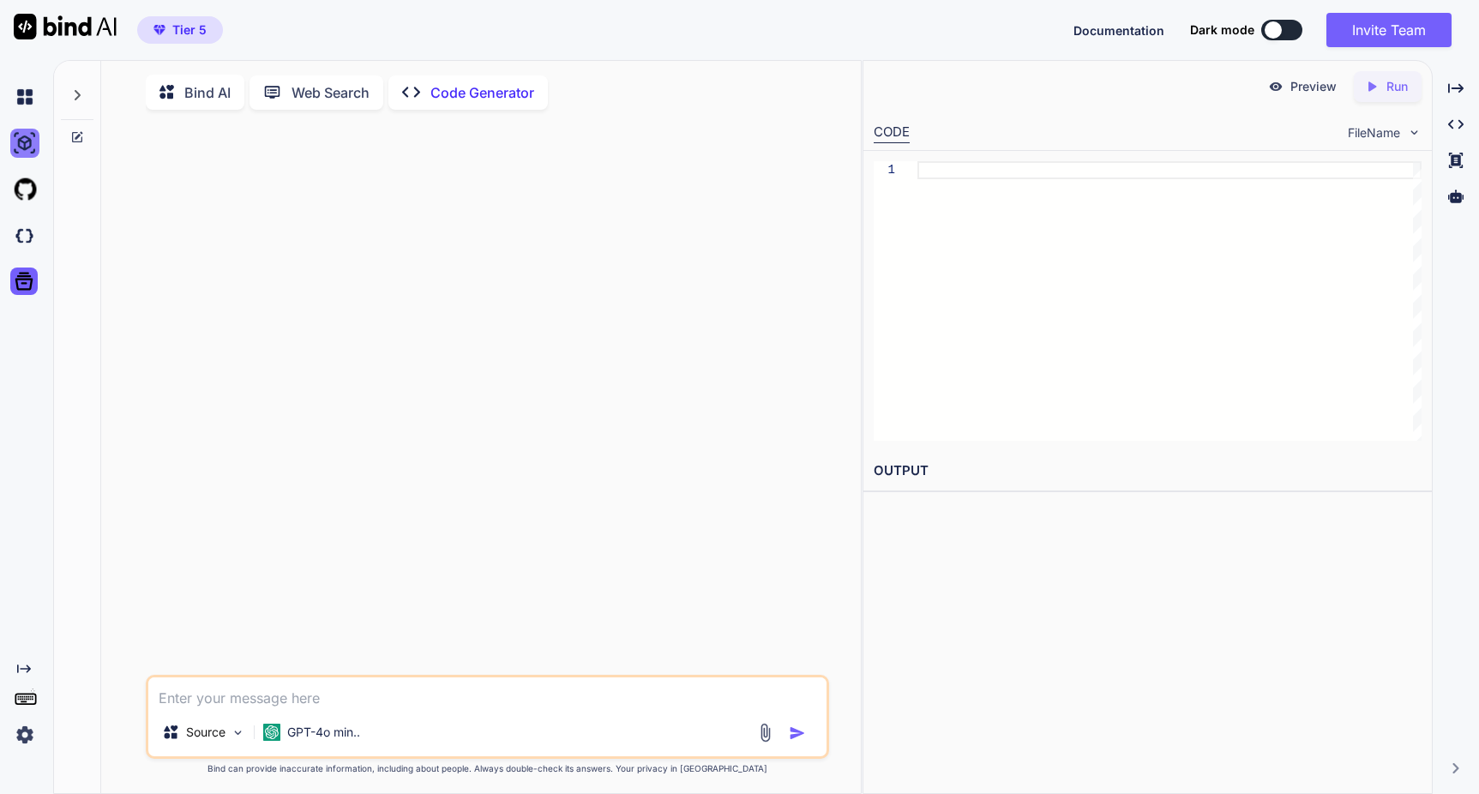
click at [21, 138] on img at bounding box center [24, 143] width 29 height 29
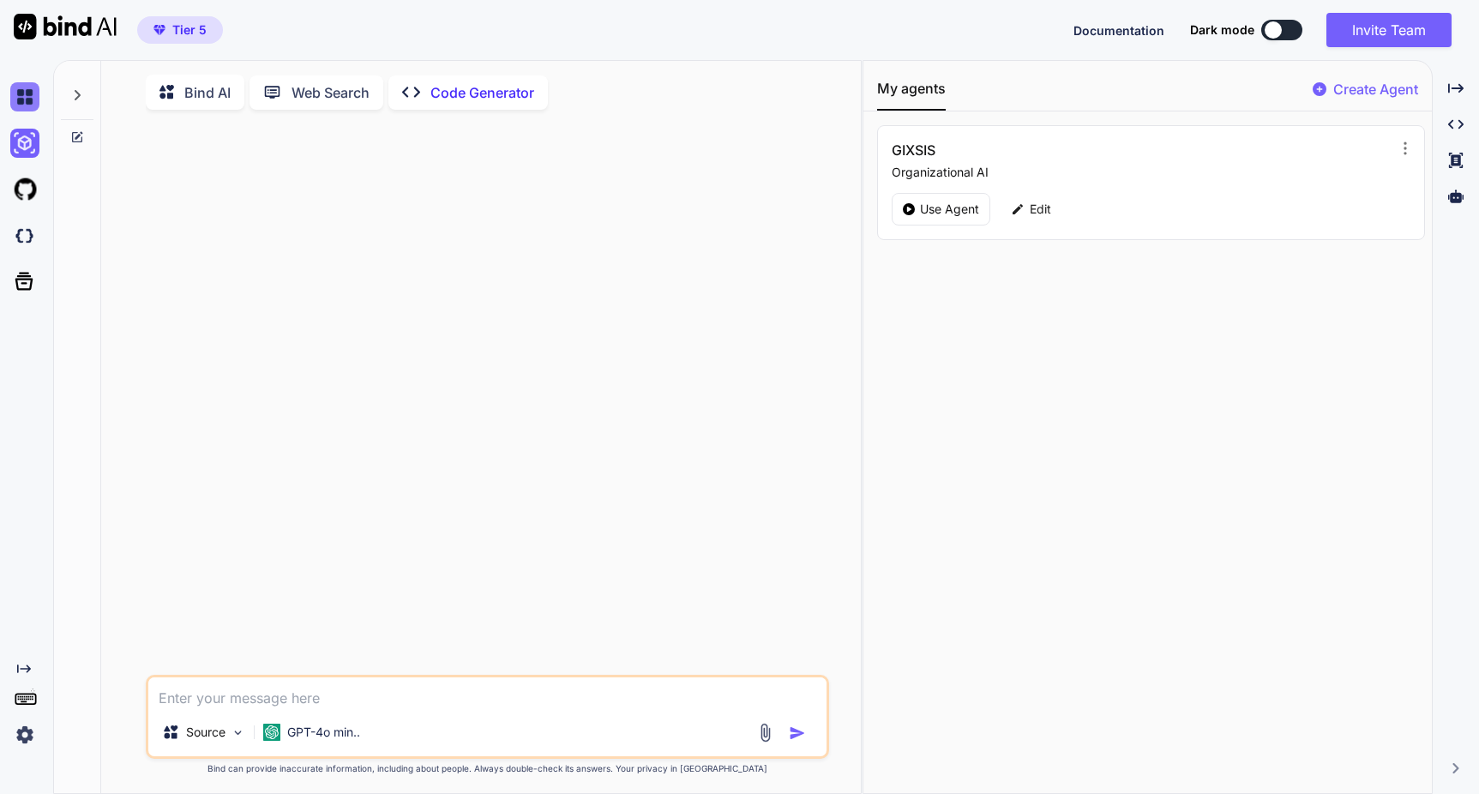
click at [31, 97] on img at bounding box center [24, 96] width 29 height 29
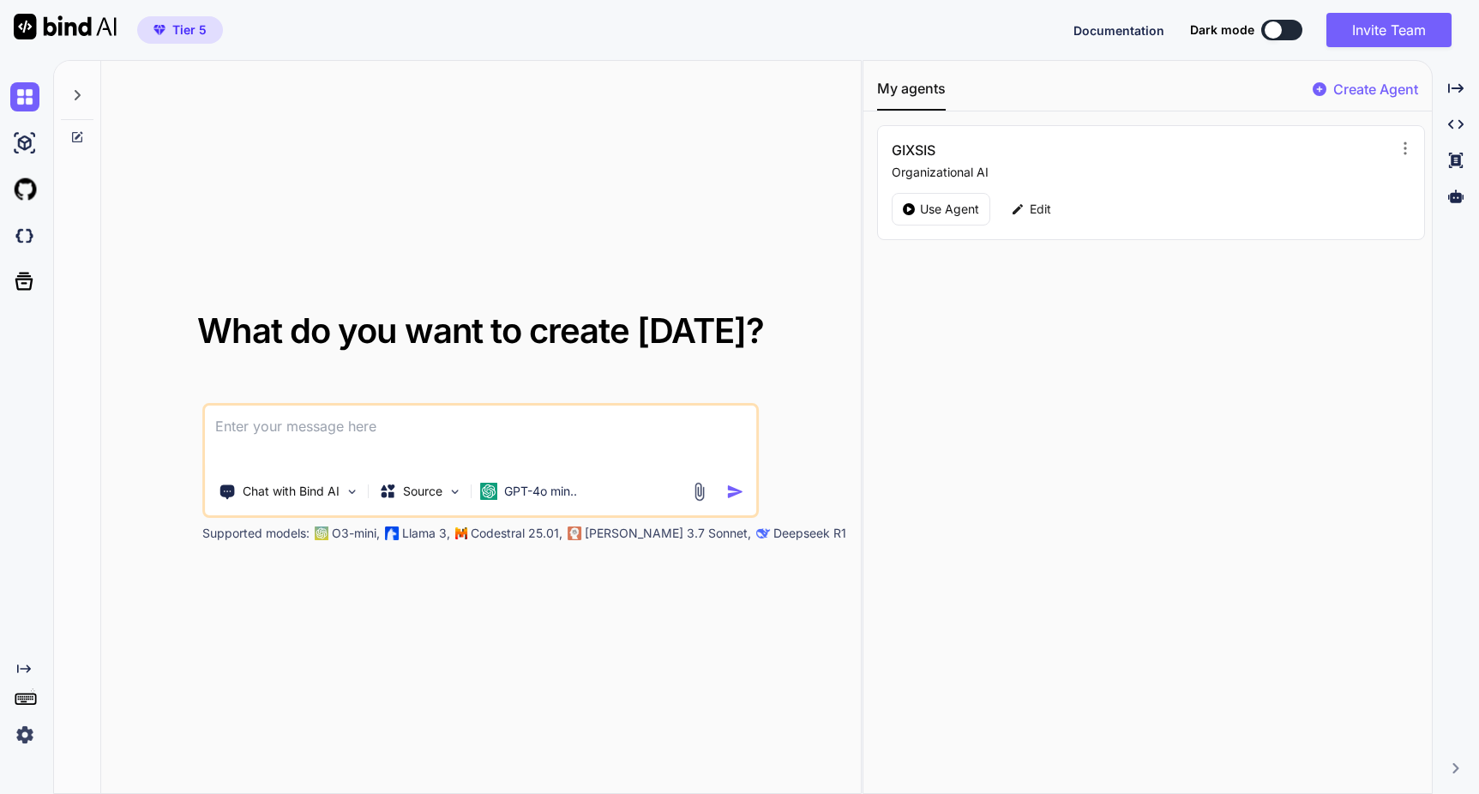
click at [26, 728] on img at bounding box center [24, 734] width 29 height 29
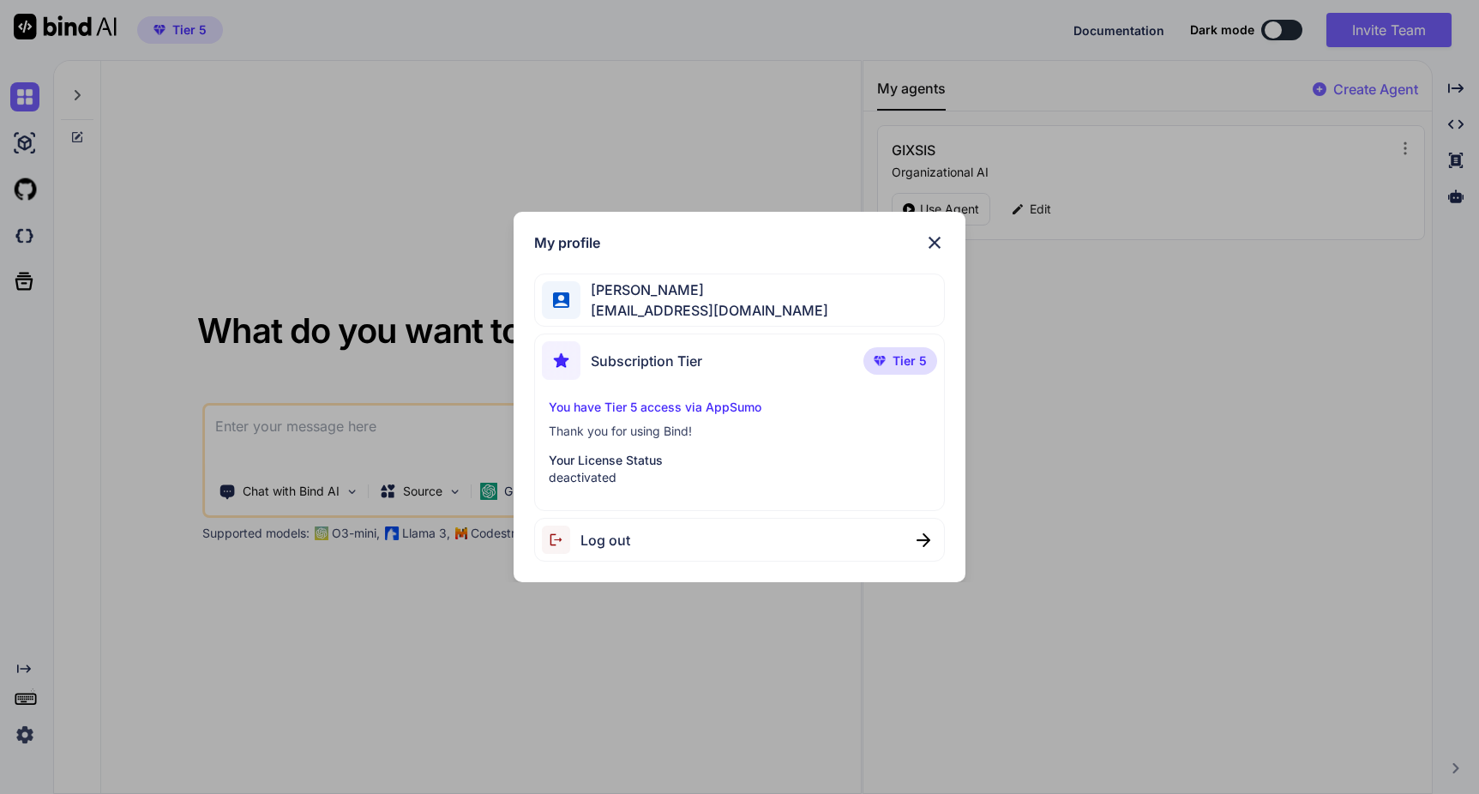
click at [935, 239] on img at bounding box center [934, 242] width 21 height 21
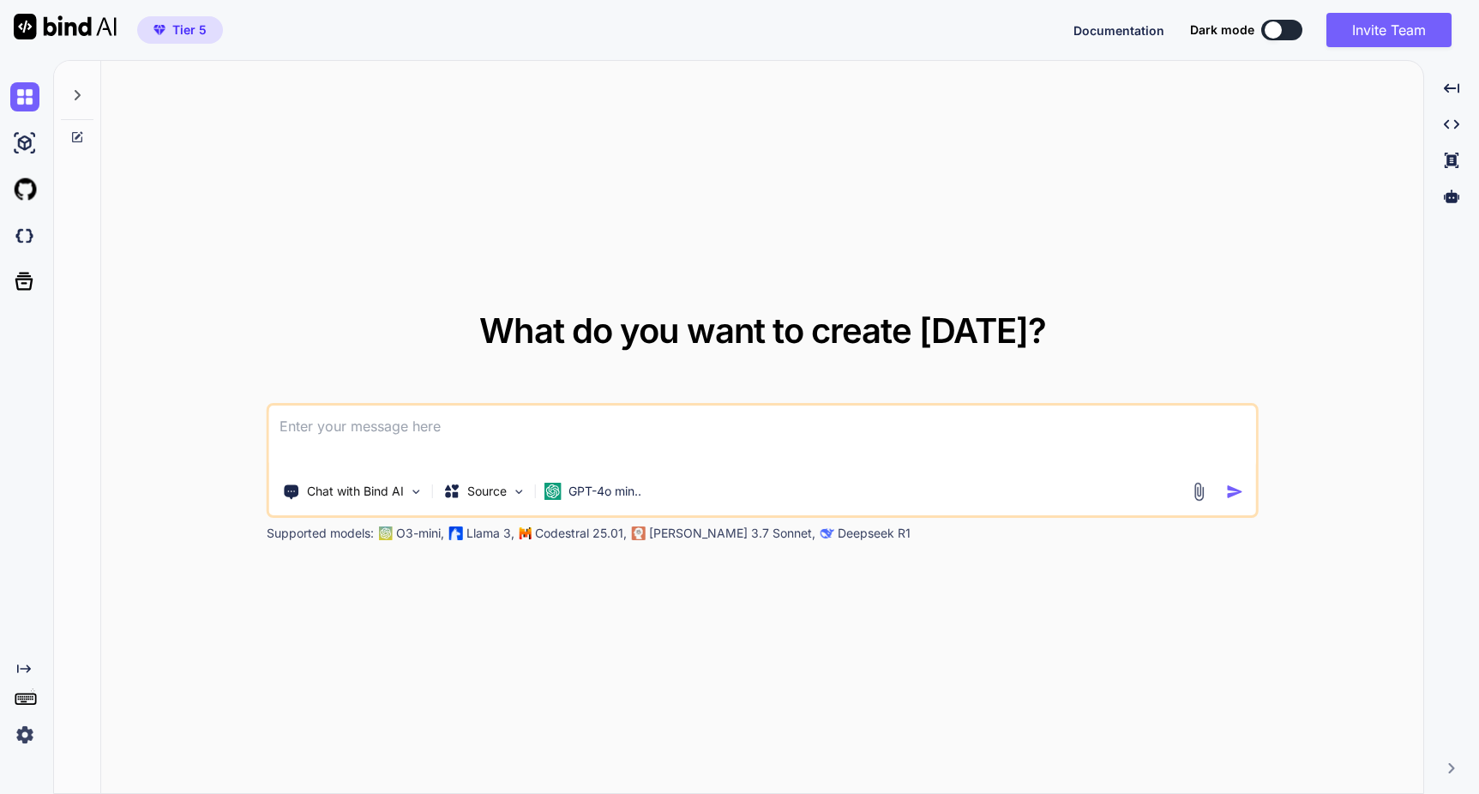
type textarea "x"
